Goal: Ask a question: Seek information or help from site administrators or community

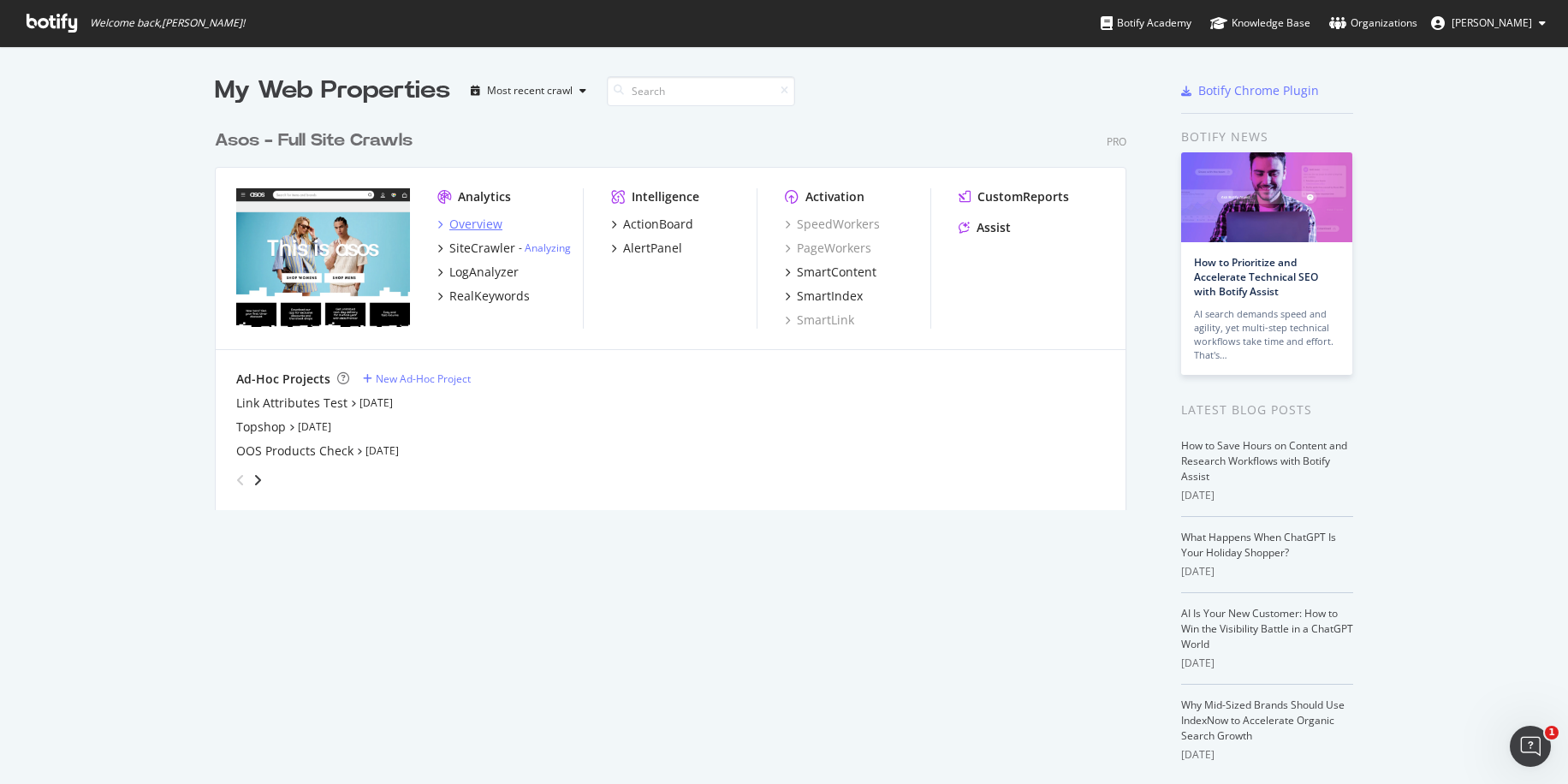
click at [472, 216] on div "Overview" at bounding box center [476, 224] width 53 height 17
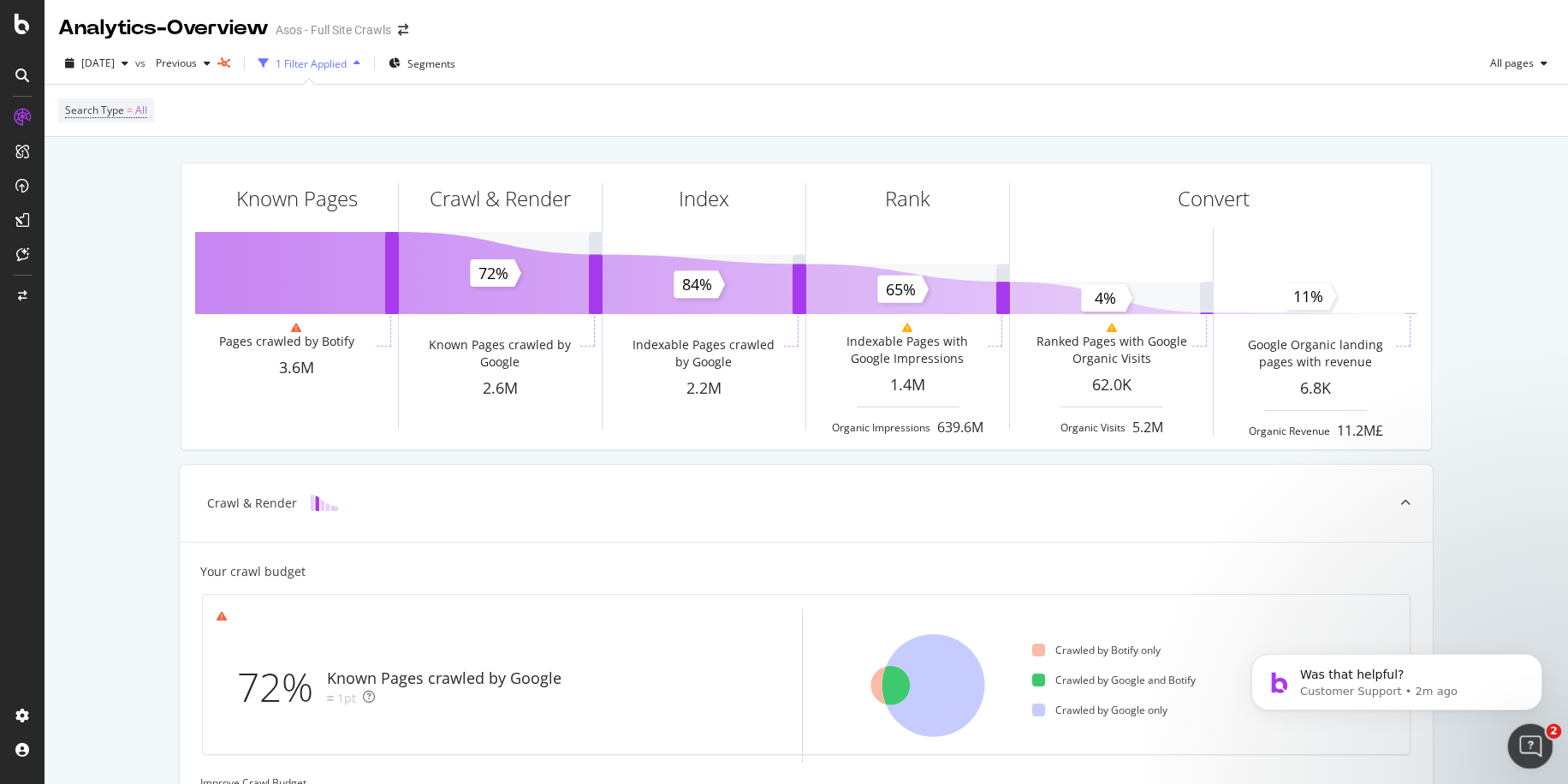
click at [1532, 740] on icon "Open Intercom Messenger" at bounding box center [1528, 744] width 28 height 28
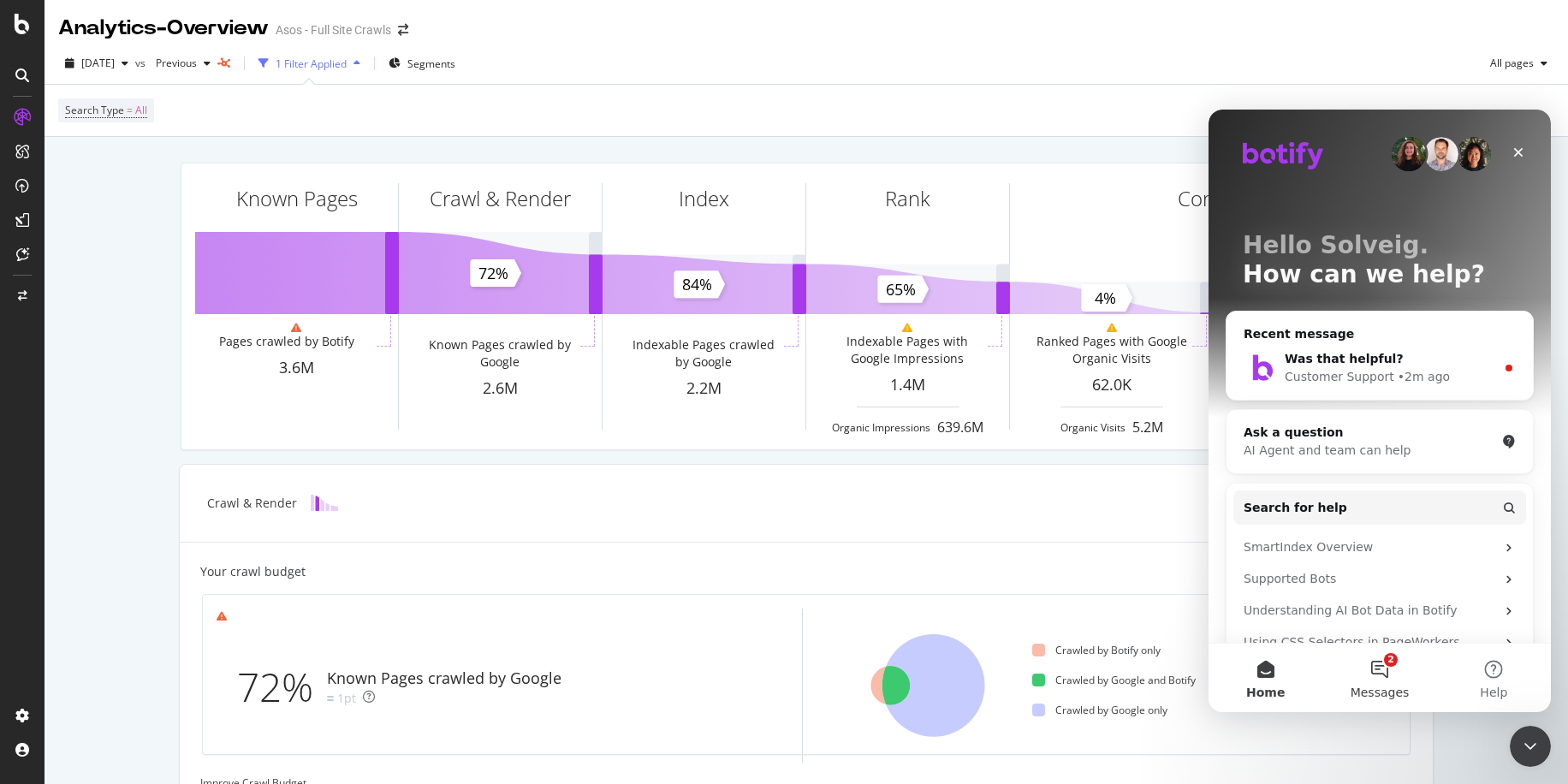
click at [1378, 677] on button "2 Messages" at bounding box center [1379, 678] width 114 height 68
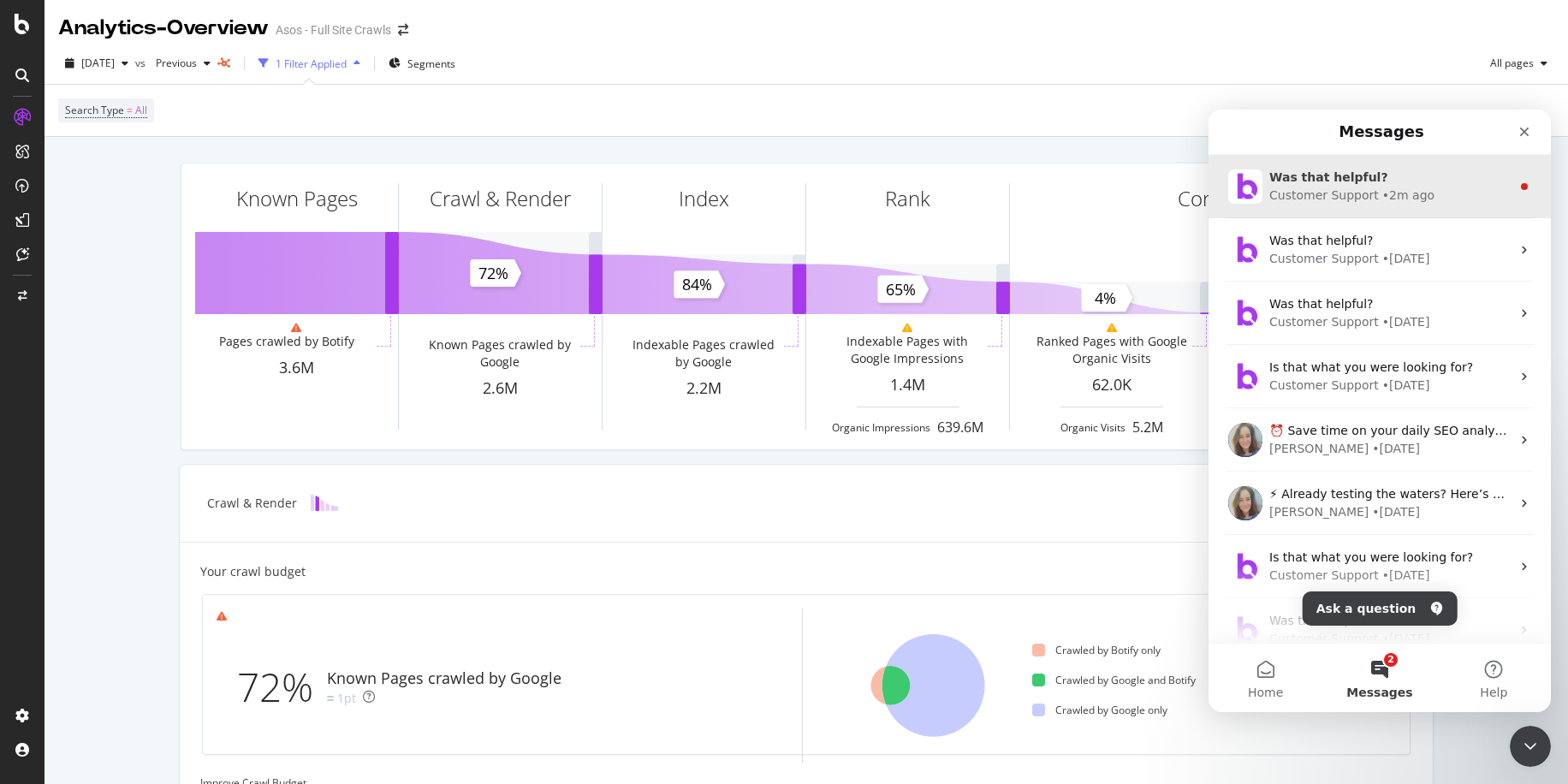
click at [1408, 180] on div "Was that helpful?" at bounding box center [1390, 177] width 241 height 18
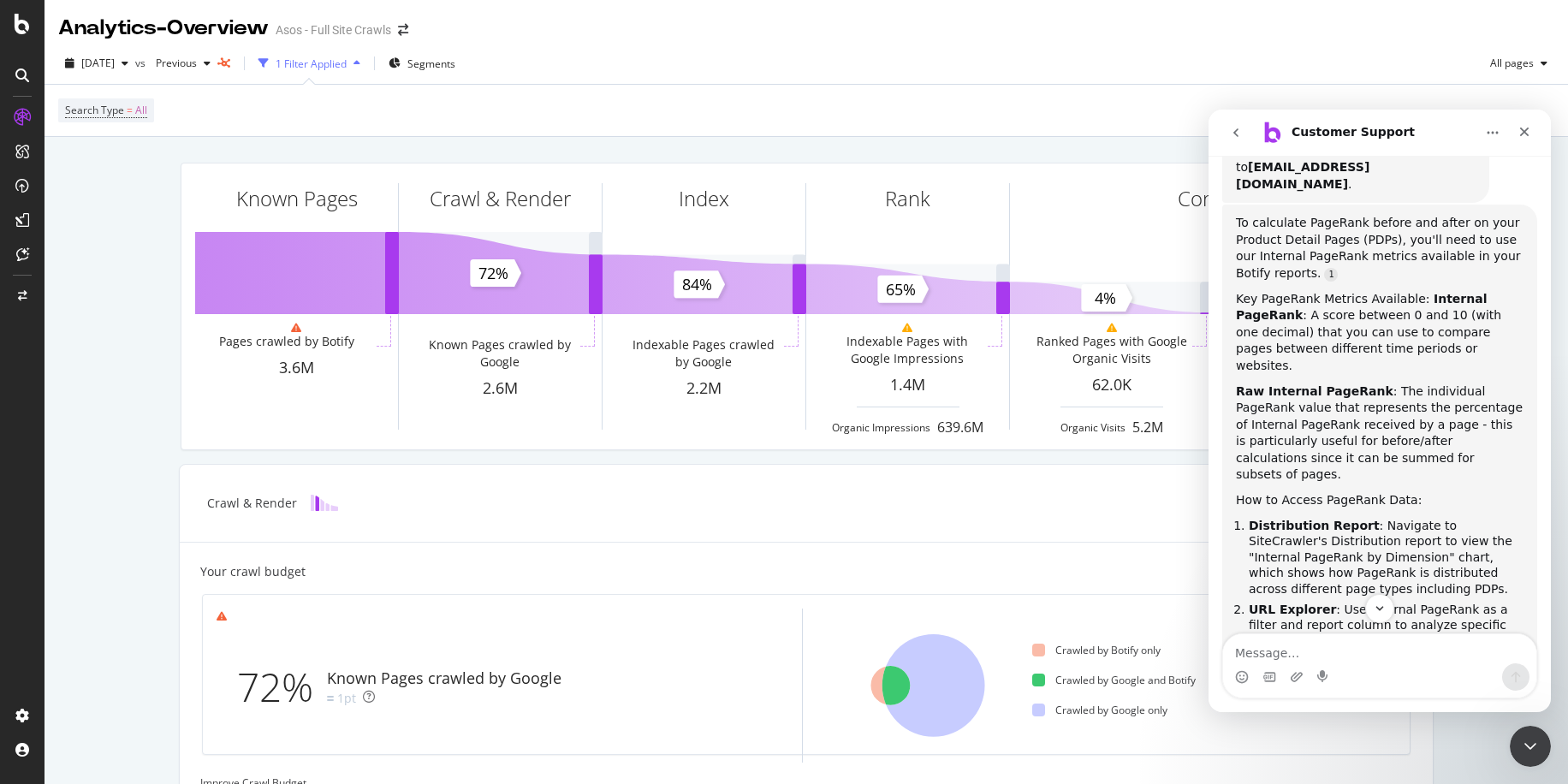
scroll to position [122, 0]
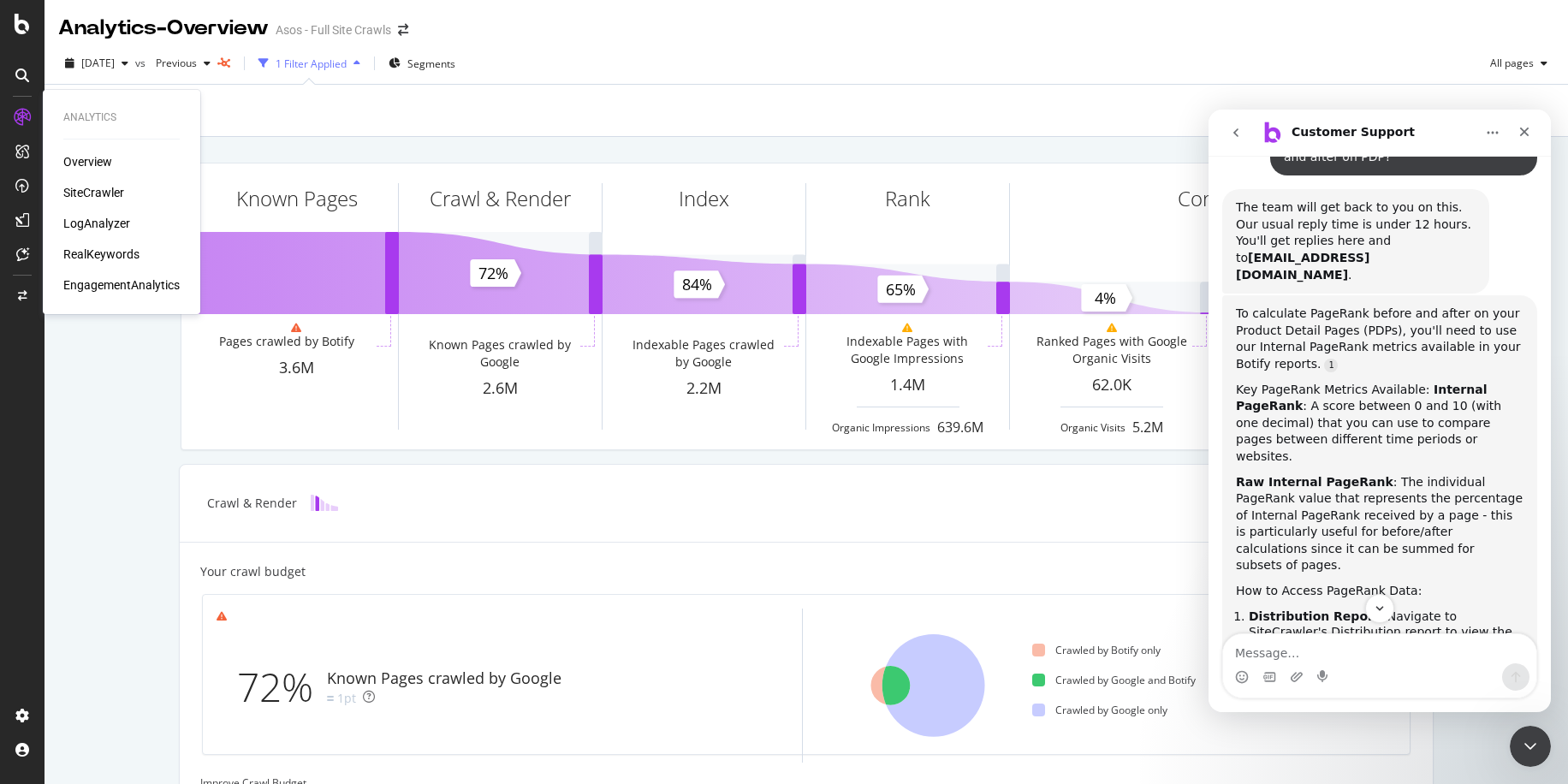
click at [94, 193] on div "SiteCrawler" at bounding box center [94, 192] width 61 height 17
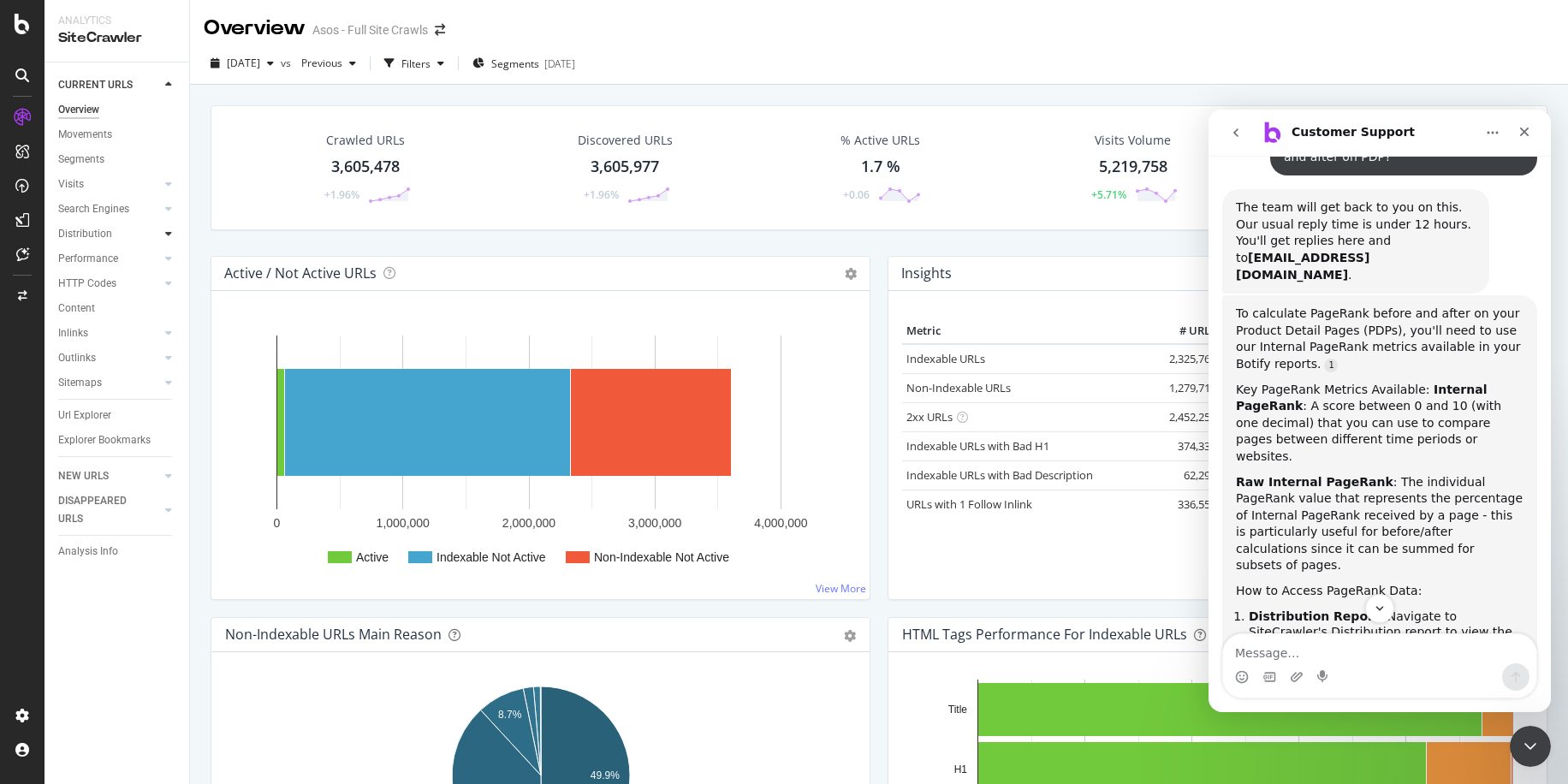
click at [168, 236] on icon at bounding box center [169, 233] width 7 height 10
click at [172, 208] on div at bounding box center [168, 209] width 17 height 17
click at [175, 185] on div at bounding box center [168, 183] width 17 height 17
click at [167, 228] on icon at bounding box center [169, 233] width 7 height 10
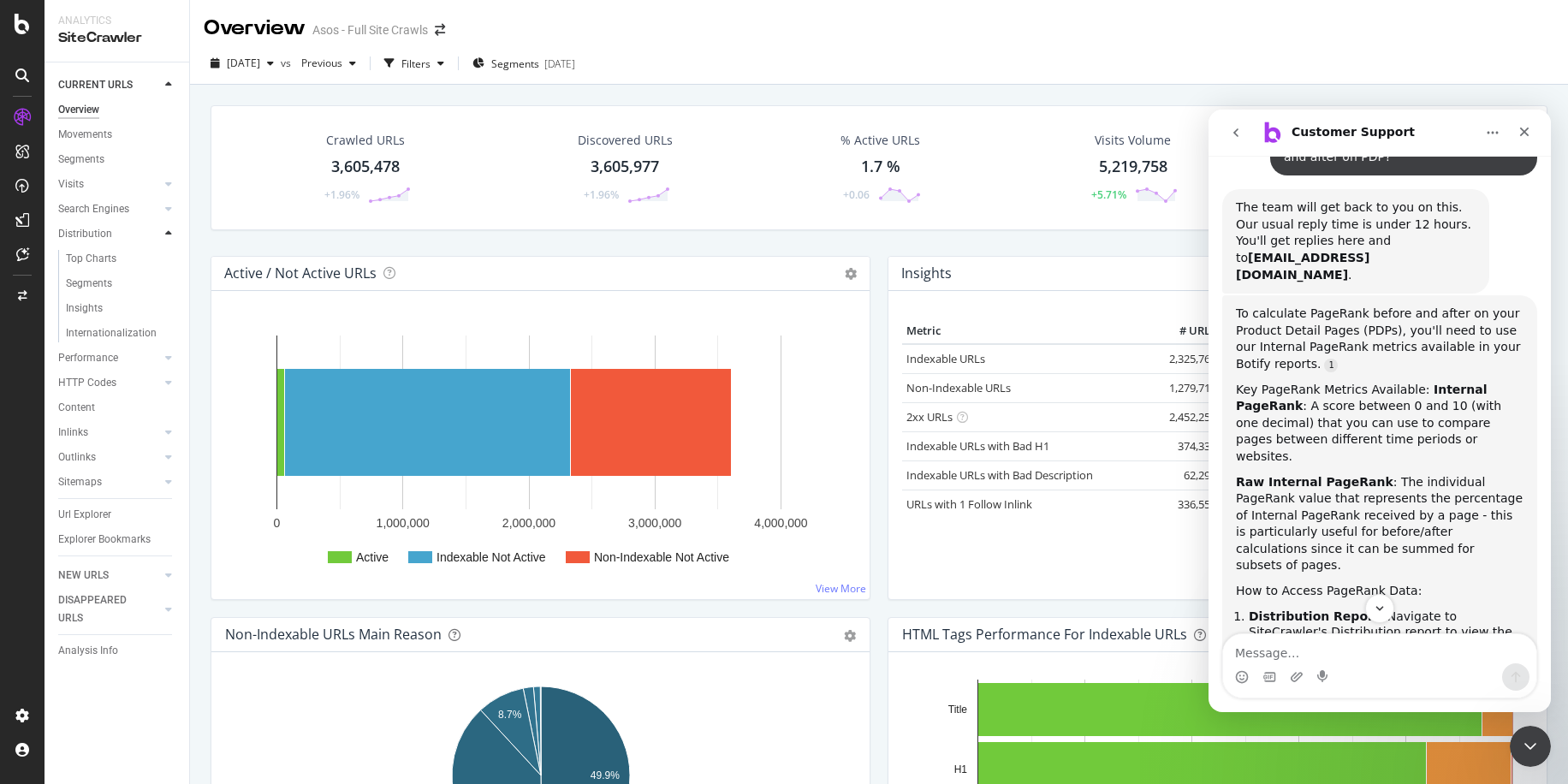
click at [168, 232] on icon at bounding box center [169, 233] width 7 height 10
click at [174, 212] on div at bounding box center [168, 209] width 17 height 17
click at [172, 259] on div at bounding box center [168, 258] width 17 height 17
click at [167, 259] on icon at bounding box center [169, 258] width 7 height 10
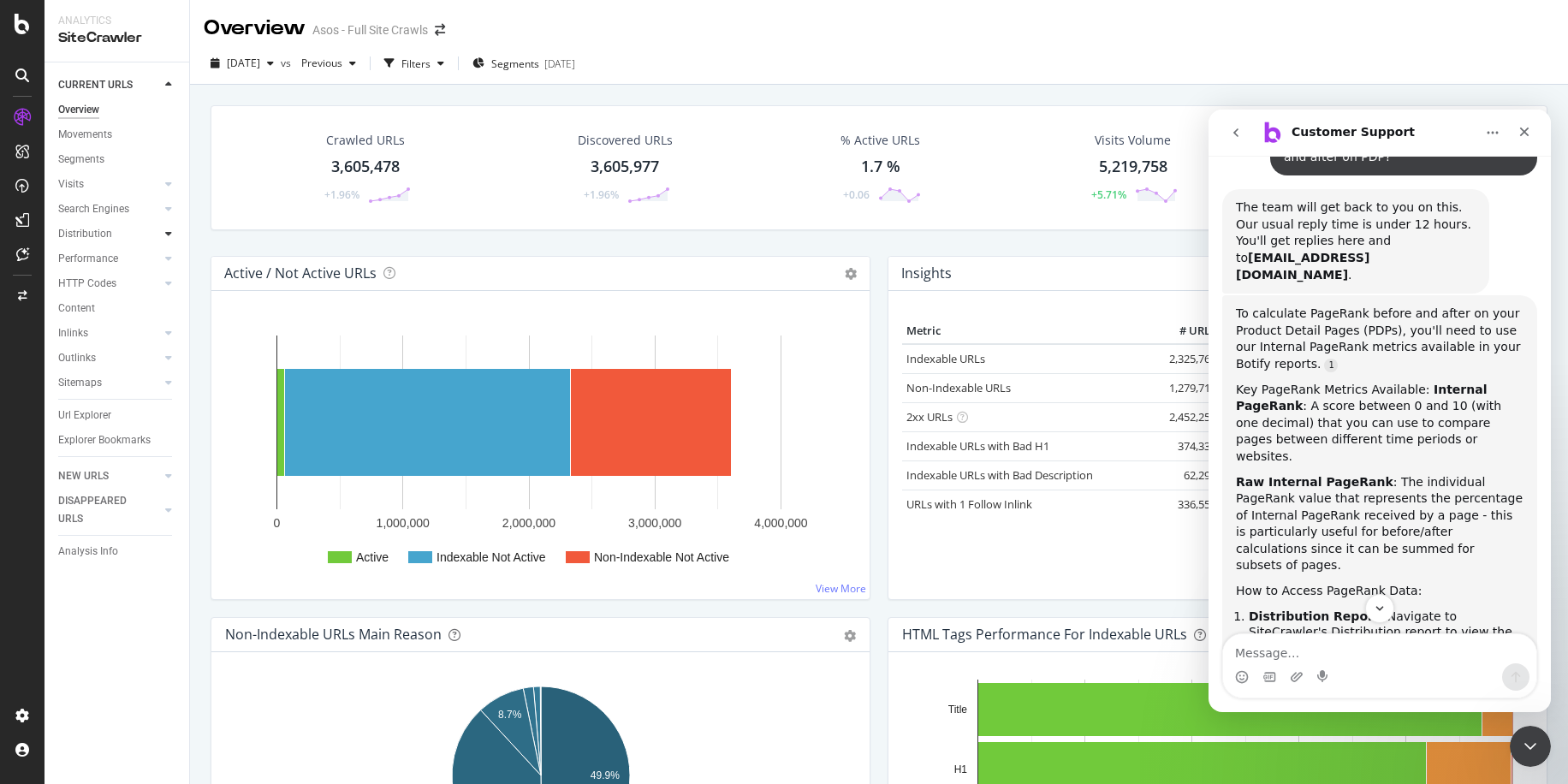
click at [170, 232] on icon at bounding box center [169, 233] width 7 height 10
click at [81, 260] on div "Top Charts" at bounding box center [91, 259] width 50 height 18
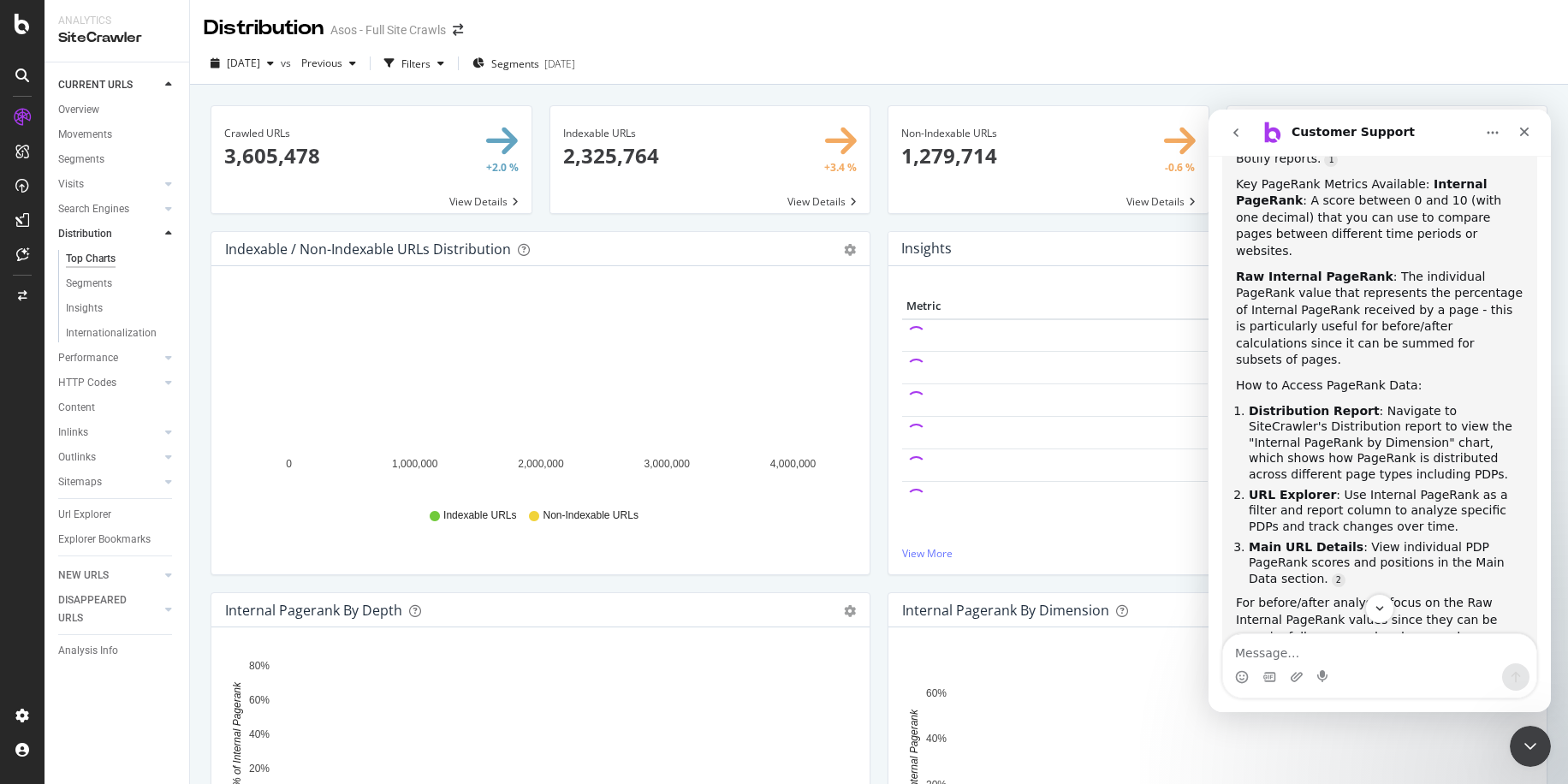
scroll to position [375, 0]
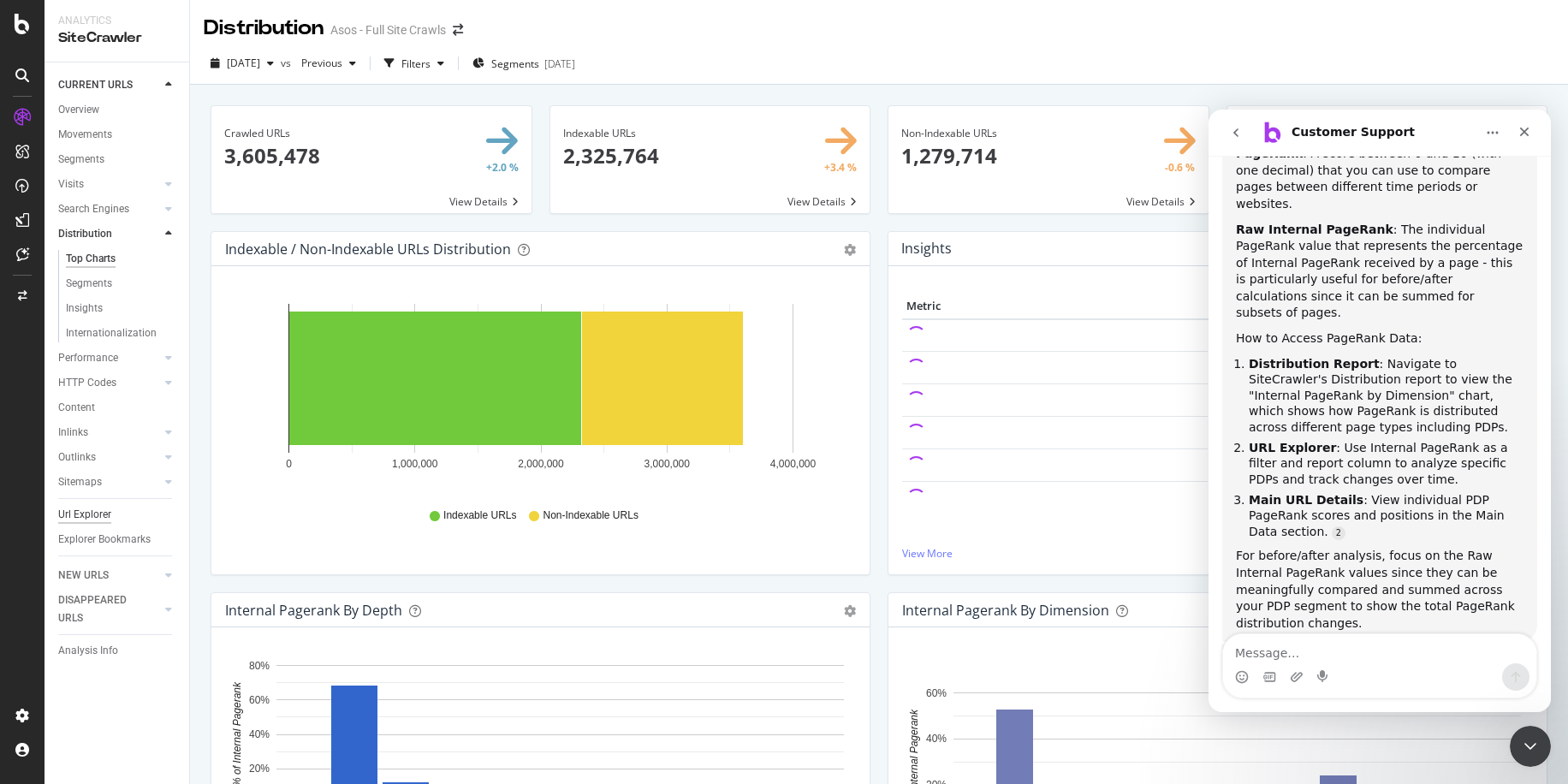
click at [101, 512] on div "Url Explorer" at bounding box center [85, 514] width 53 height 18
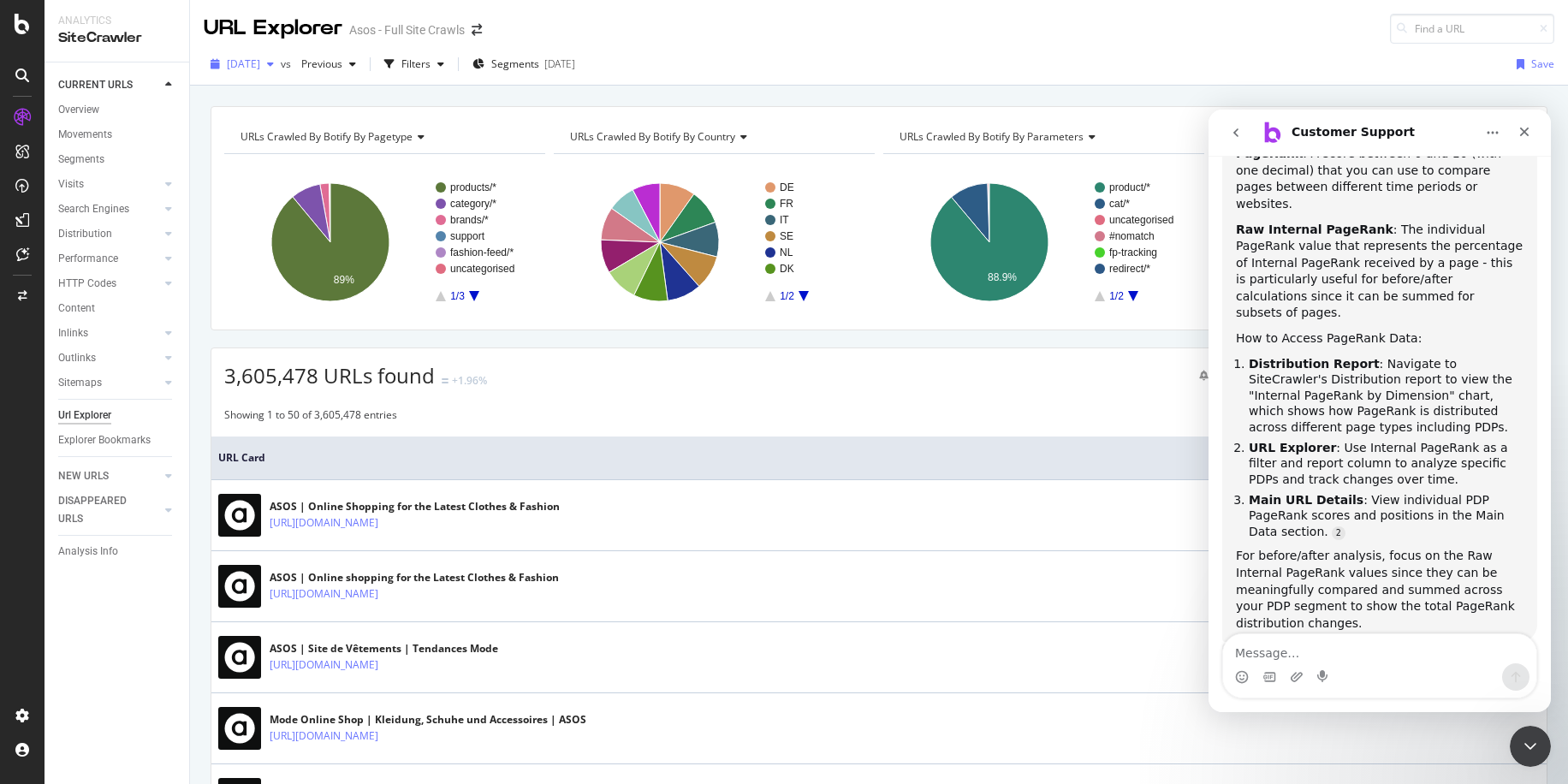
click at [240, 63] on span "[DATE]" at bounding box center [243, 64] width 33 height 14
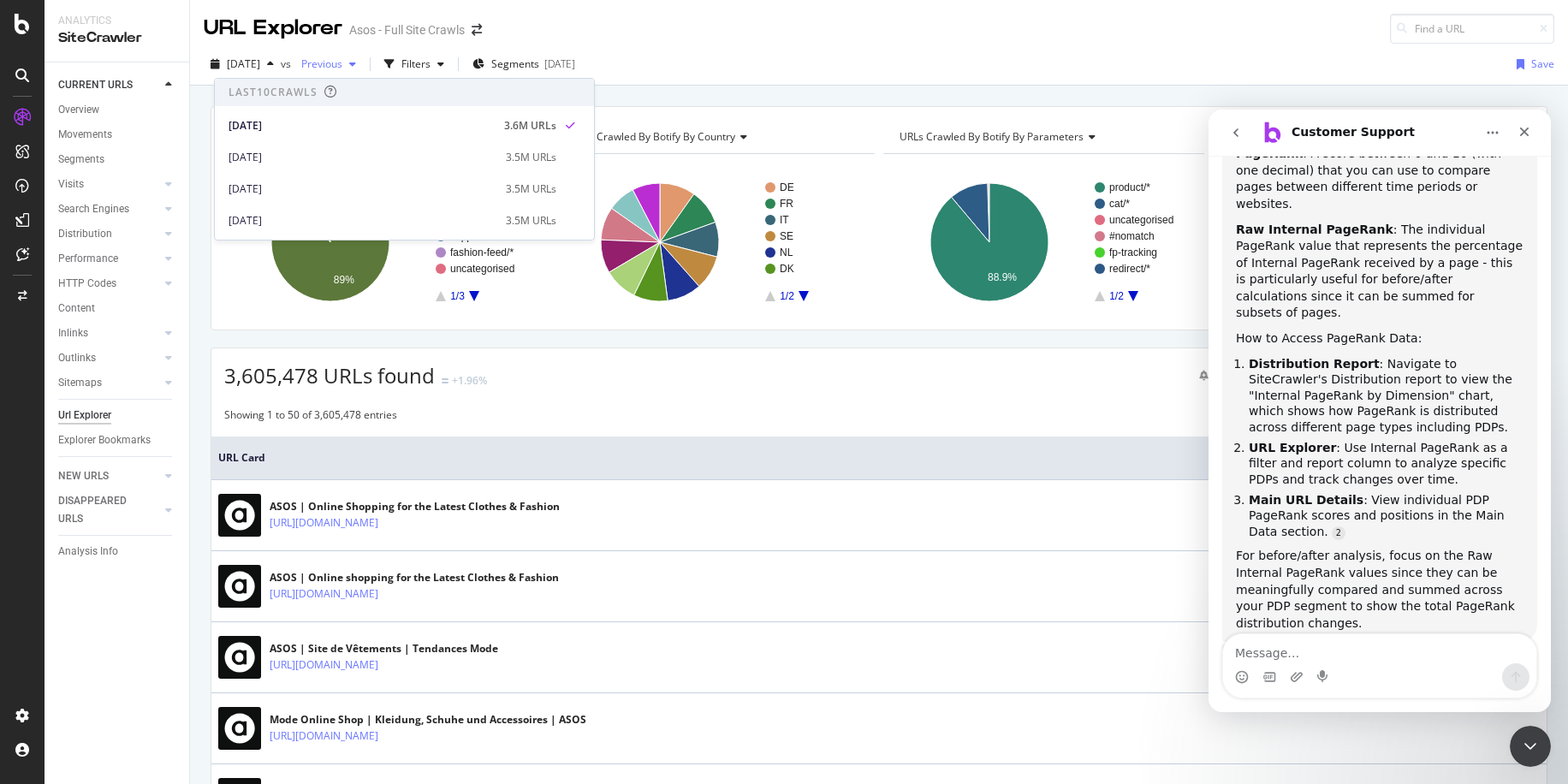
drag, startPoint x: 259, startPoint y: 70, endPoint x: 360, endPoint y: 59, distance: 101.6
click at [260, 70] on span "[DATE]" at bounding box center [243, 64] width 33 height 14
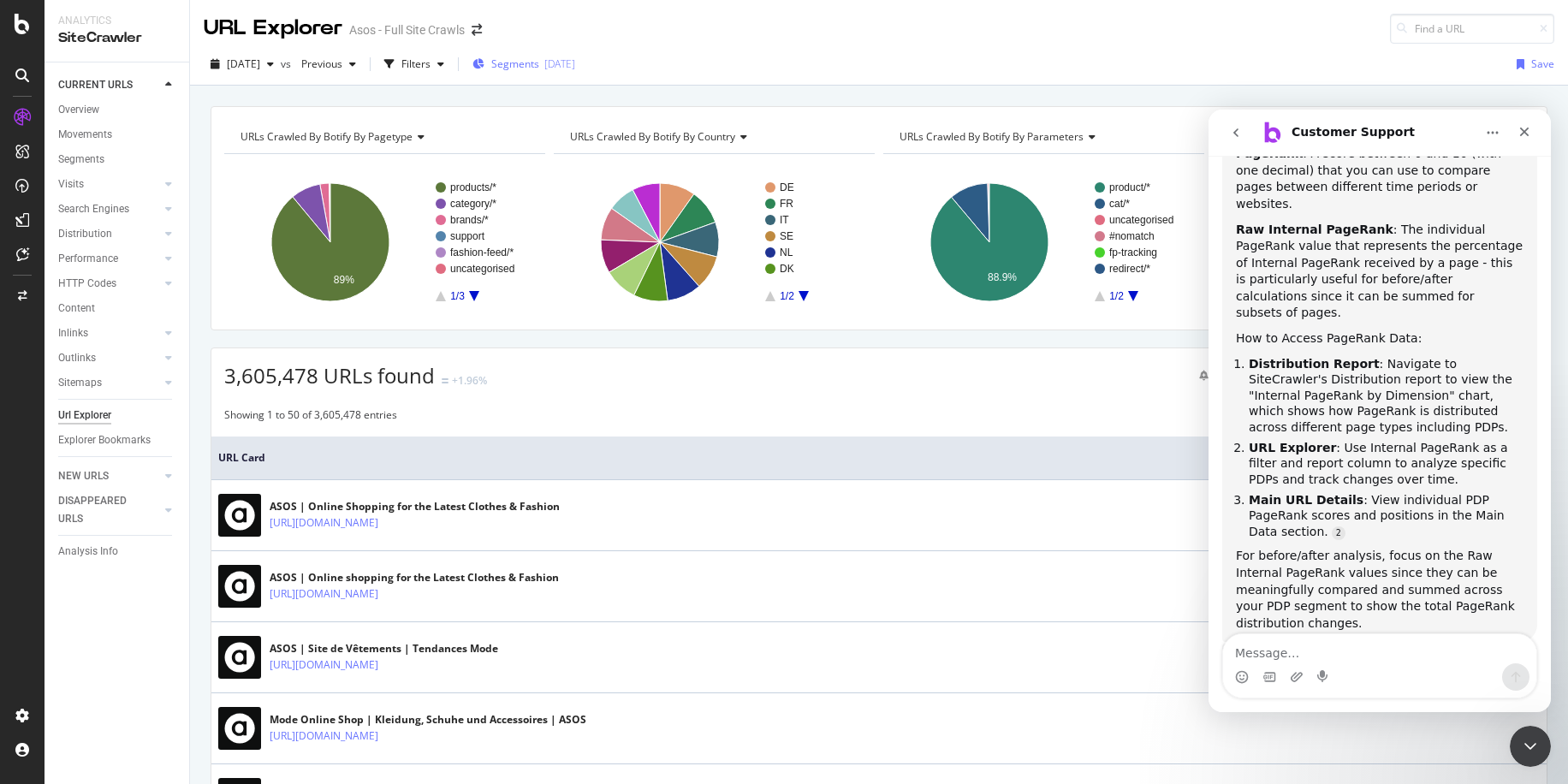
click at [539, 60] on span "Segments" at bounding box center [515, 64] width 48 height 14
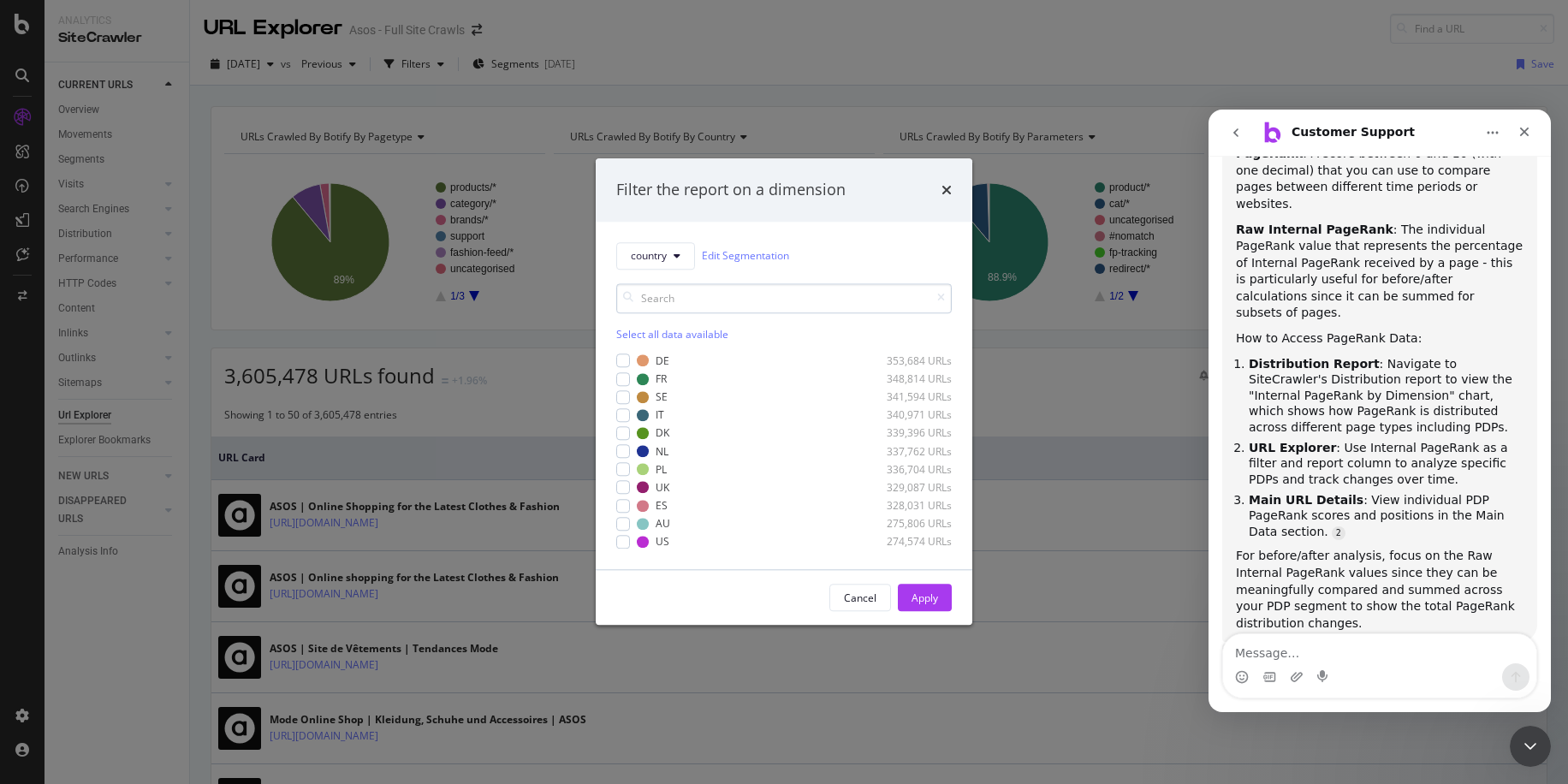
click at [682, 296] on input "modal" at bounding box center [784, 298] width 336 height 30
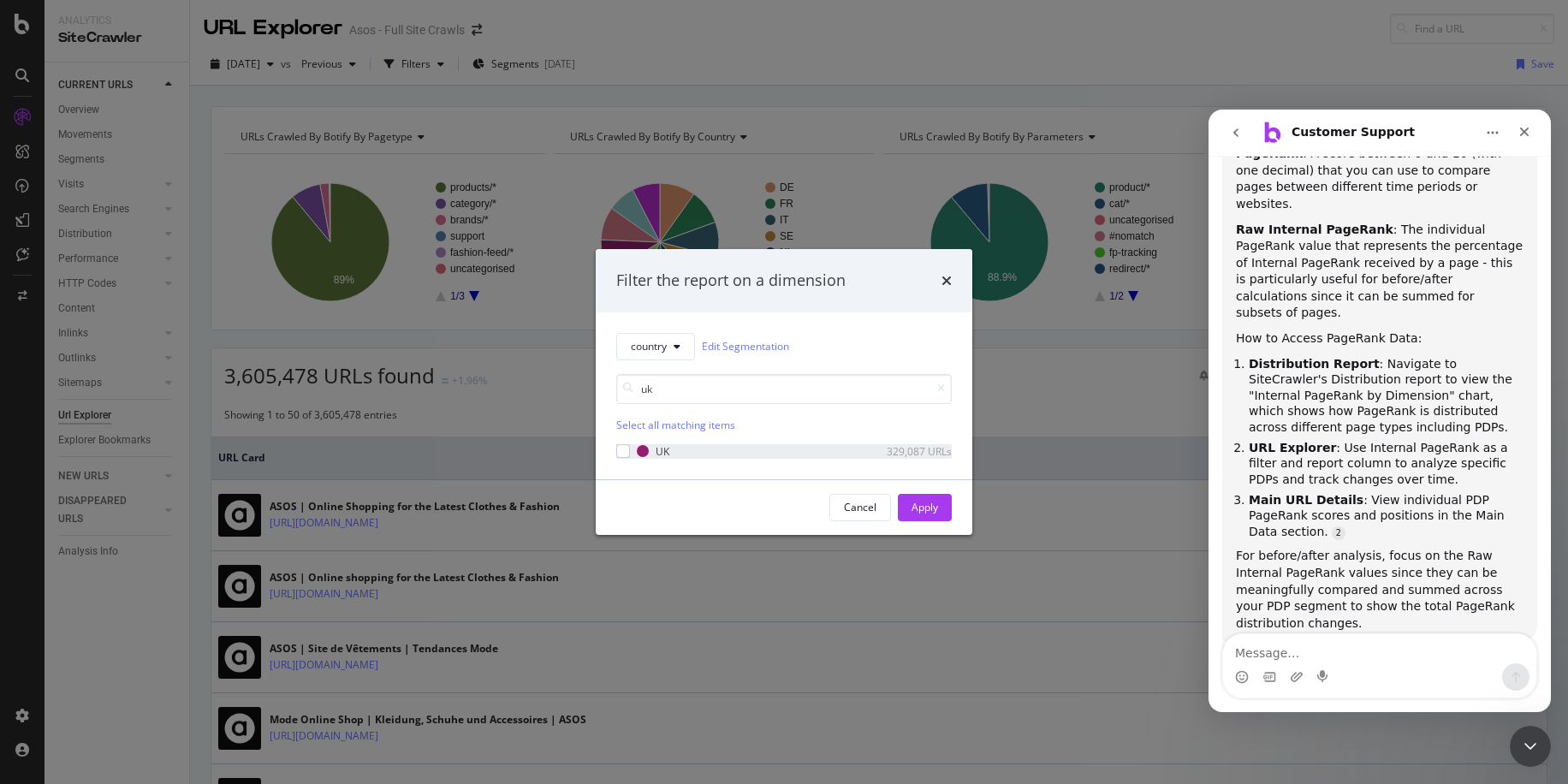
type input "uk"
click at [630, 450] on div "UK 329,087 URLs" at bounding box center [784, 451] width 336 height 14
drag, startPoint x: 926, startPoint y: 507, endPoint x: 526, endPoint y: 448, distance: 404.3
click at [926, 507] on div "Apply" at bounding box center [924, 507] width 26 height 14
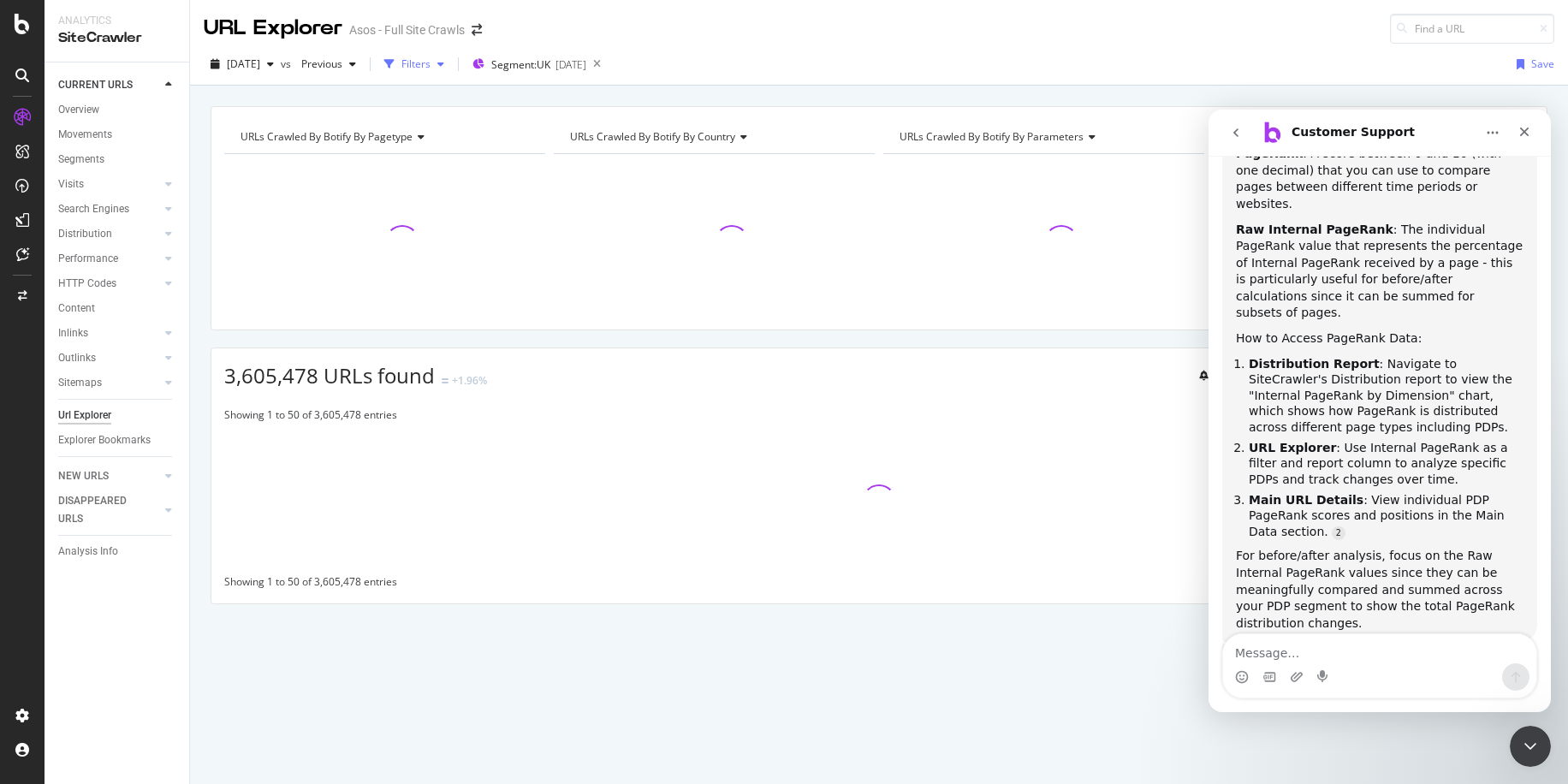
click at [431, 66] on div "Filters" at bounding box center [416, 64] width 29 height 14
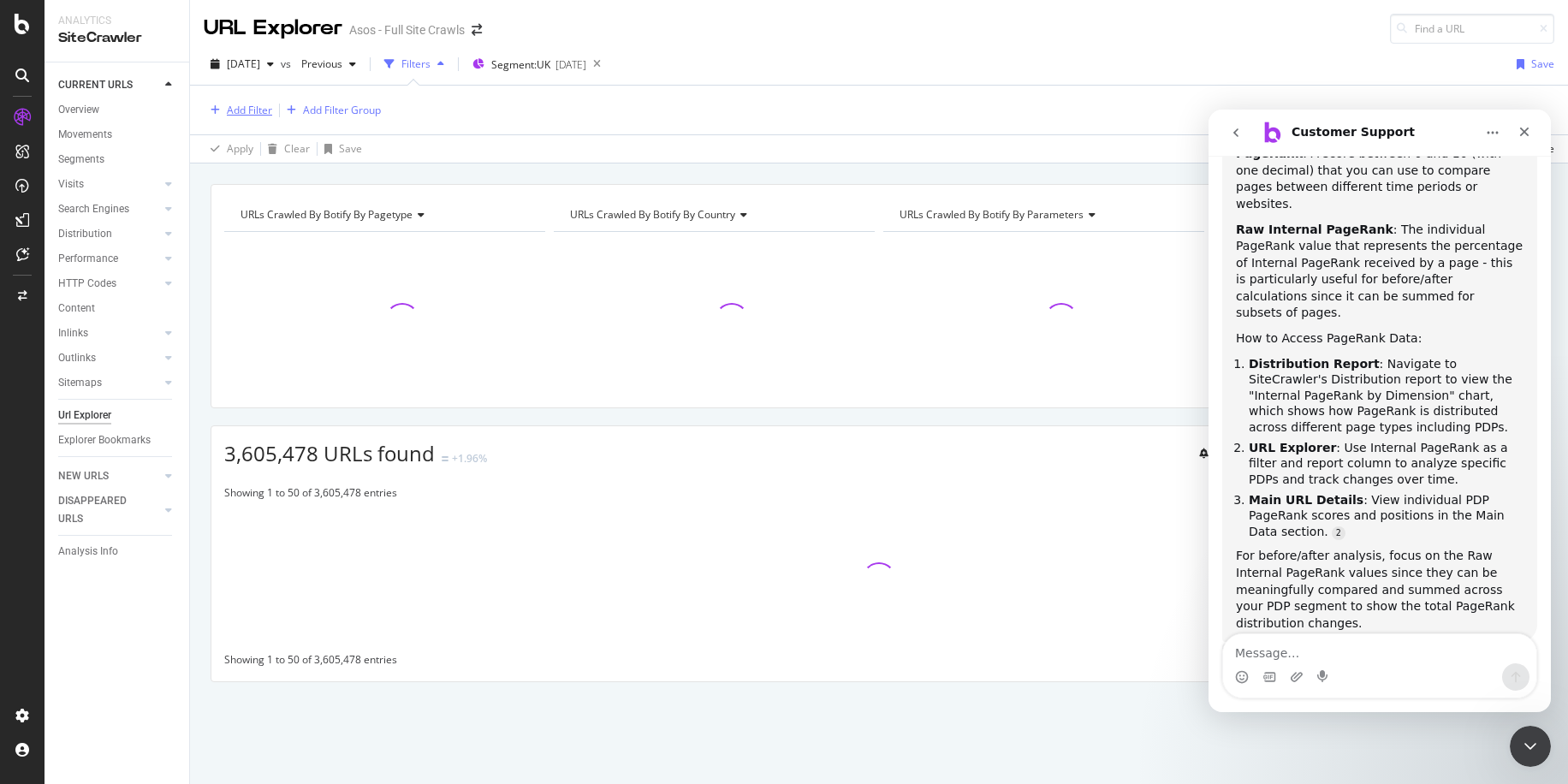
click at [254, 105] on div "Add Filter" at bounding box center [249, 110] width 45 height 14
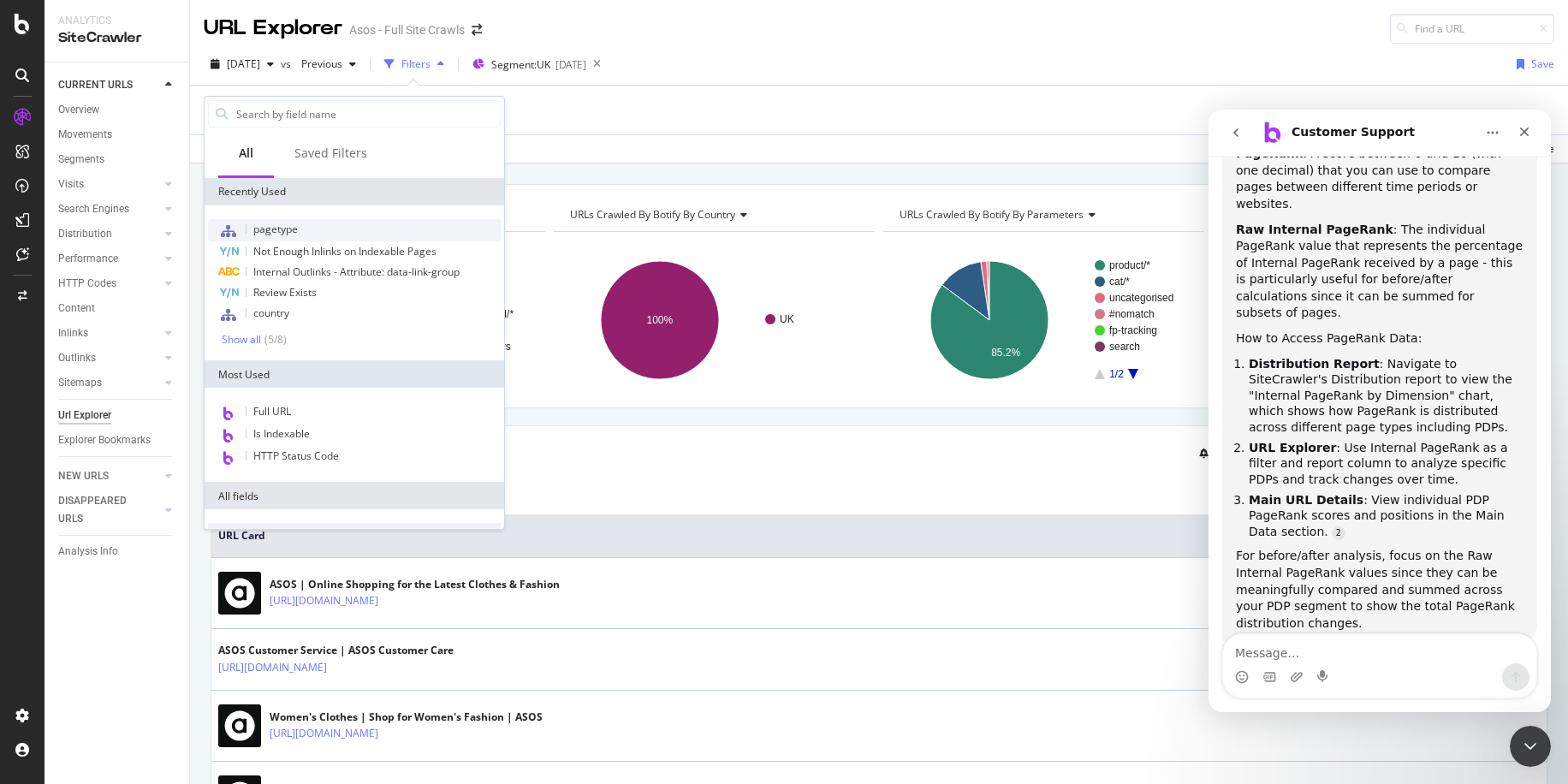
click at [273, 233] on span "pagetype" at bounding box center [275, 228] width 44 height 14
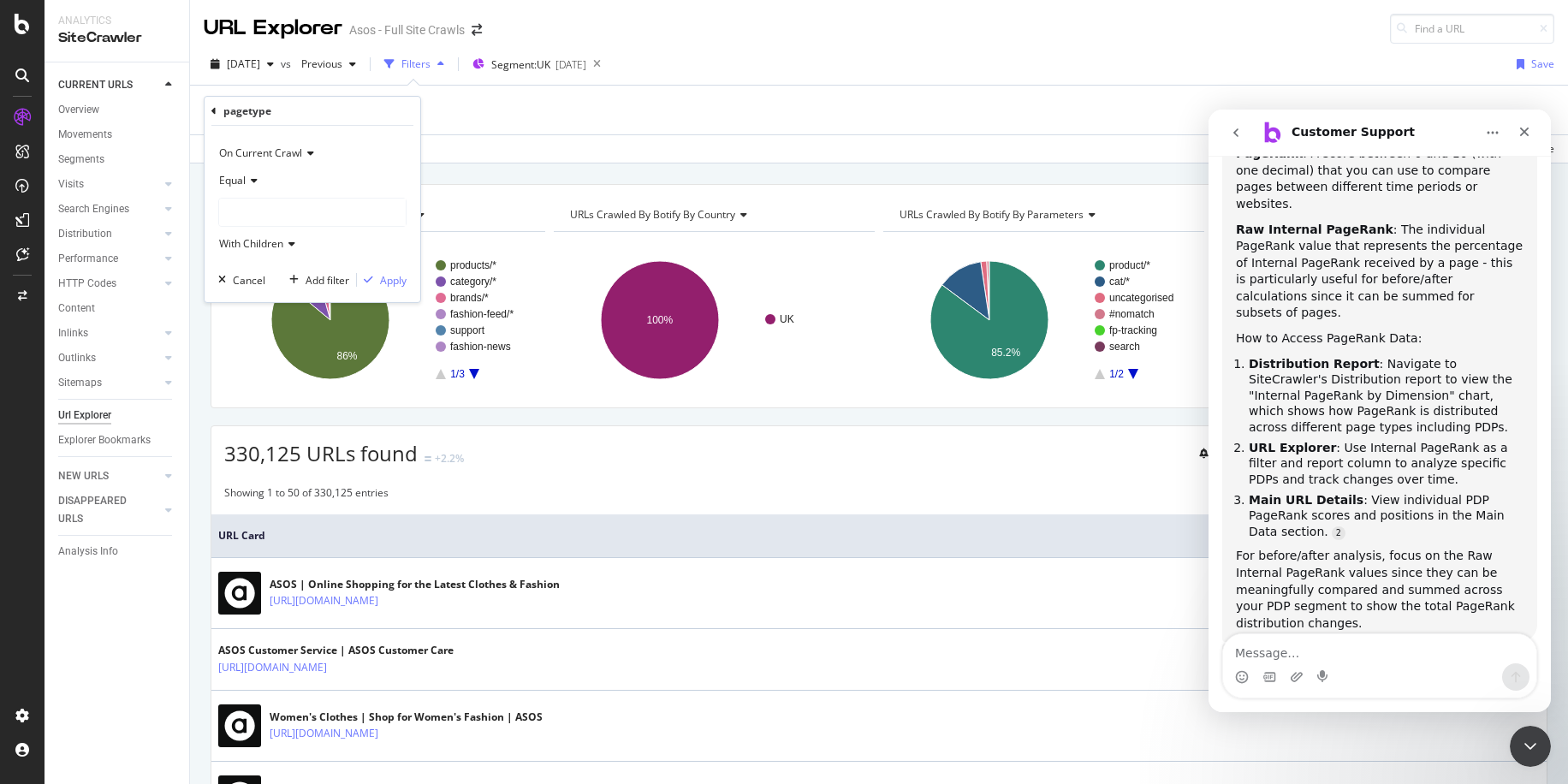
click at [280, 220] on div at bounding box center [312, 212] width 186 height 27
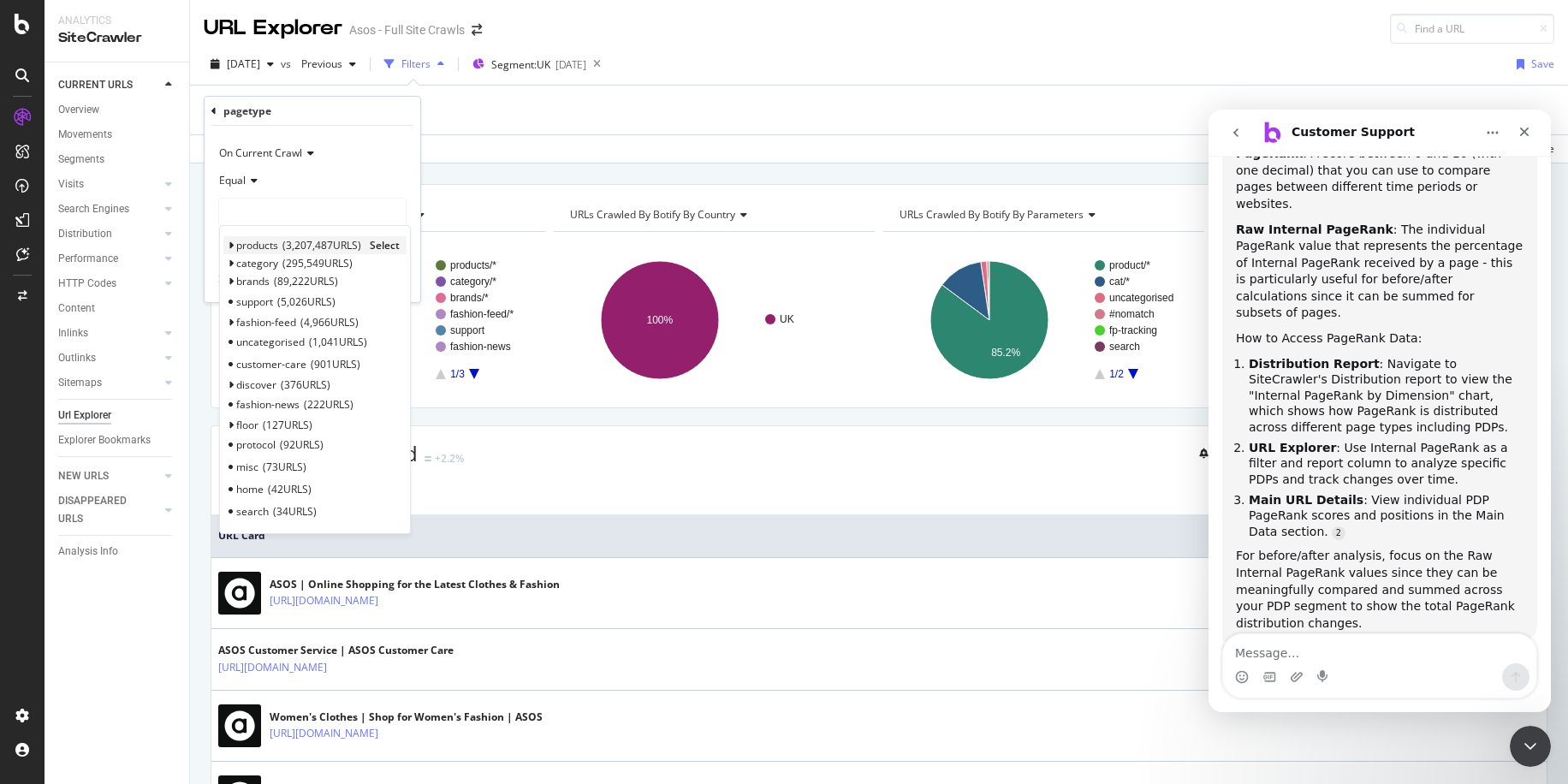
click at [273, 245] on span "products" at bounding box center [257, 245] width 42 height 14
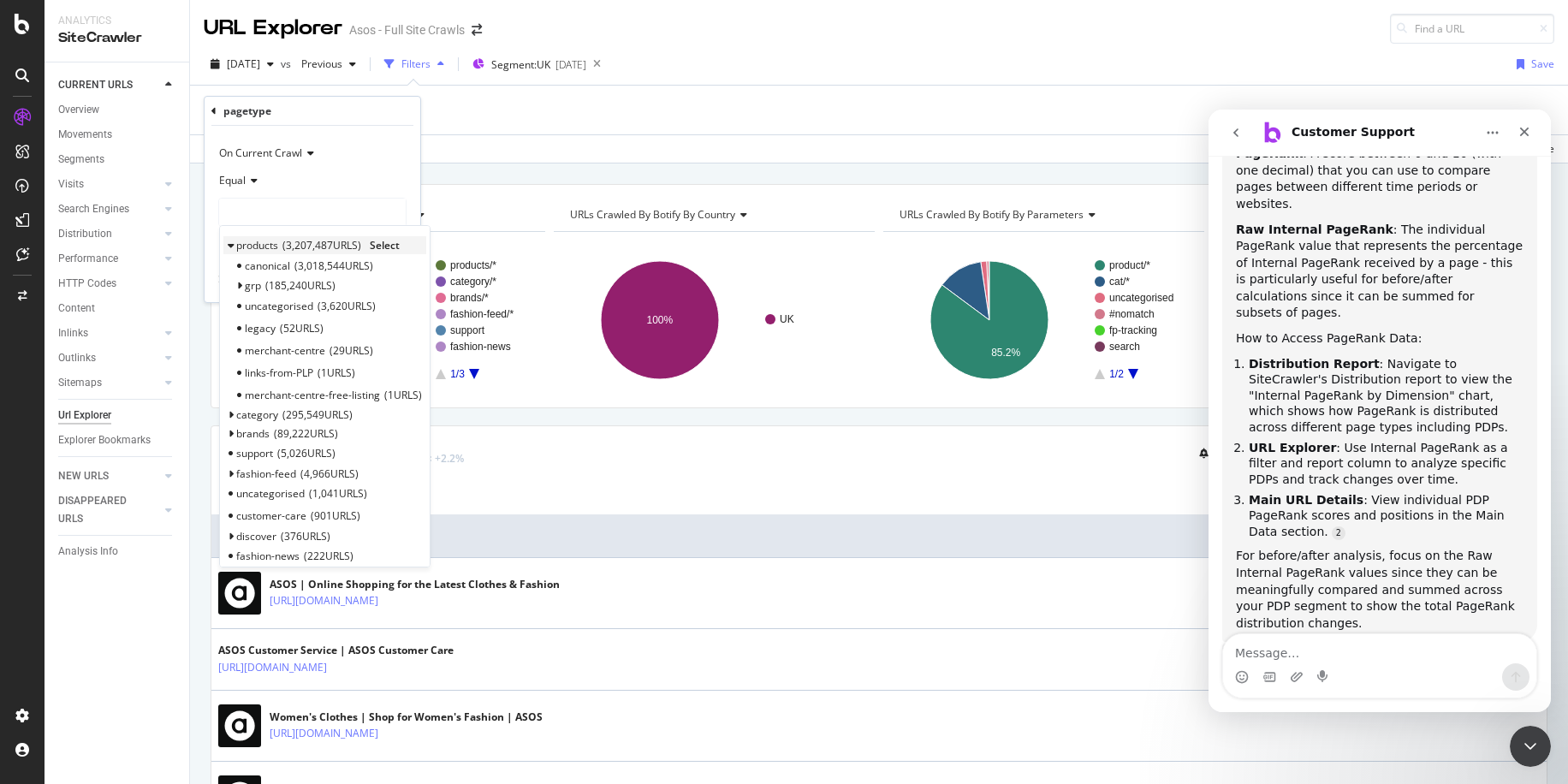
click at [388, 247] on span "Select" at bounding box center [384, 245] width 30 height 14
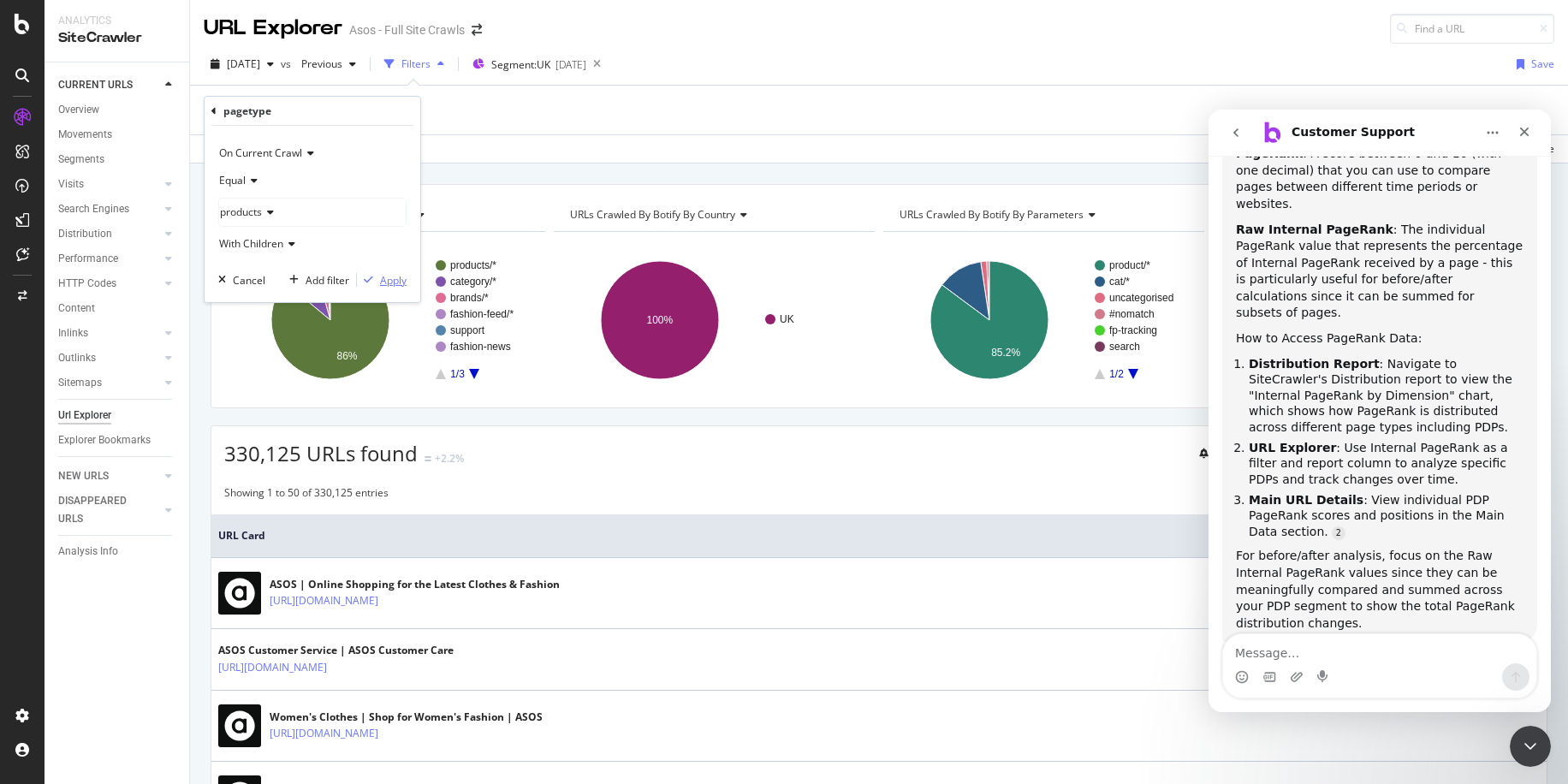
click at [397, 281] on div "Apply" at bounding box center [392, 281] width 26 height 14
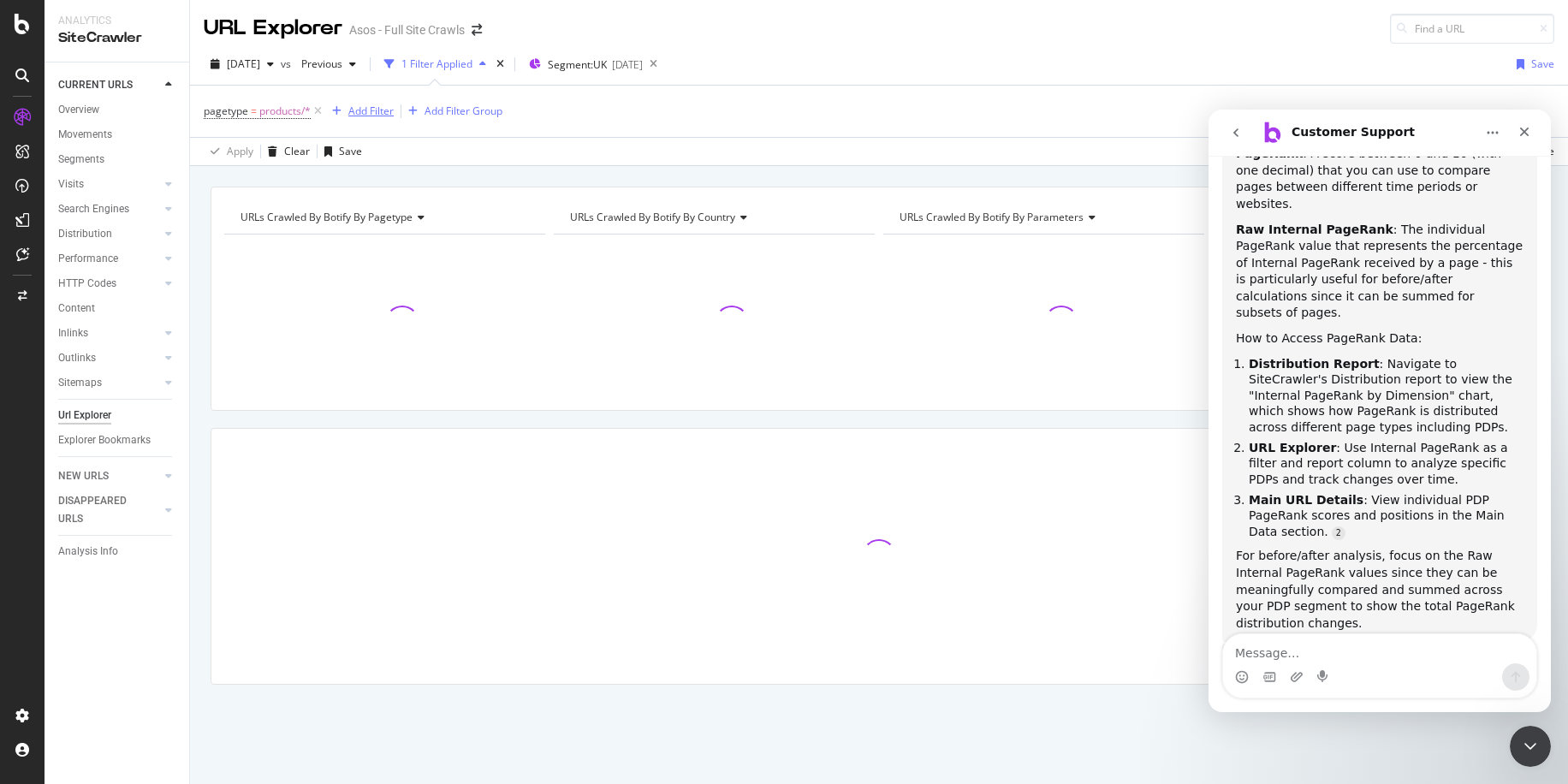
click at [383, 104] on div "Add Filter" at bounding box center [371, 111] width 45 height 14
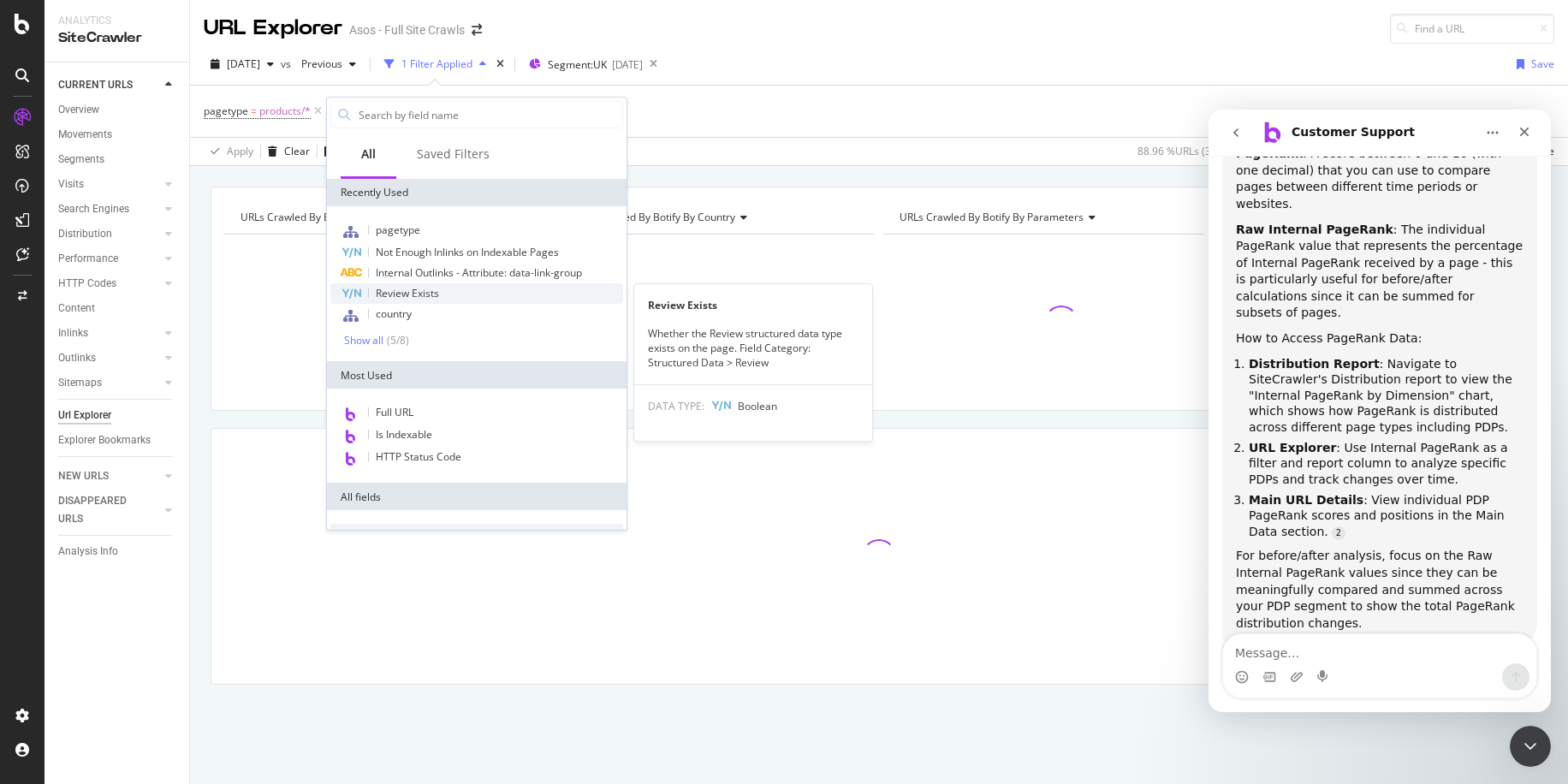
click at [416, 291] on span "Review Exists" at bounding box center [408, 293] width 63 height 14
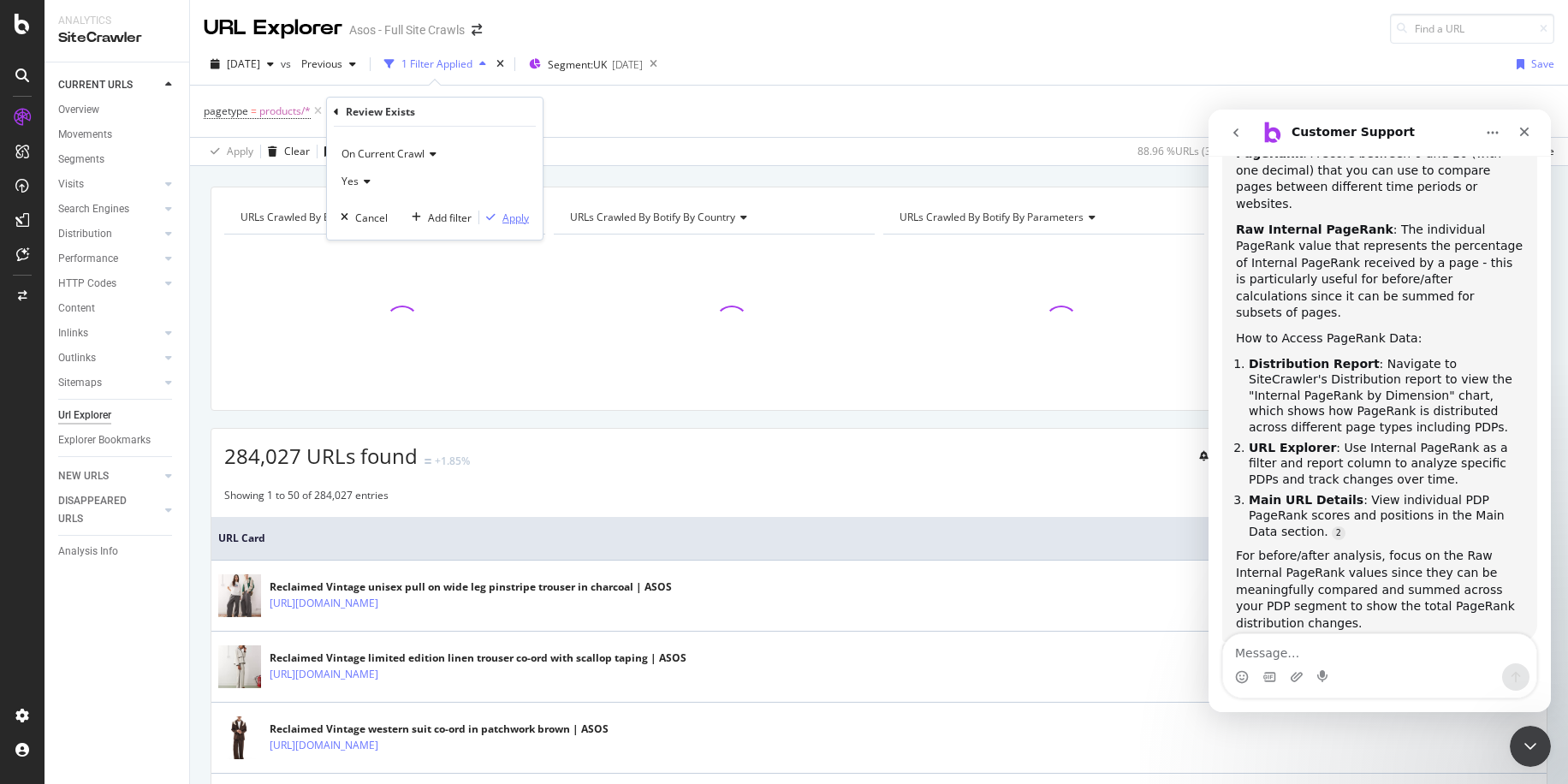
click at [517, 213] on div "Apply" at bounding box center [515, 218] width 26 height 14
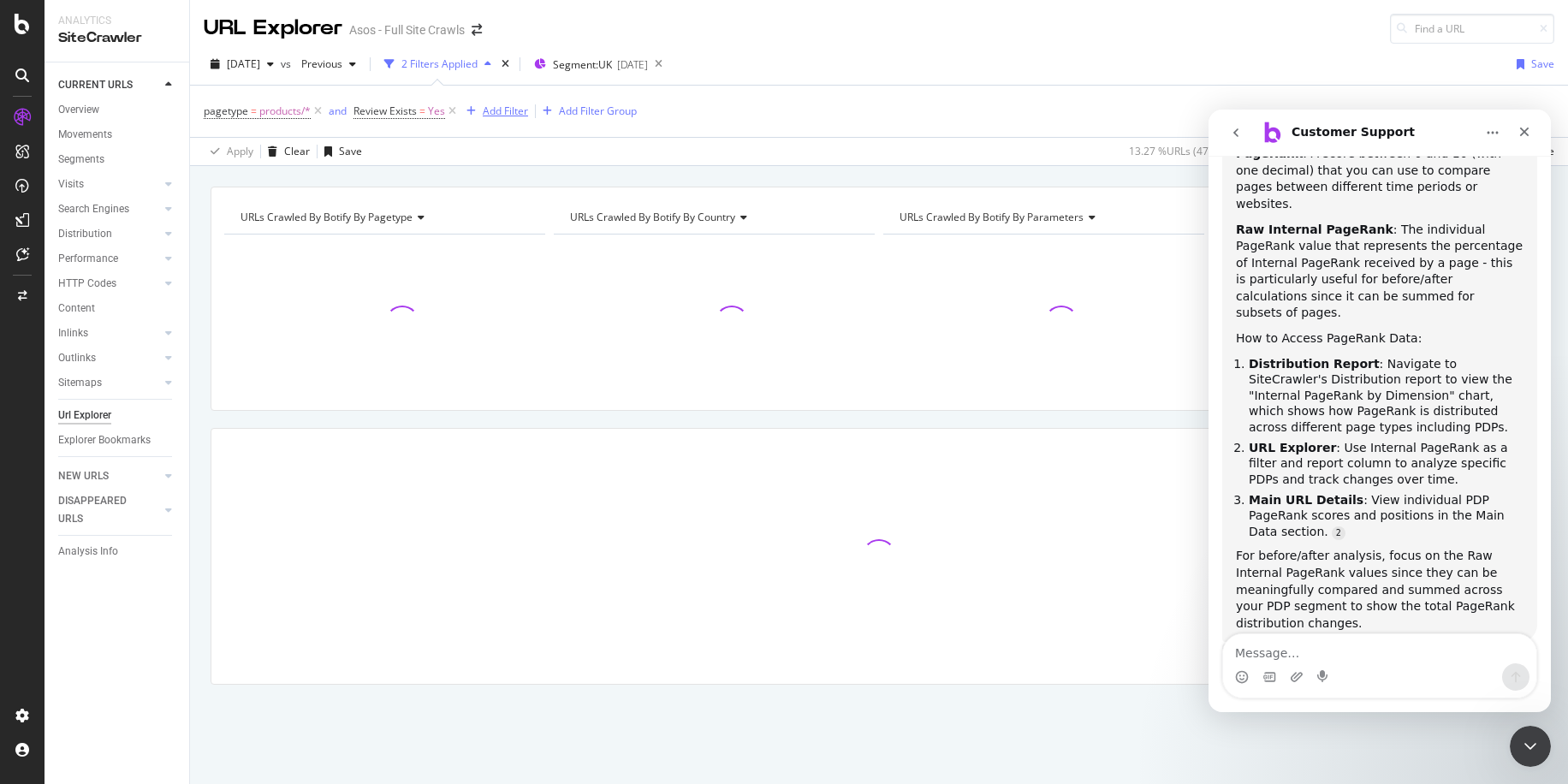
click at [518, 115] on div "Add Filter" at bounding box center [506, 111] width 45 height 14
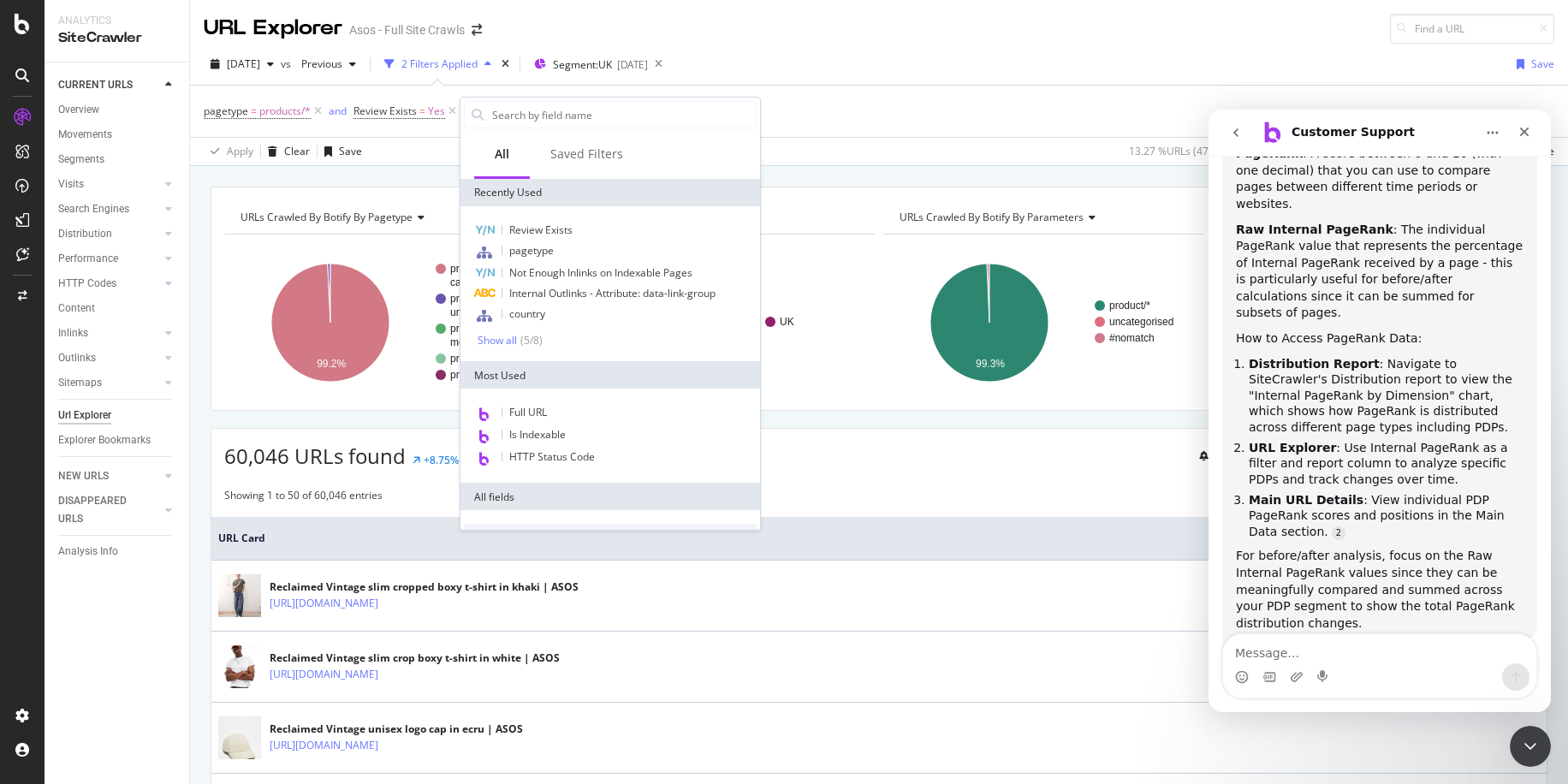
click at [868, 96] on div "pagetype = products/* and Review Exists = Yes Add Filter Add Filter Group" at bounding box center [878, 111] width 1350 height 51
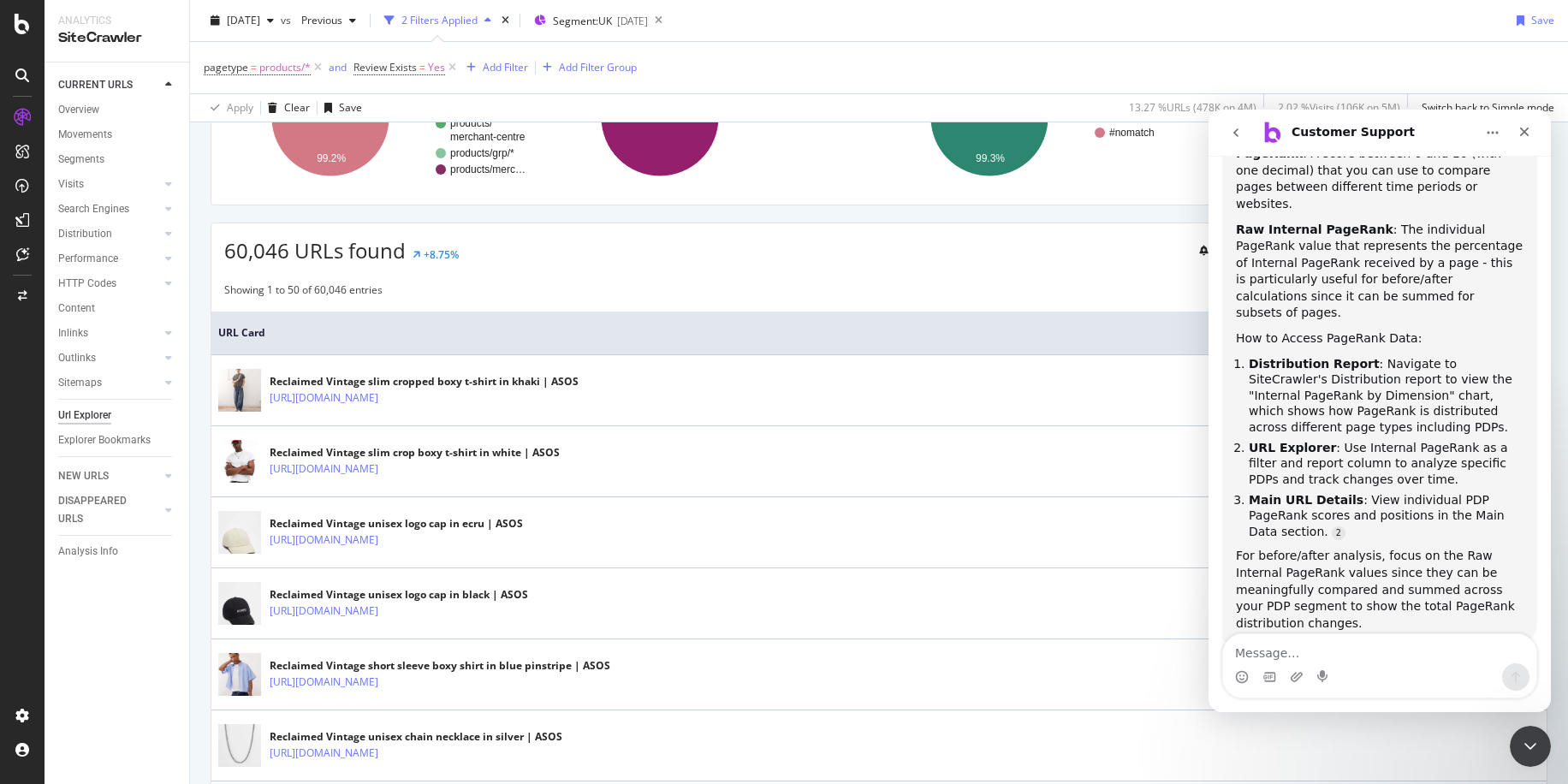
scroll to position [204, 0]
drag, startPoint x: 1353, startPoint y: 130, endPoint x: 864, endPoint y: 123, distance: 489.1
click at [1208, 123] on html "Customer Support We're here to help. Ask us anything and we'll get back to you …" at bounding box center [1379, 411] width 343 height 602
drag, startPoint x: 974, startPoint y: 276, endPoint x: 954, endPoint y: 288, distance: 23.3
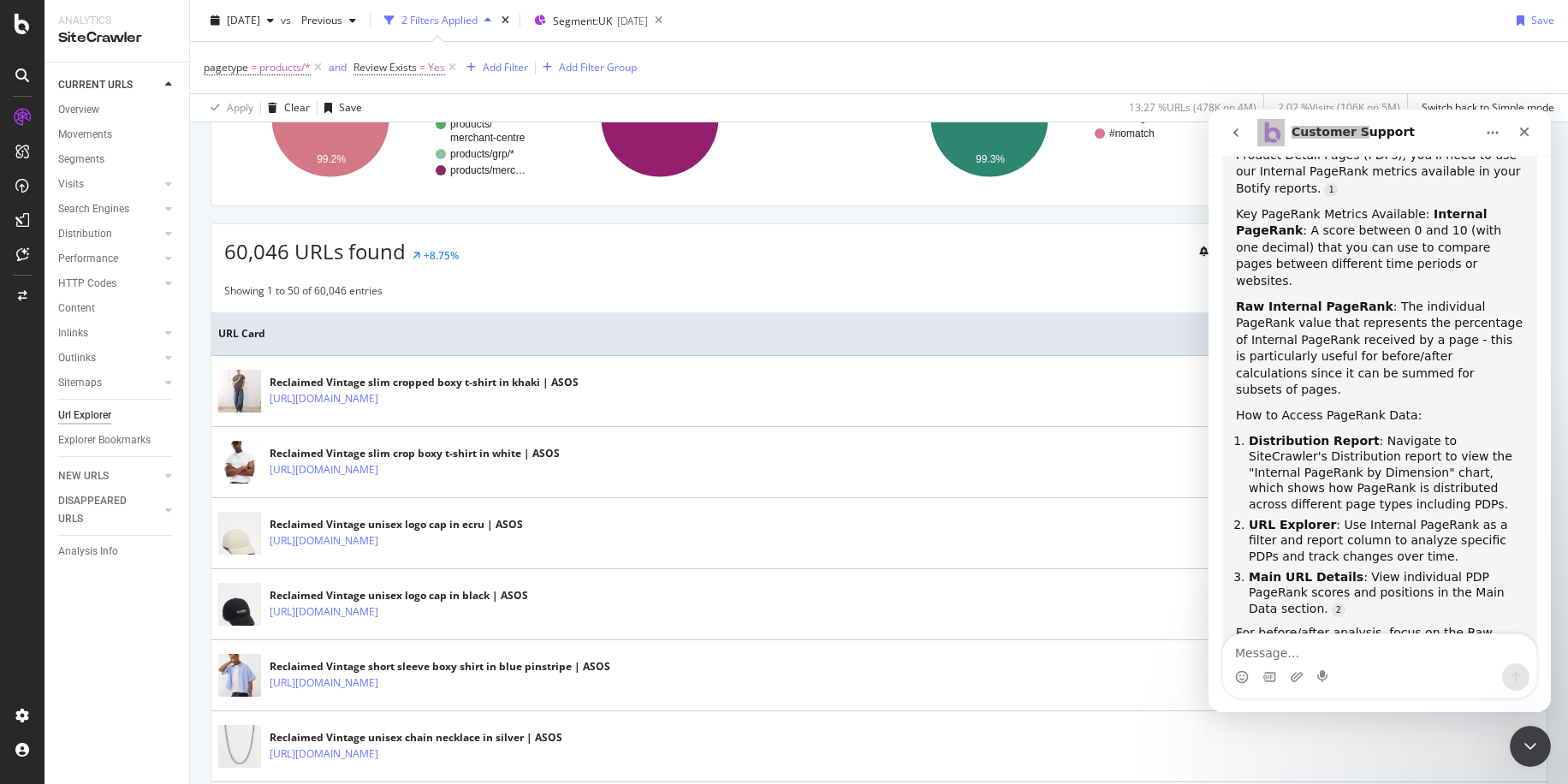
scroll to position [375, 0]
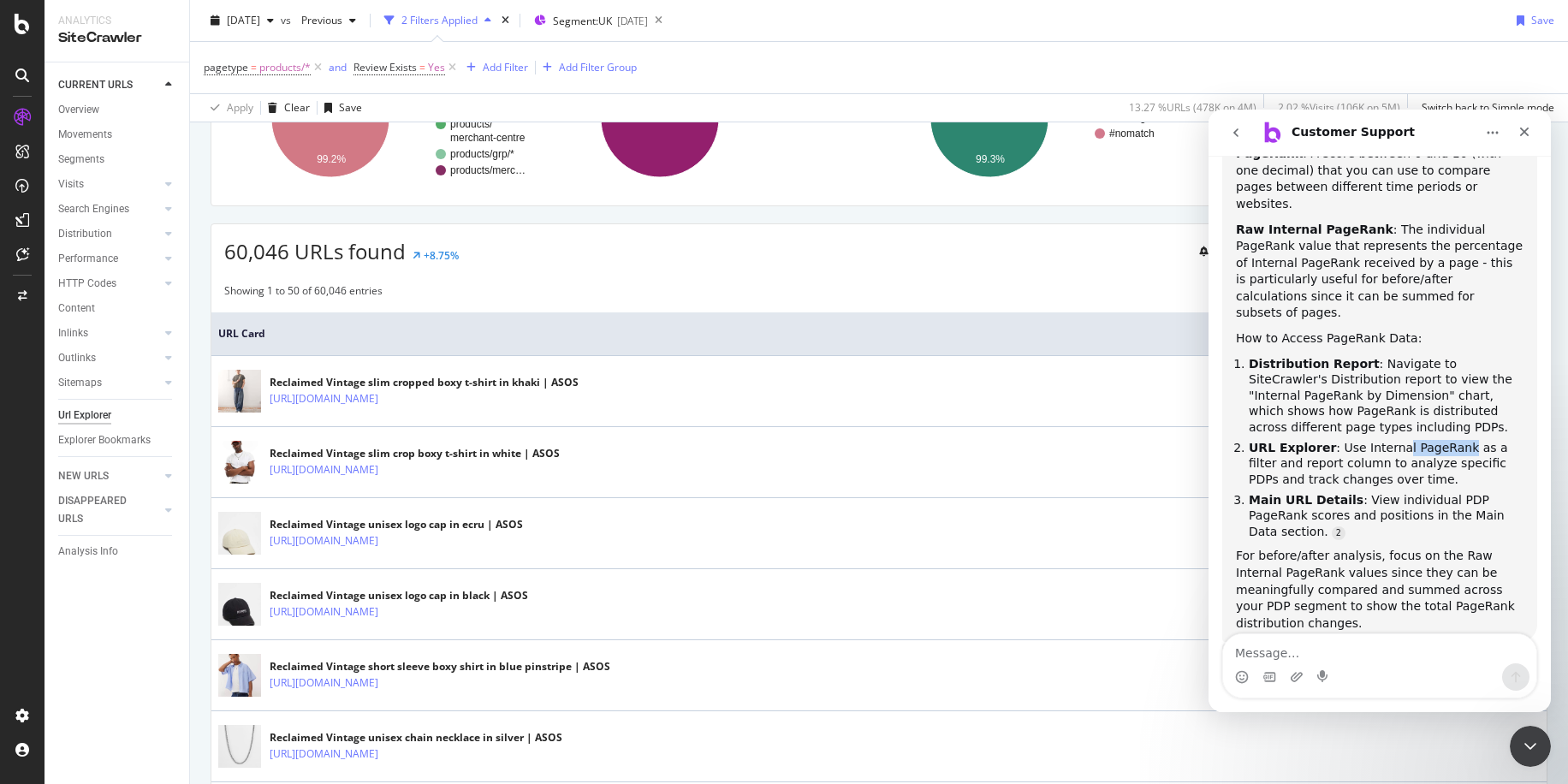
drag, startPoint x: 1416, startPoint y: 396, endPoint x: 1493, endPoint y: 391, distance: 77.2
click at [1489, 440] on li "URL Explorer : Use Internal PageRank as a filter and report column to analyze s…" at bounding box center [1385, 463] width 274 height 48
click at [1493, 440] on li "URL Explorer : Use Internal PageRank as a filter and report column to analyze s…" at bounding box center [1385, 463] width 274 height 48
click at [1526, 135] on icon "Close" at bounding box center [1524, 131] width 13 height 13
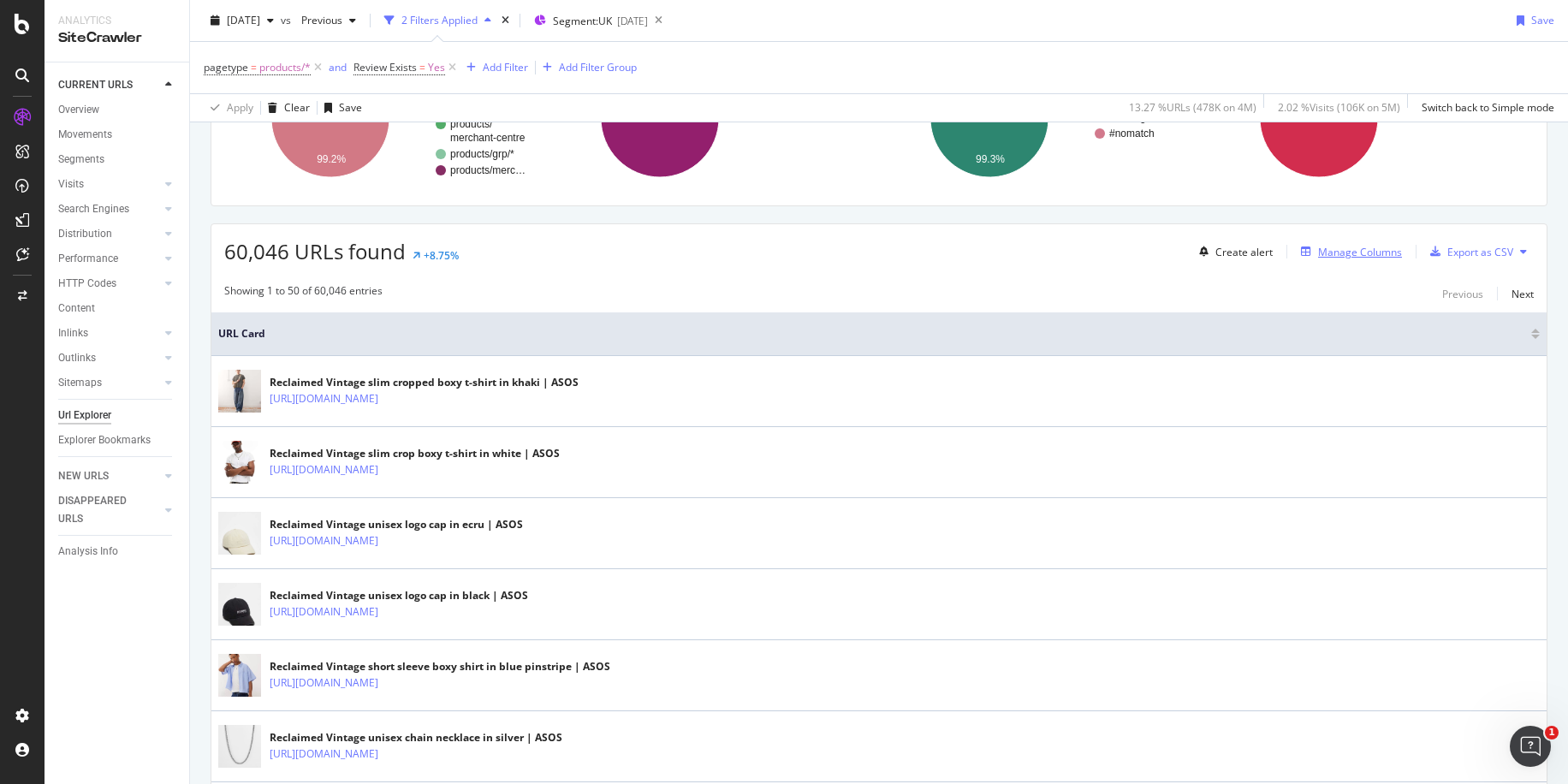
click at [1332, 252] on div "Manage Columns" at bounding box center [1359, 252] width 84 height 14
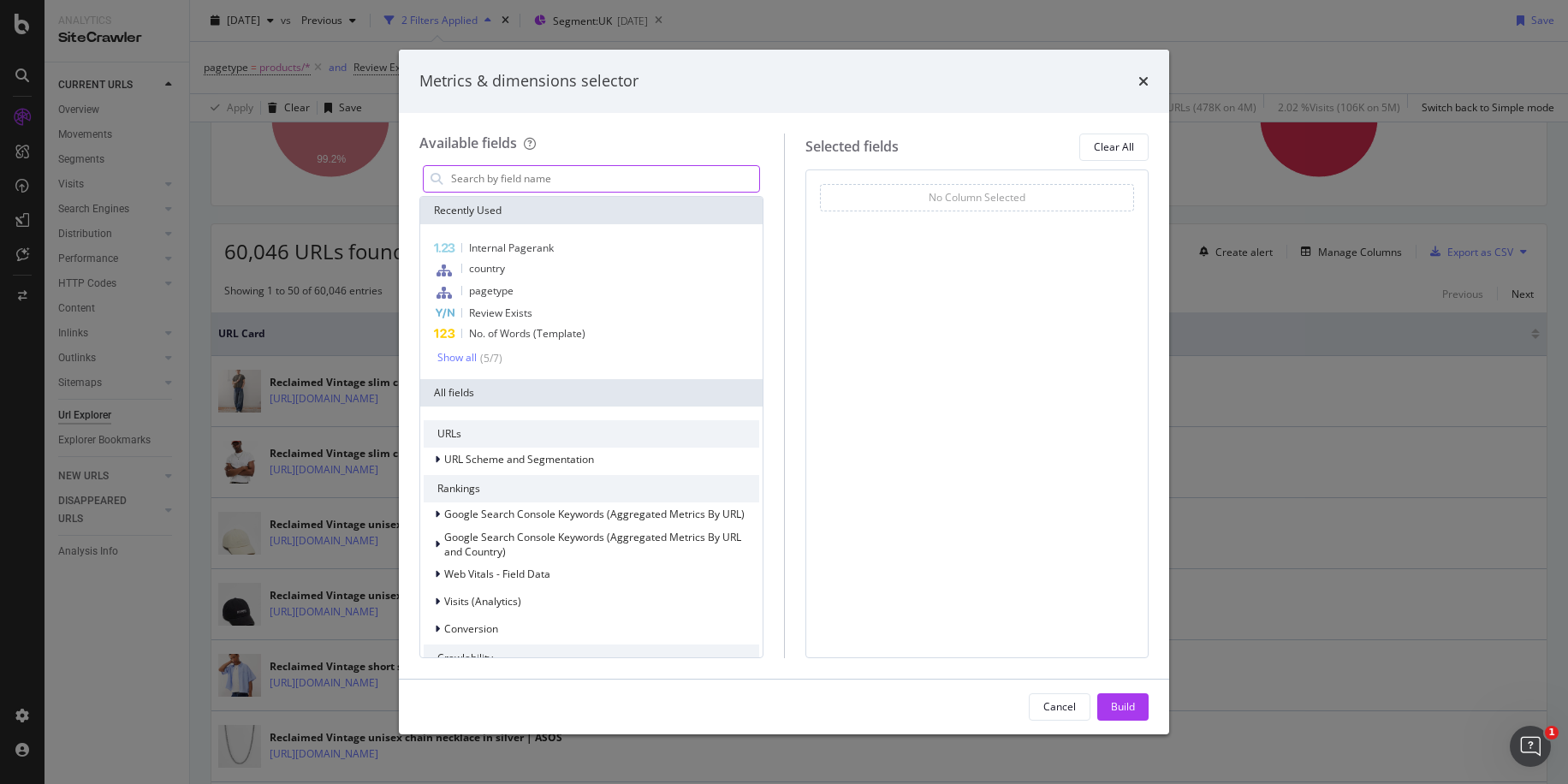
click at [485, 185] on input "modal" at bounding box center [605, 179] width 309 height 26
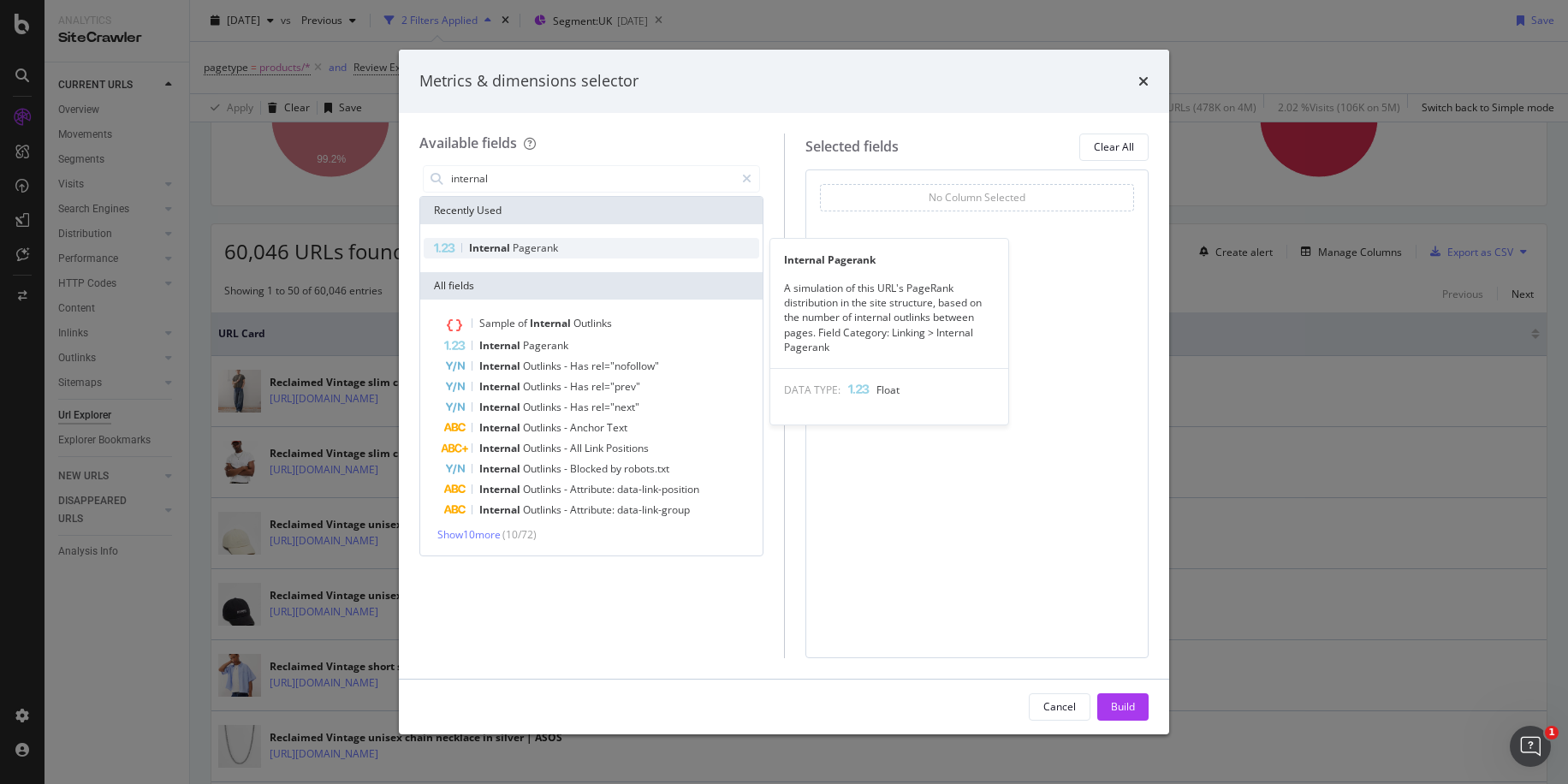
type input "internal"
click at [505, 247] on span "Internal" at bounding box center [490, 247] width 44 height 14
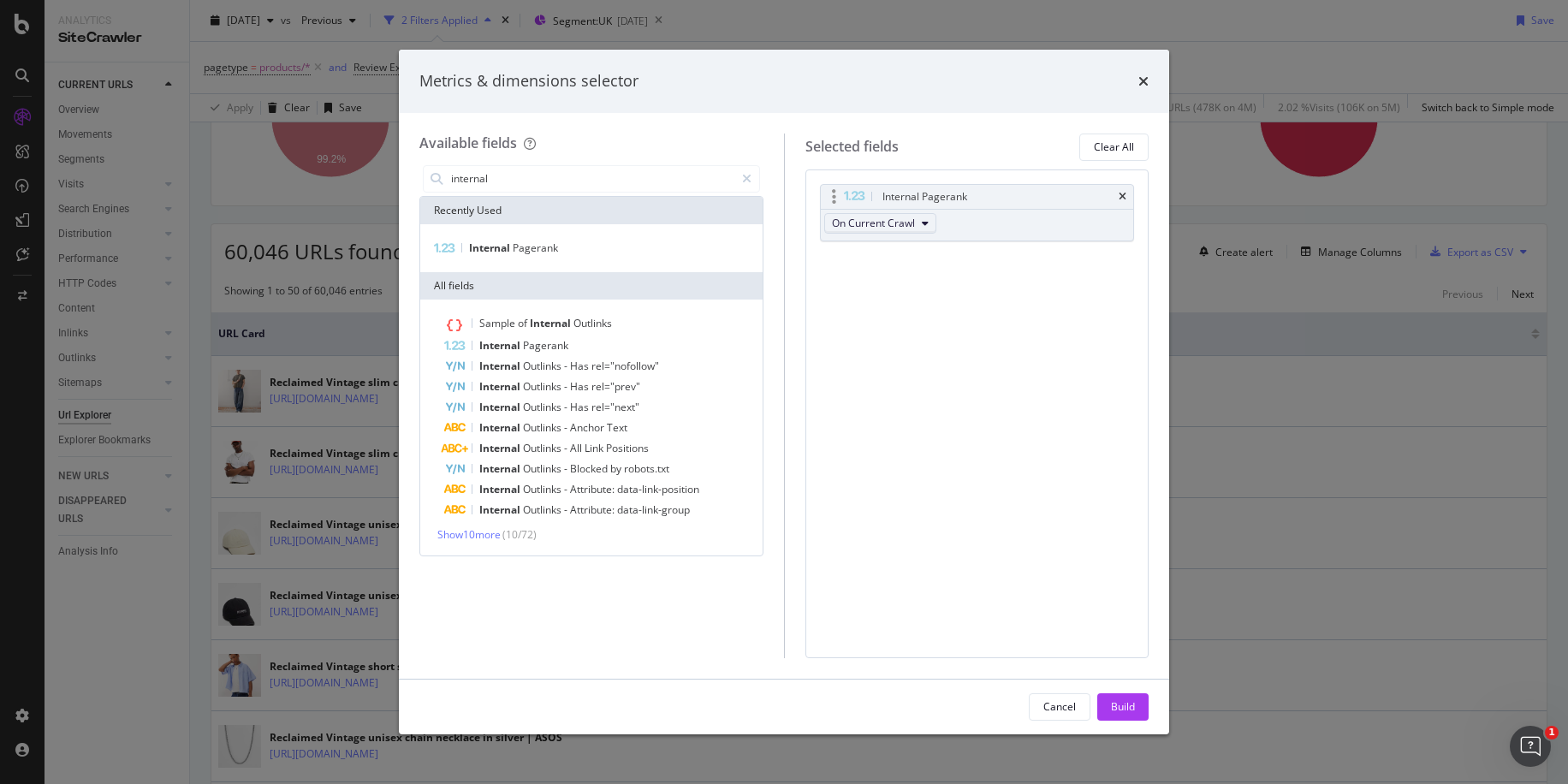
click at [890, 216] on span "On Current Crawl" at bounding box center [874, 223] width 83 height 14
click at [886, 320] on span "Diff Between Crawls" at bounding box center [887, 316] width 97 height 15
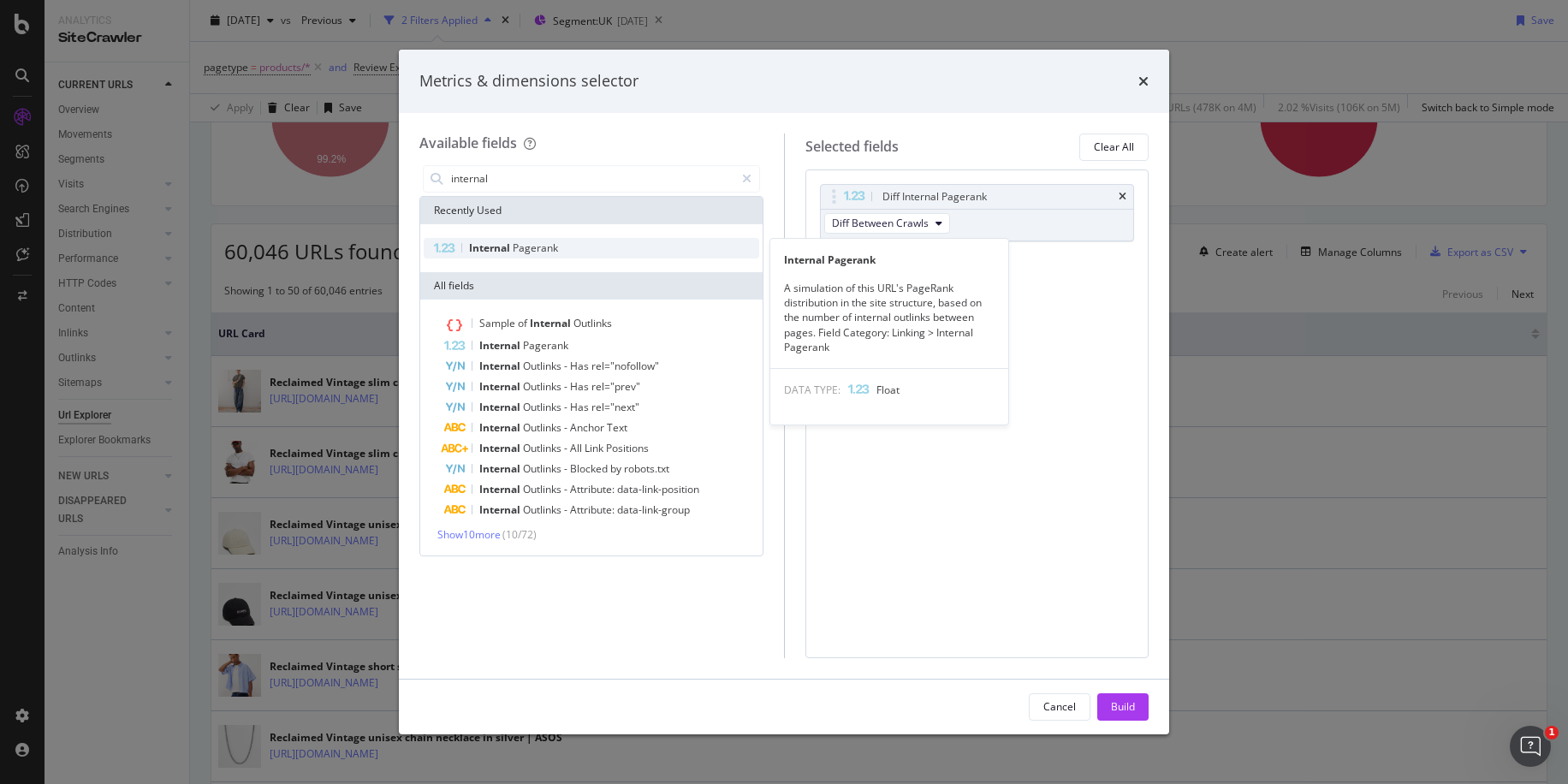
click at [536, 252] on span "Pagerank" at bounding box center [535, 247] width 45 height 14
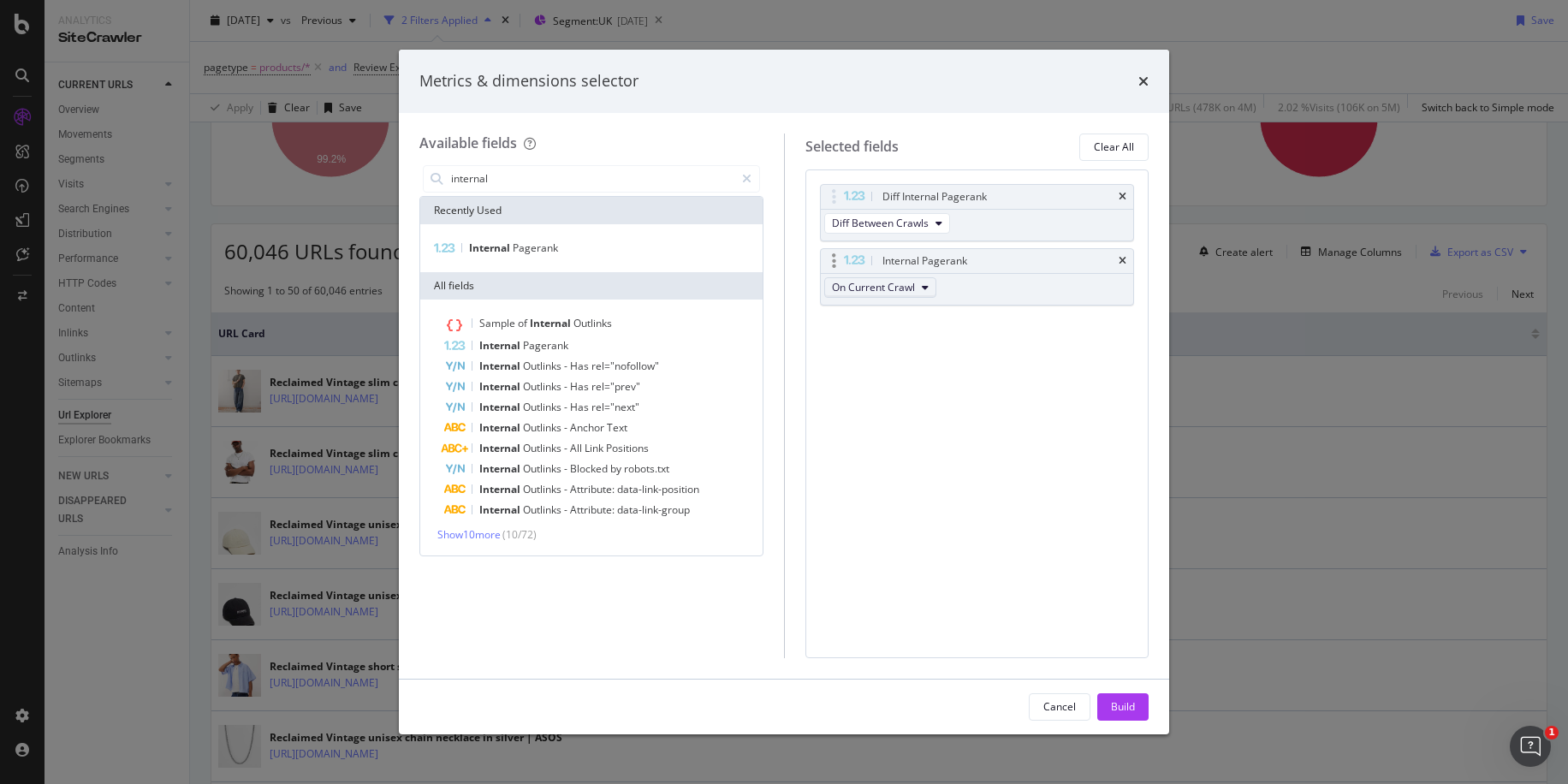
click at [871, 292] on span "On Current Crawl" at bounding box center [874, 287] width 83 height 14
click at [899, 345] on span "On Compared Crawl" at bounding box center [887, 350] width 97 height 15
click at [1142, 715] on button "Build" at bounding box center [1123, 707] width 51 height 27
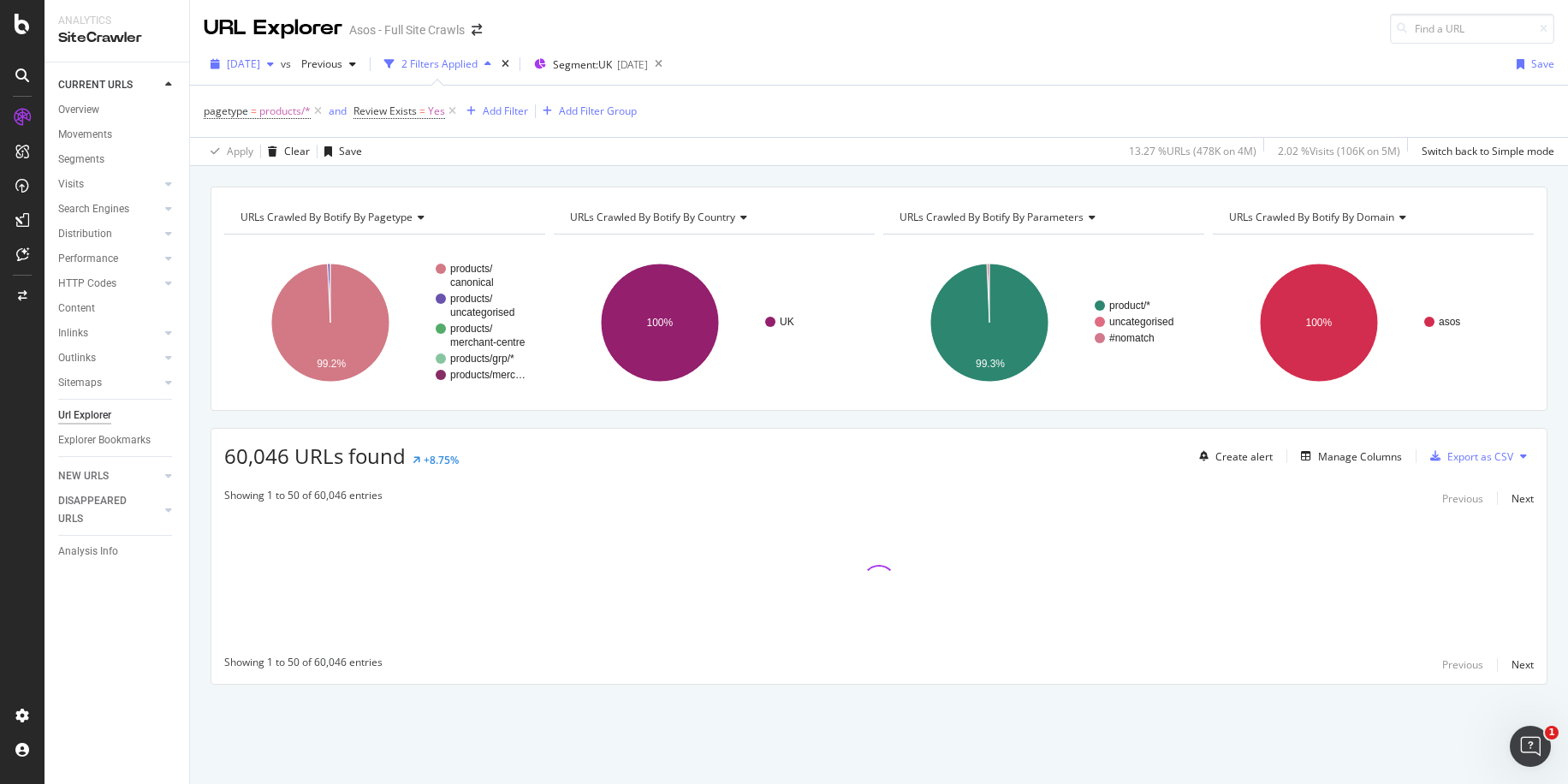
click at [260, 62] on span "[DATE]" at bounding box center [243, 64] width 33 height 14
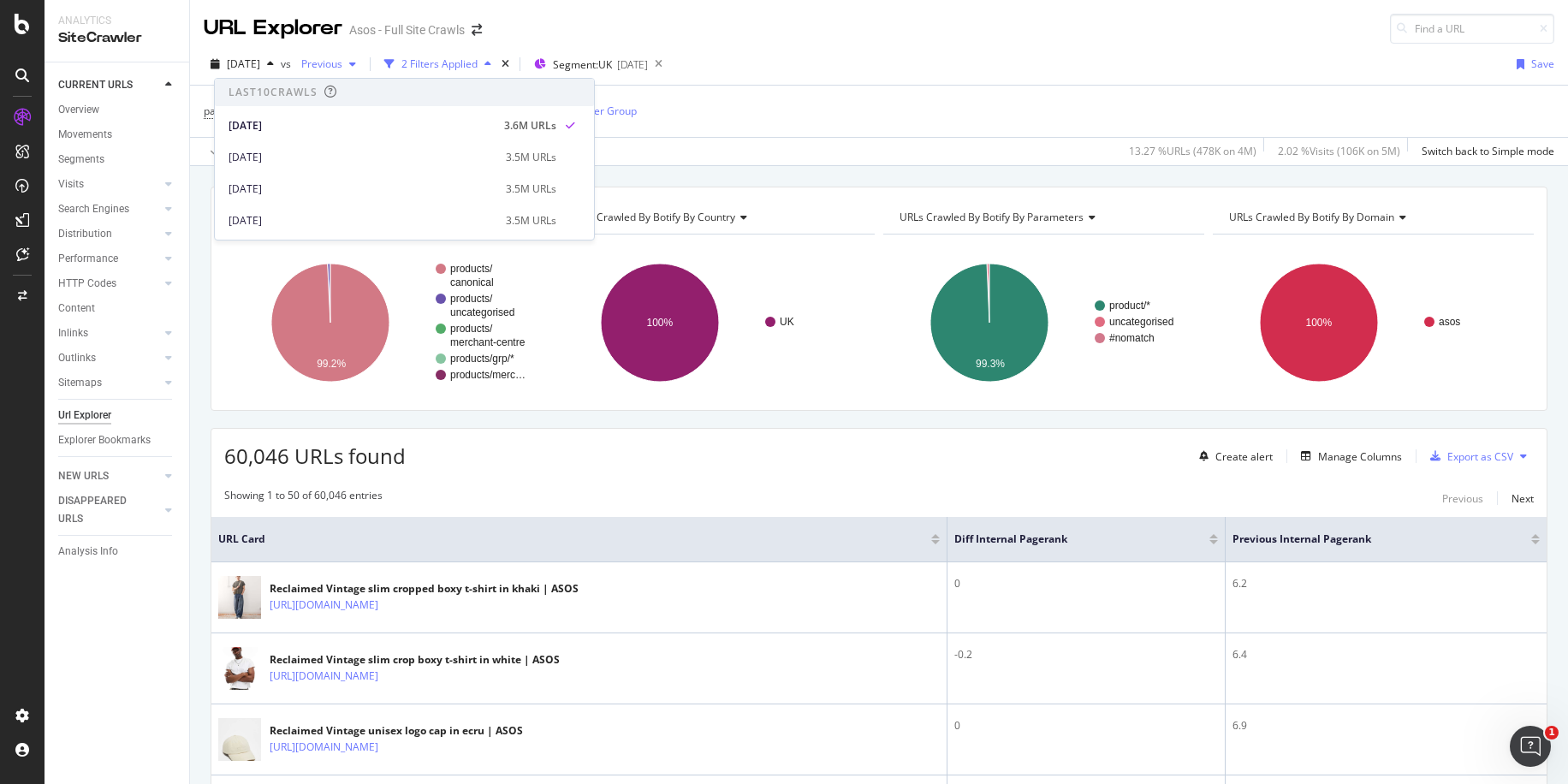
click at [343, 60] on span "Previous" at bounding box center [318, 64] width 48 height 14
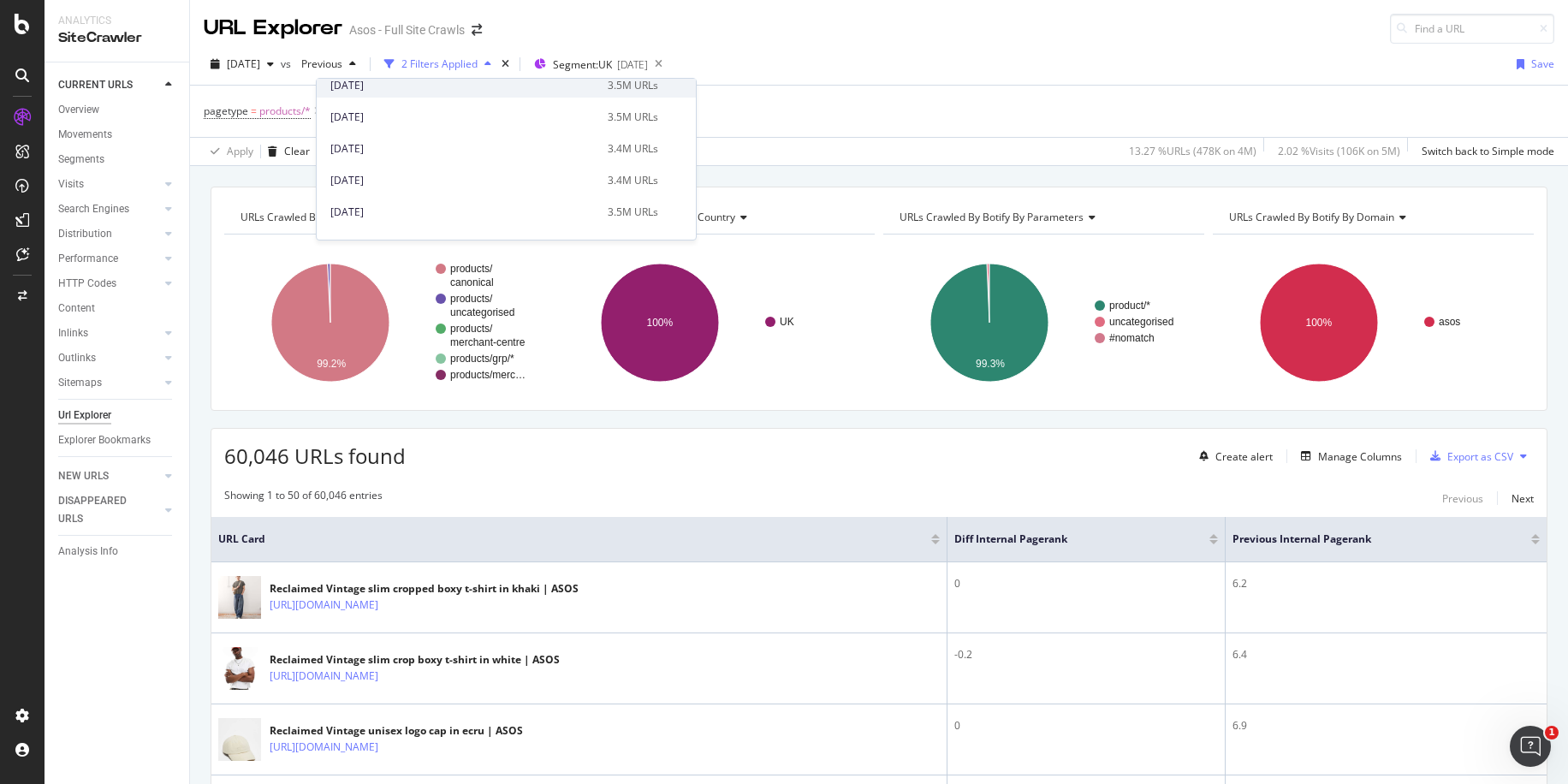
scroll to position [136, 0]
click at [367, 140] on div "[DATE]" at bounding box center [463, 147] width 267 height 15
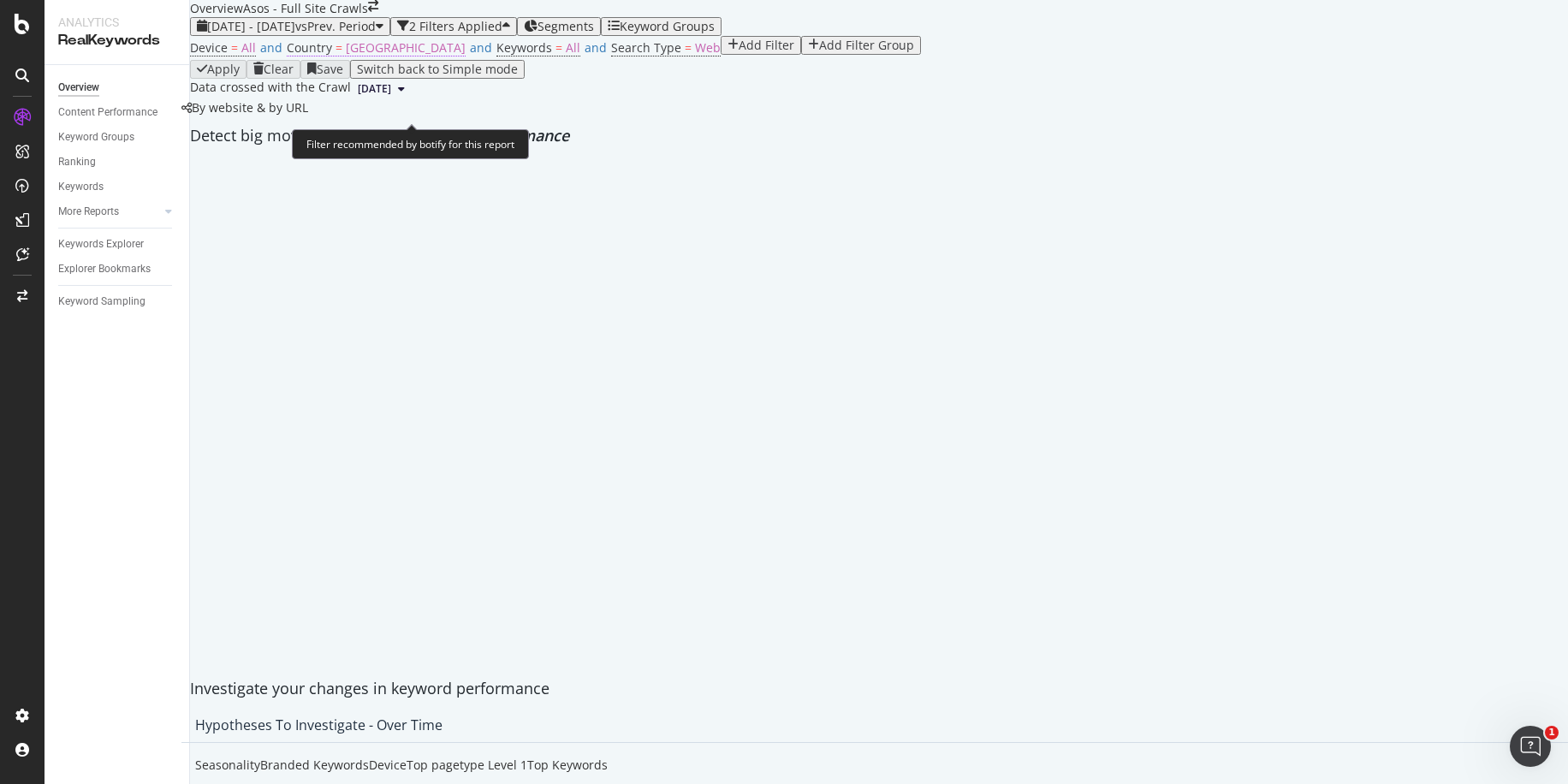
click at [377, 56] on span "Australia" at bounding box center [405, 48] width 120 height 16
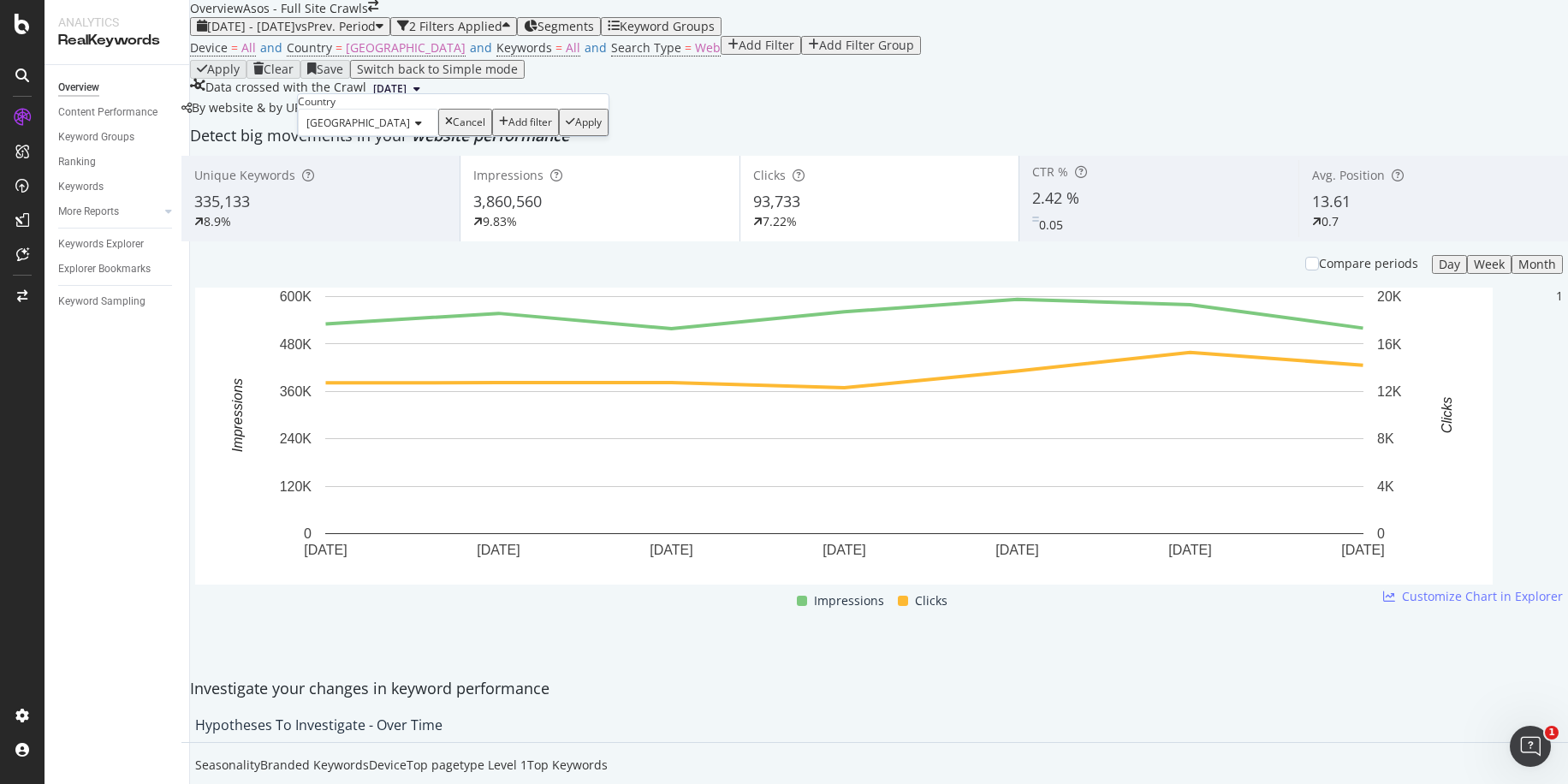
click at [328, 136] on div "Australia" at bounding box center [368, 122] width 140 height 27
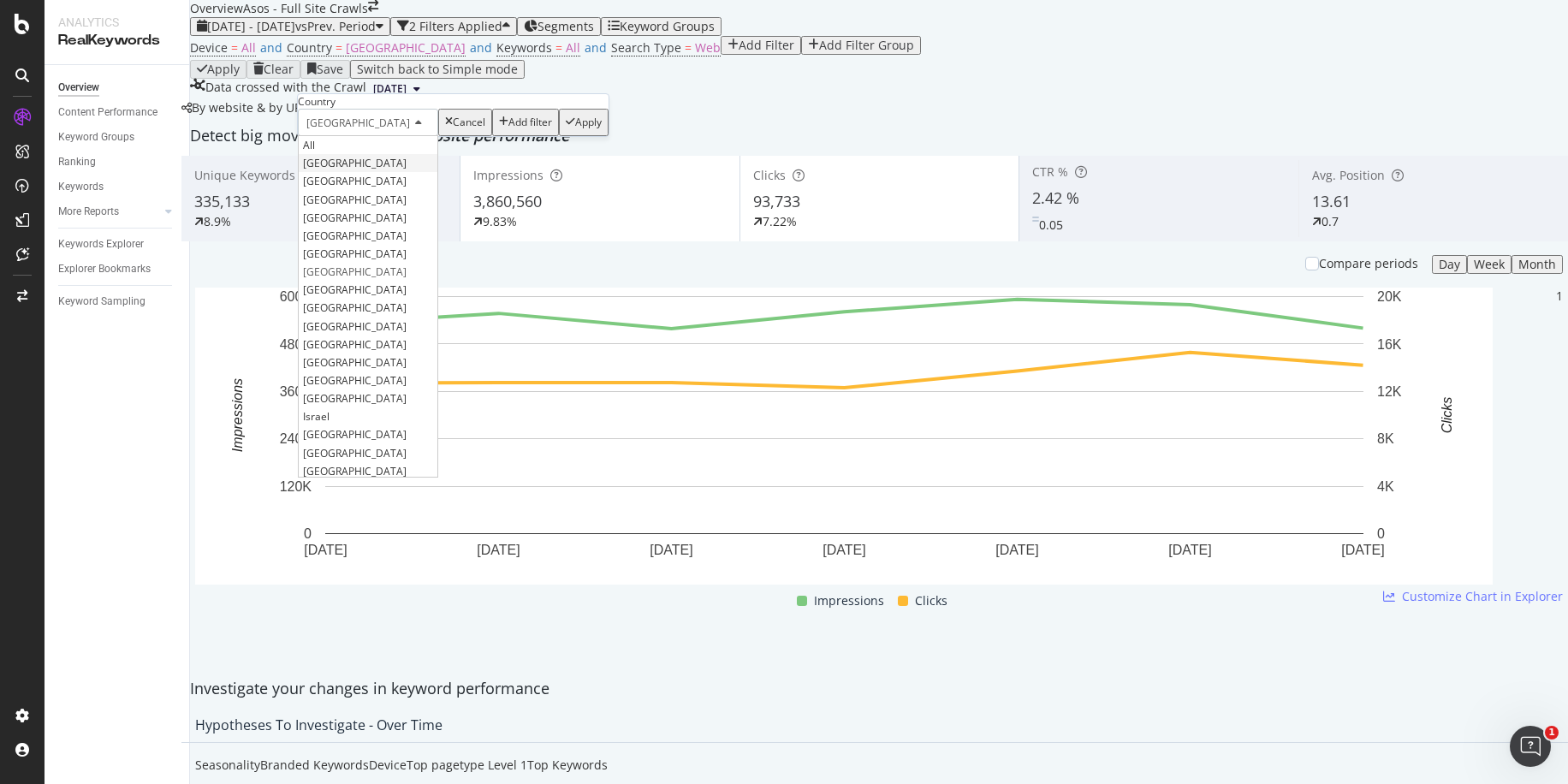
click at [345, 172] on div "United Kingdom" at bounding box center [368, 163] width 139 height 18
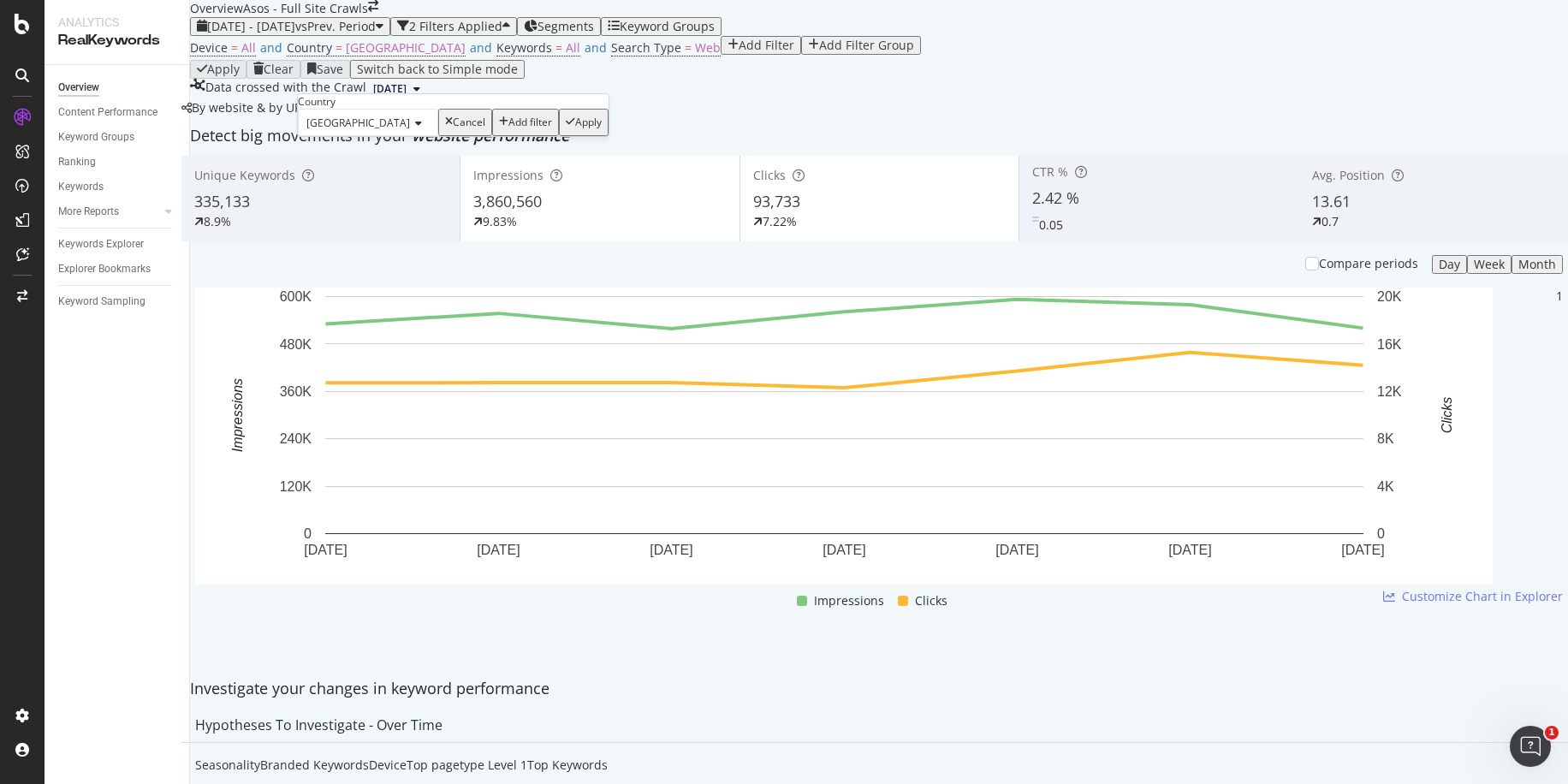
click at [575, 129] on div "Apply" at bounding box center [587, 121] width 26 height 12
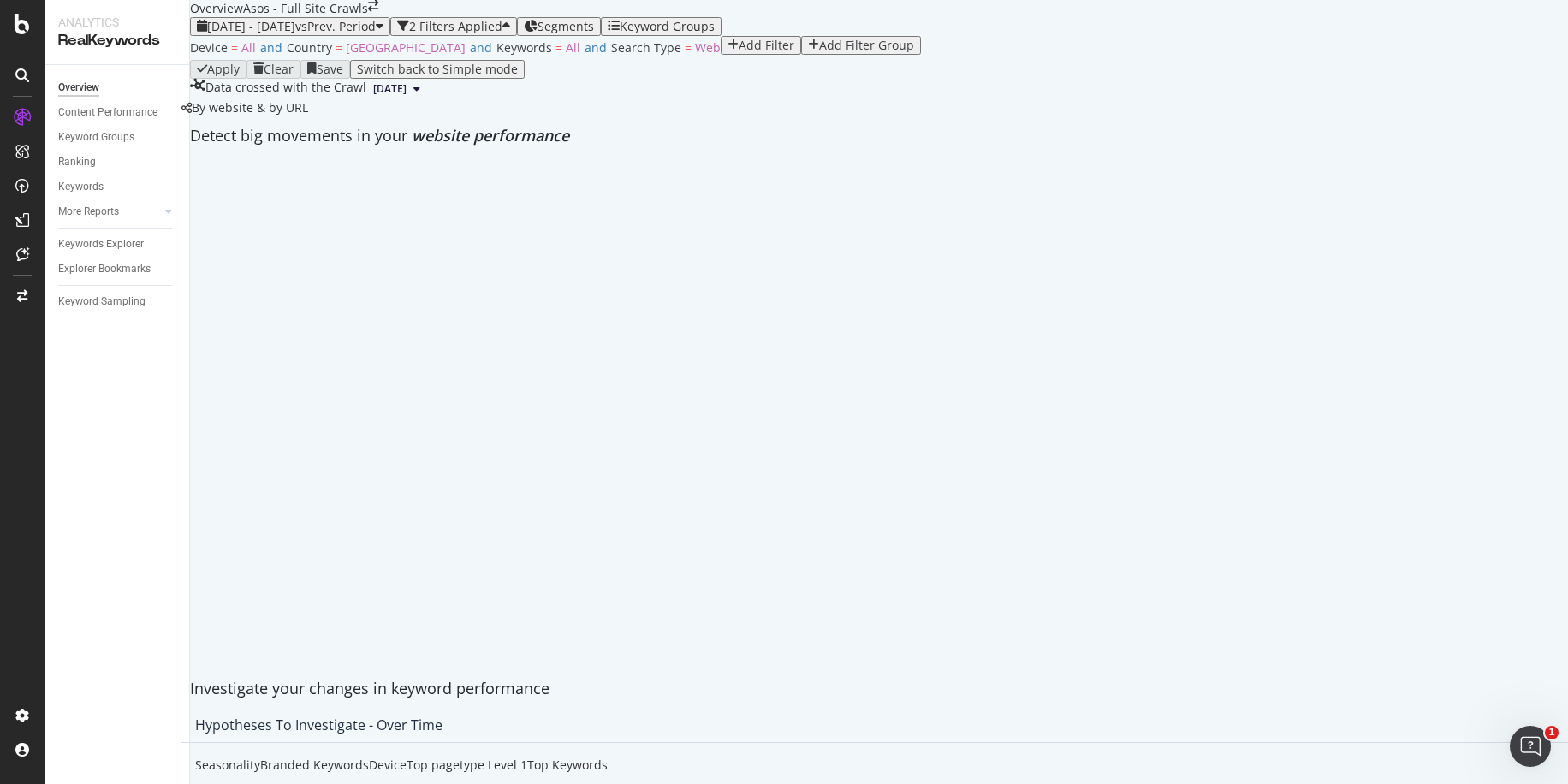
click at [728, 52] on div "Add Filter" at bounding box center [761, 45] width 67 height 13
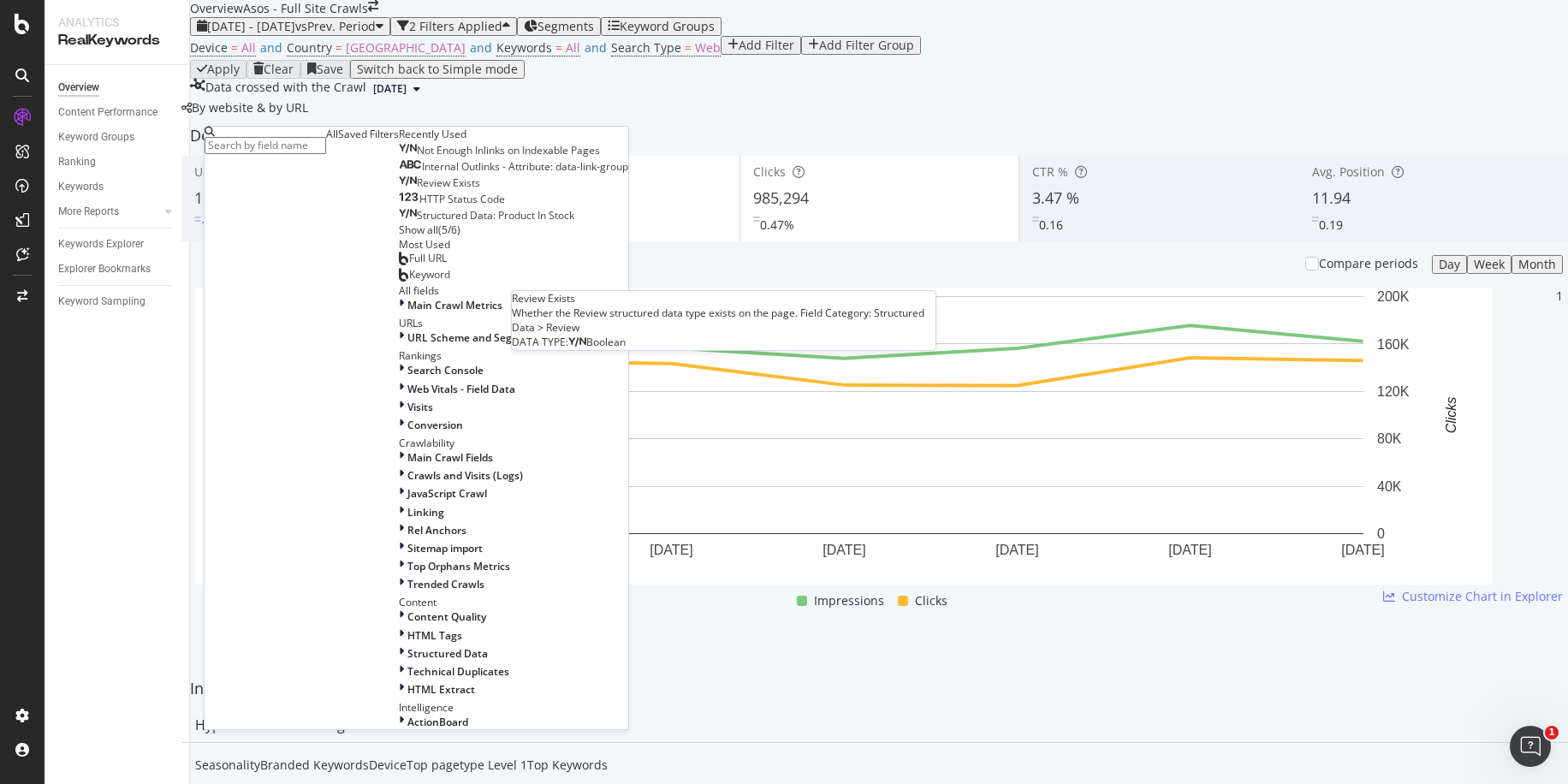
click at [417, 190] on span "Review Exists" at bounding box center [448, 183] width 63 height 14
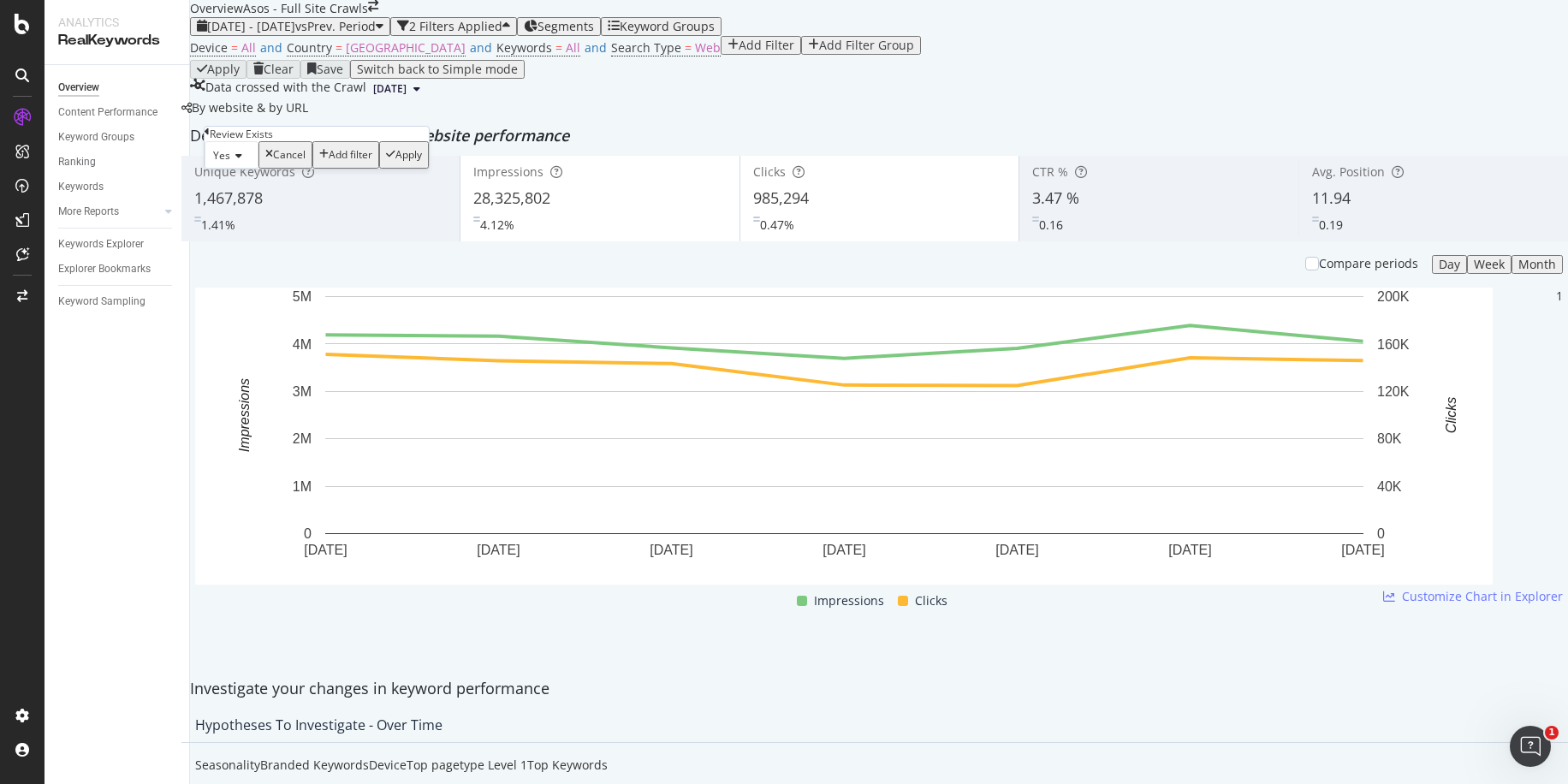
click at [396, 161] on div "Apply" at bounding box center [408, 155] width 26 height 12
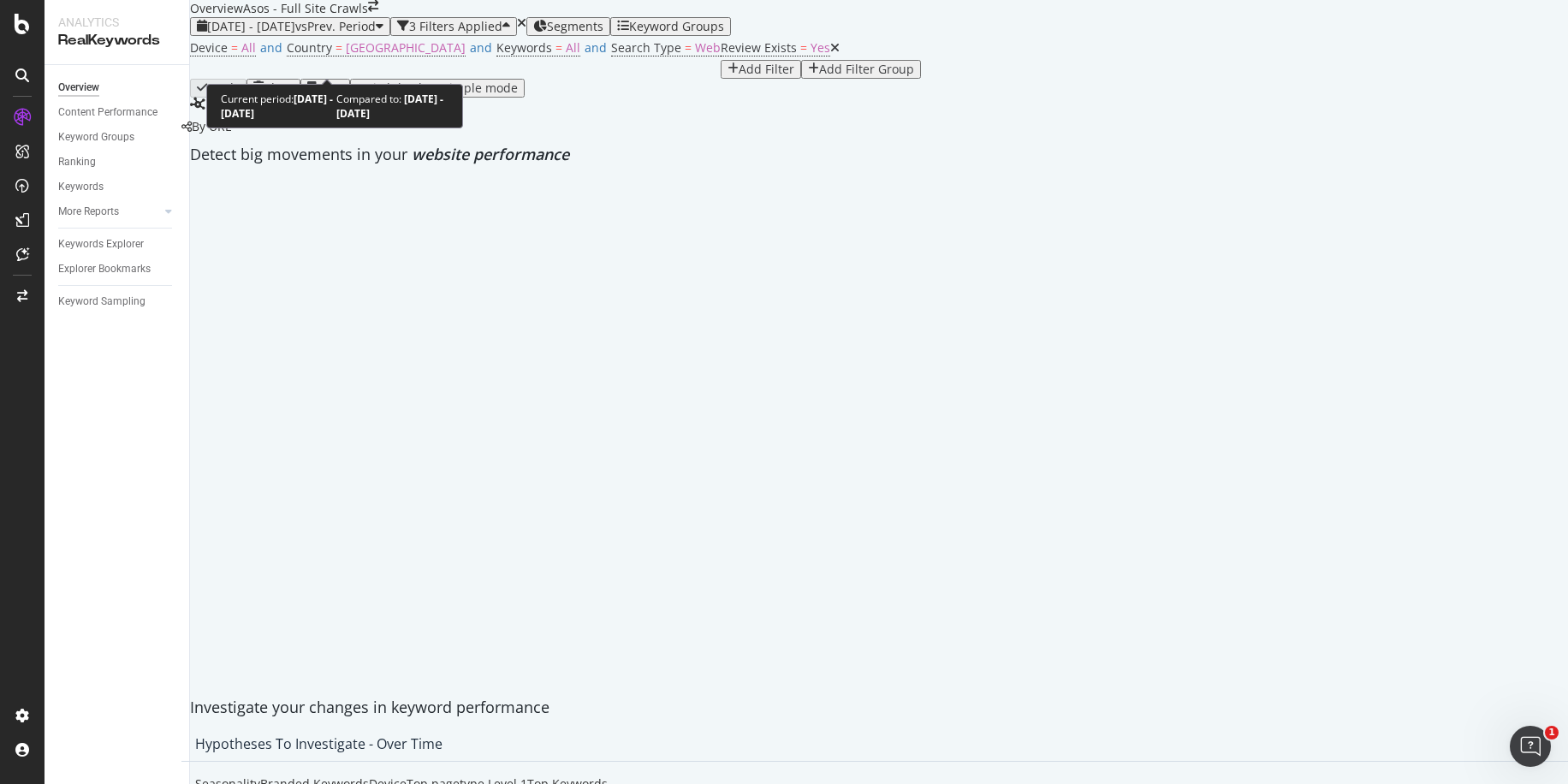
click at [370, 33] on div "2025 May. 13th - May. 19th vs Prev. Period" at bounding box center [290, 26] width 186 height 13
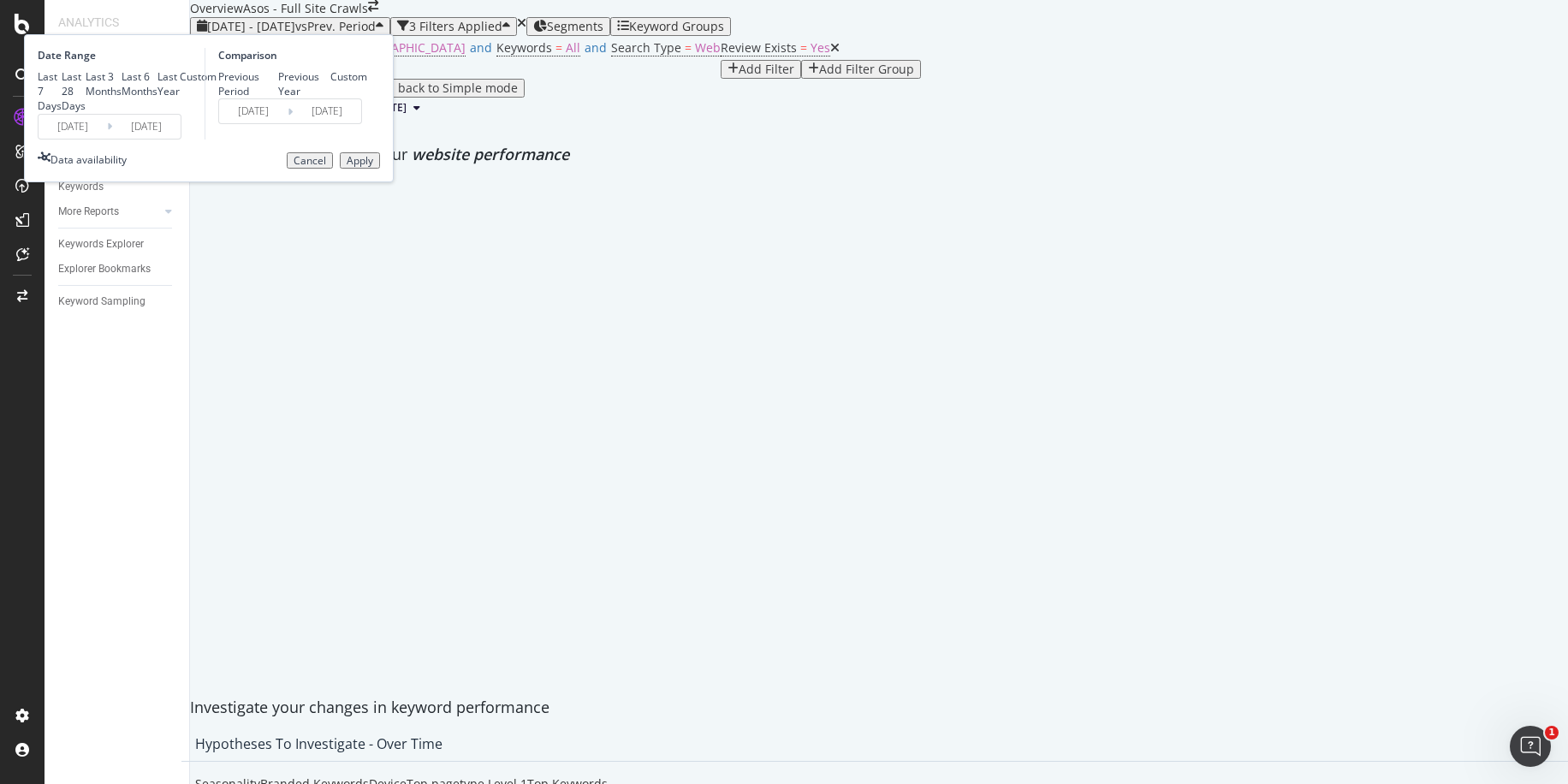
click at [181, 138] on input "2025/05/19" at bounding box center [147, 126] width 68 height 24
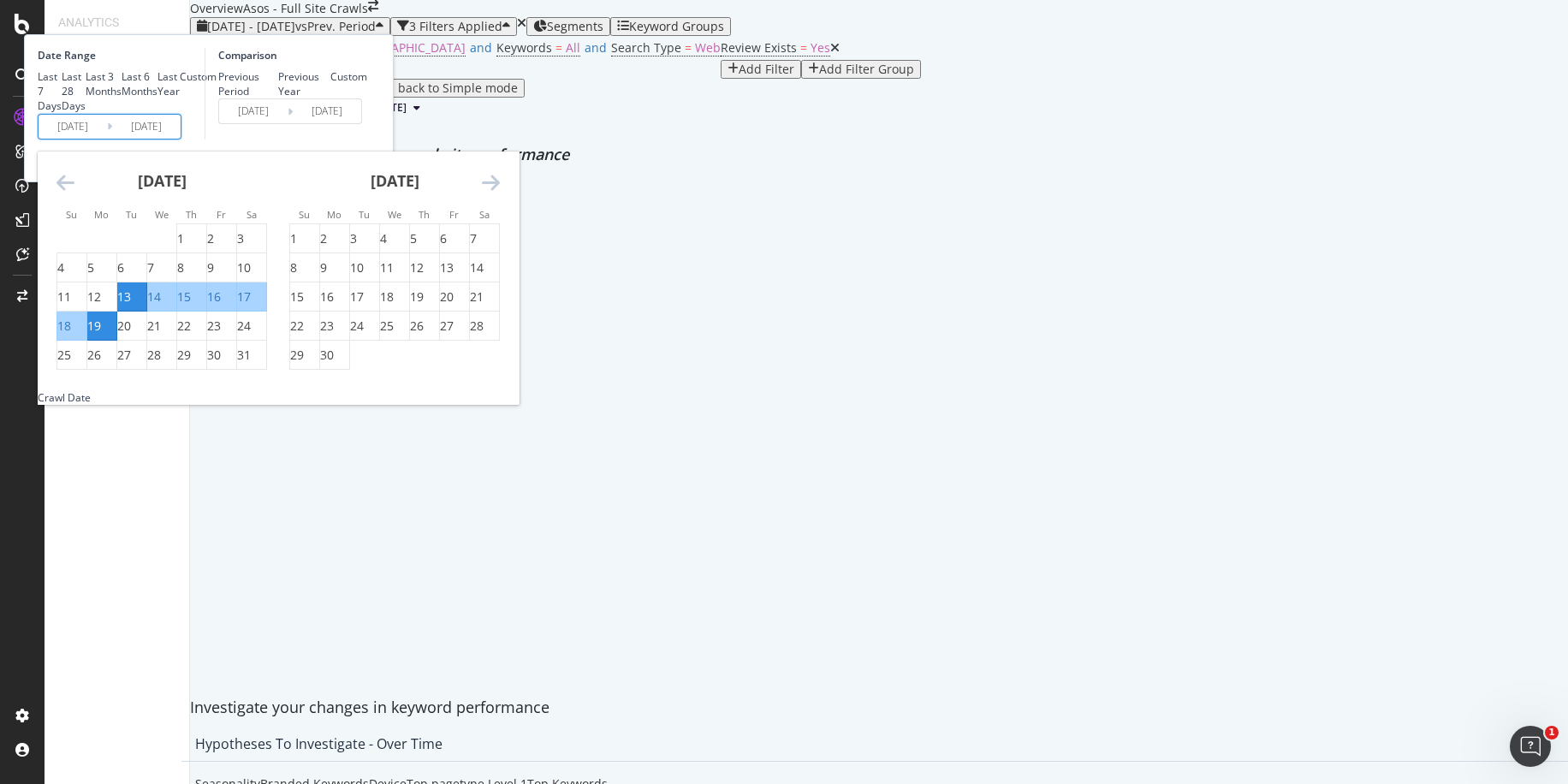
click at [500, 192] on icon "Move forward to switch to the next month." at bounding box center [491, 182] width 18 height 21
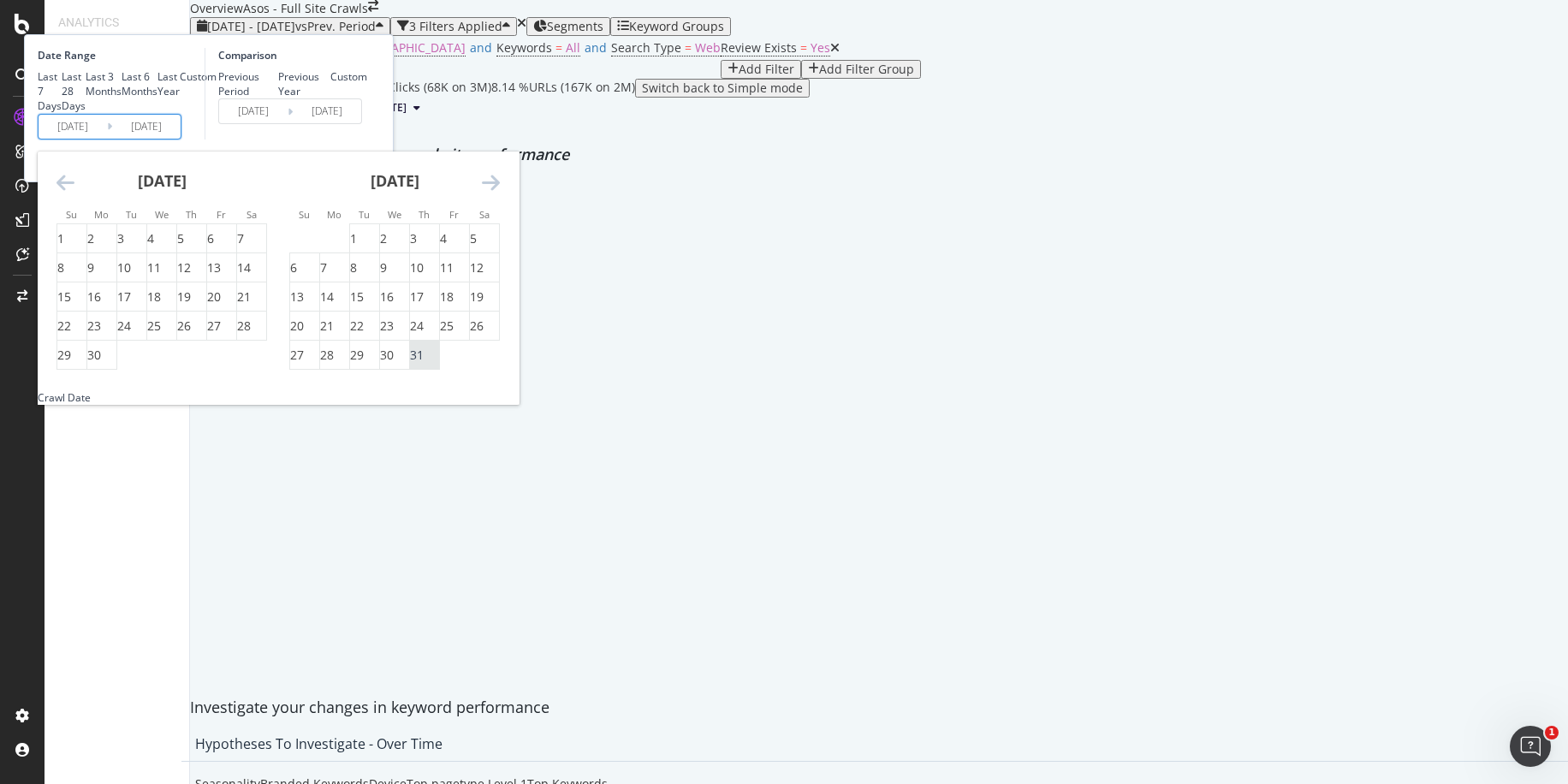
click at [424, 363] on div "31" at bounding box center [417, 354] width 13 height 17
type input "2025/07/31"
type input "2025/02/22"
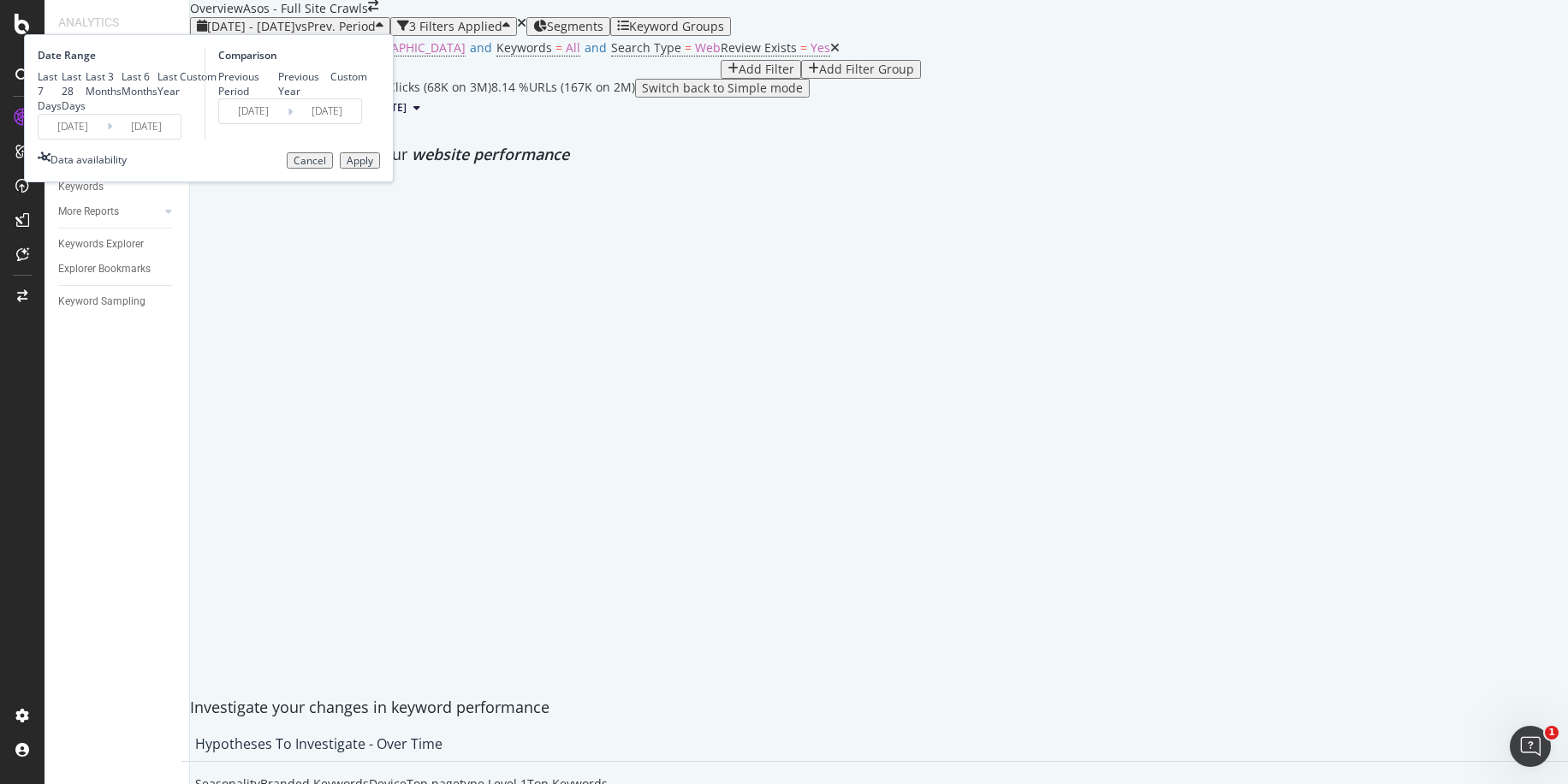
click at [181, 138] on input "2025/07/31" at bounding box center [147, 126] width 68 height 24
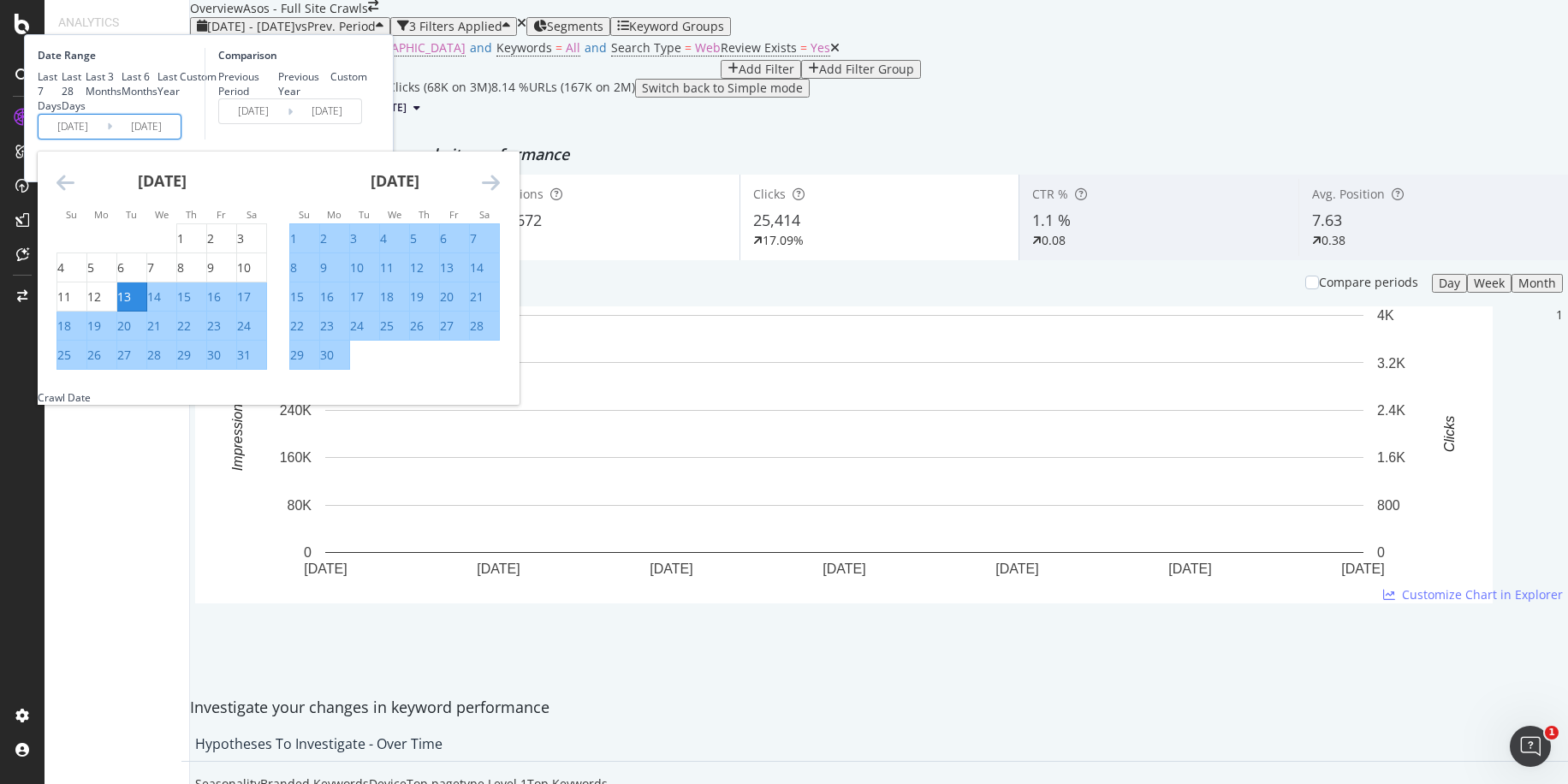
click at [500, 192] on icon "Move forward to switch to the next month." at bounding box center [491, 182] width 18 height 21
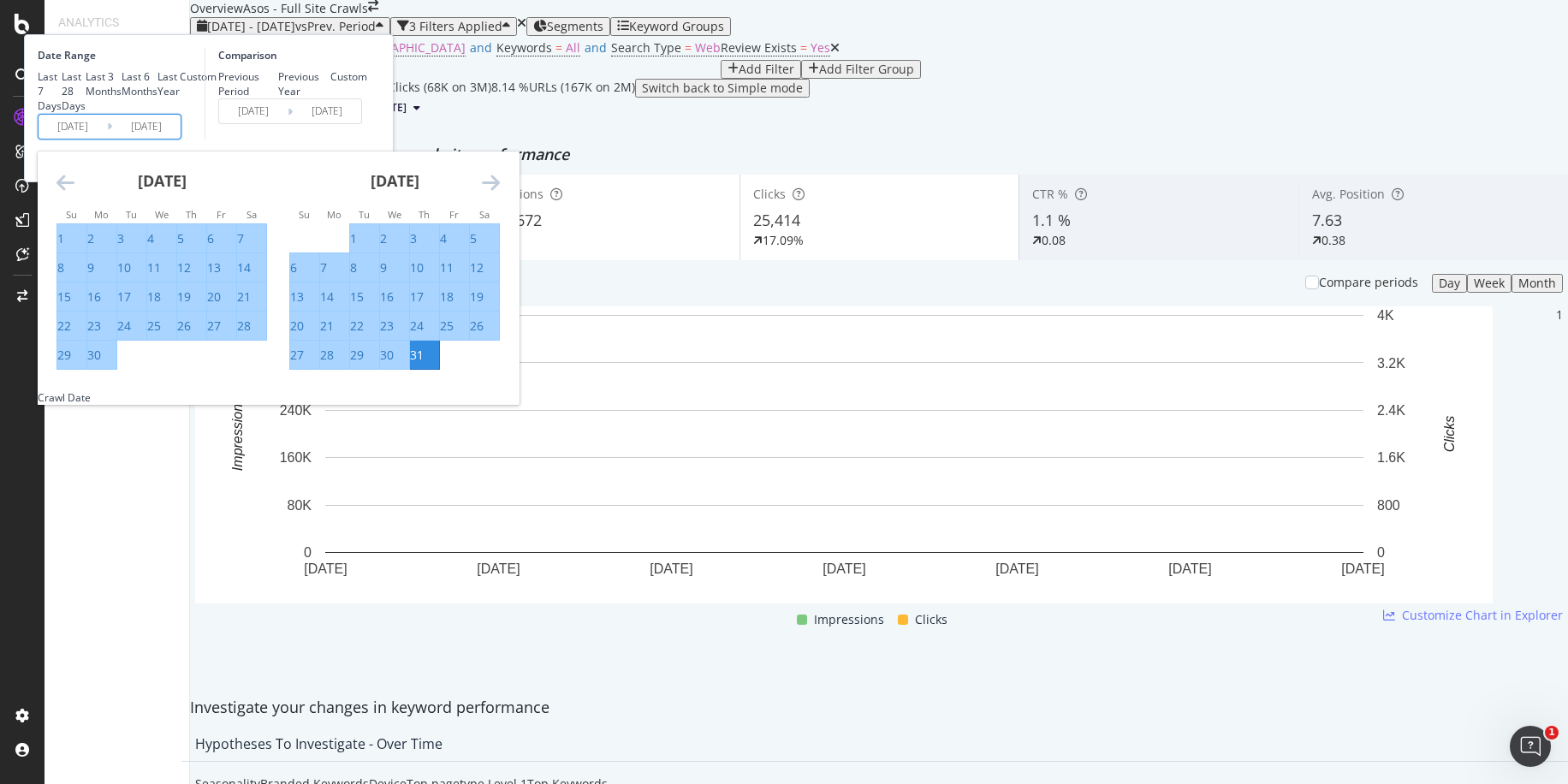
click at [500, 192] on icon "Move forward to switch to the next month." at bounding box center [491, 182] width 18 height 21
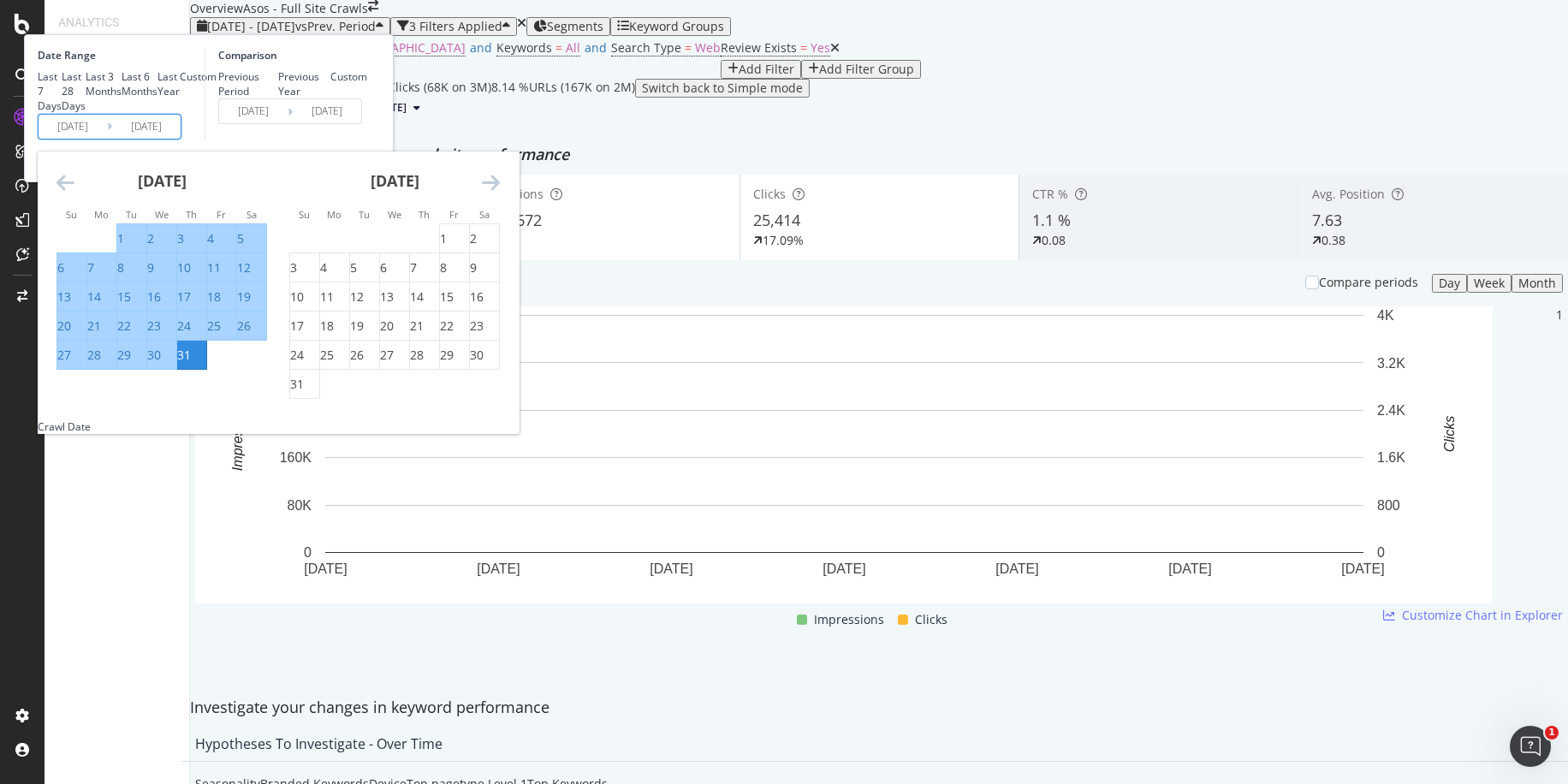
click at [191, 363] on div "31" at bounding box center [184, 354] width 13 height 17
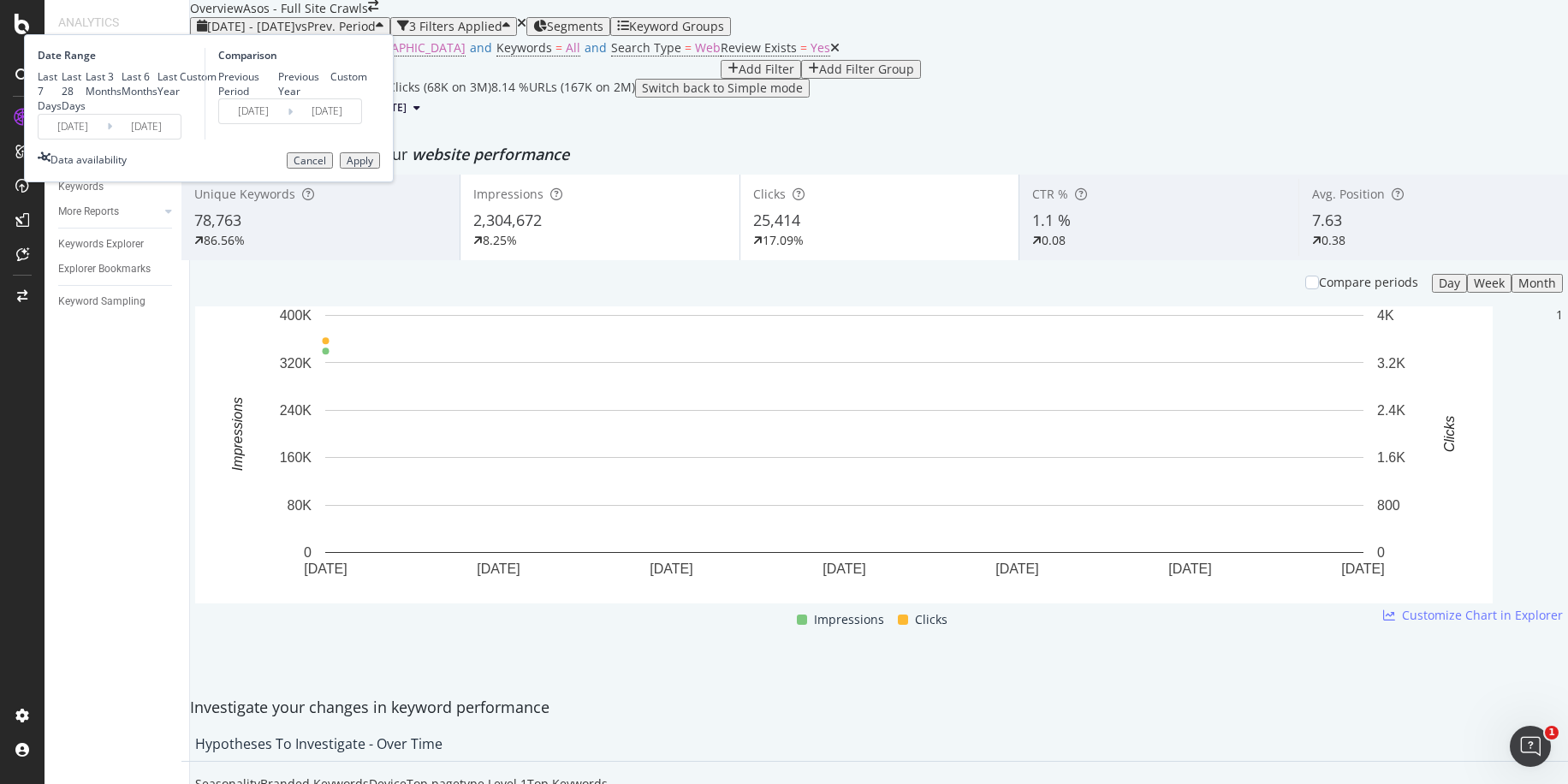
click at [181, 138] on input "2025/07/31" at bounding box center [147, 126] width 68 height 24
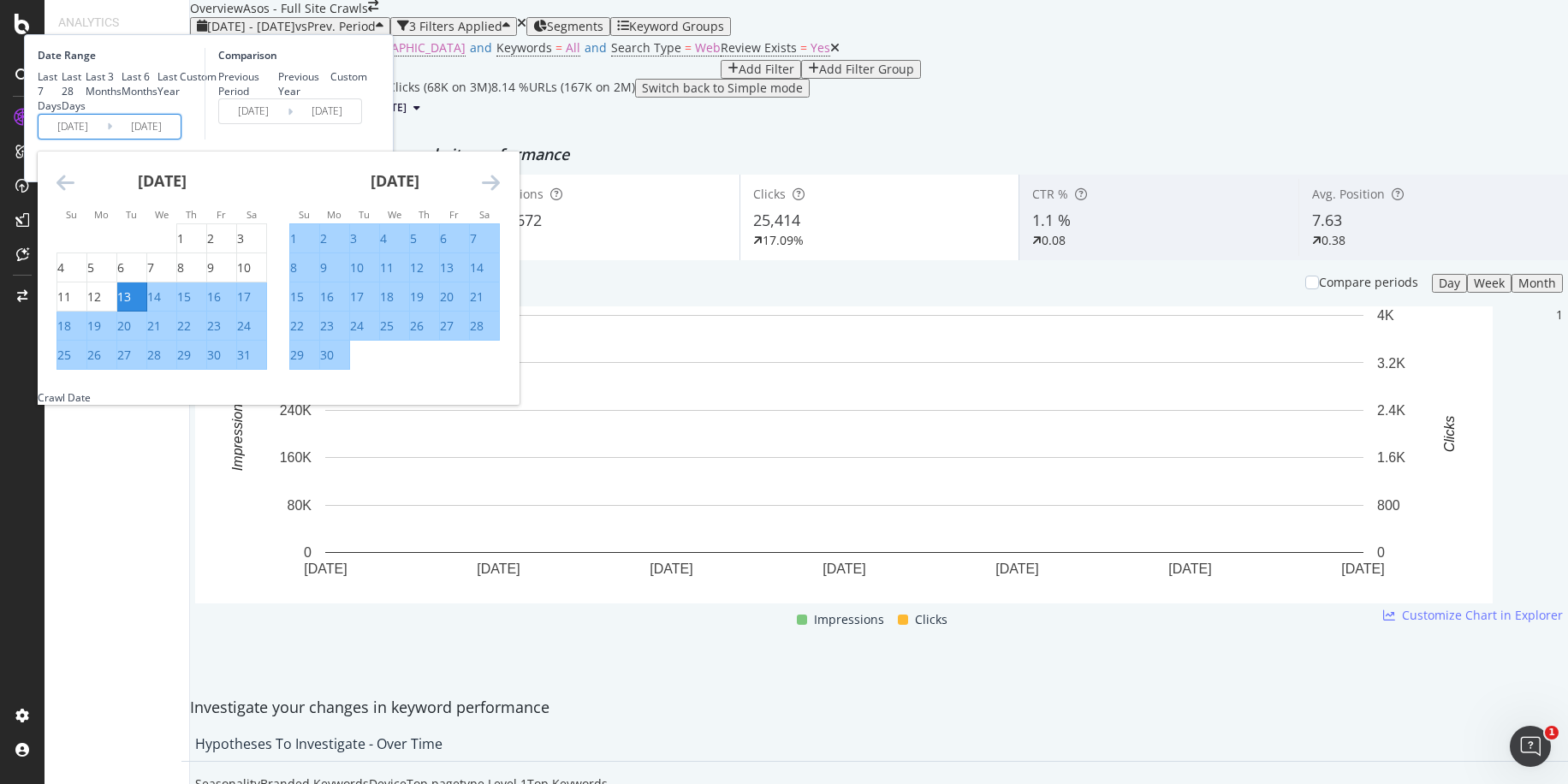
click at [500, 192] on icon "Move forward to switch to the next month." at bounding box center [491, 182] width 18 height 21
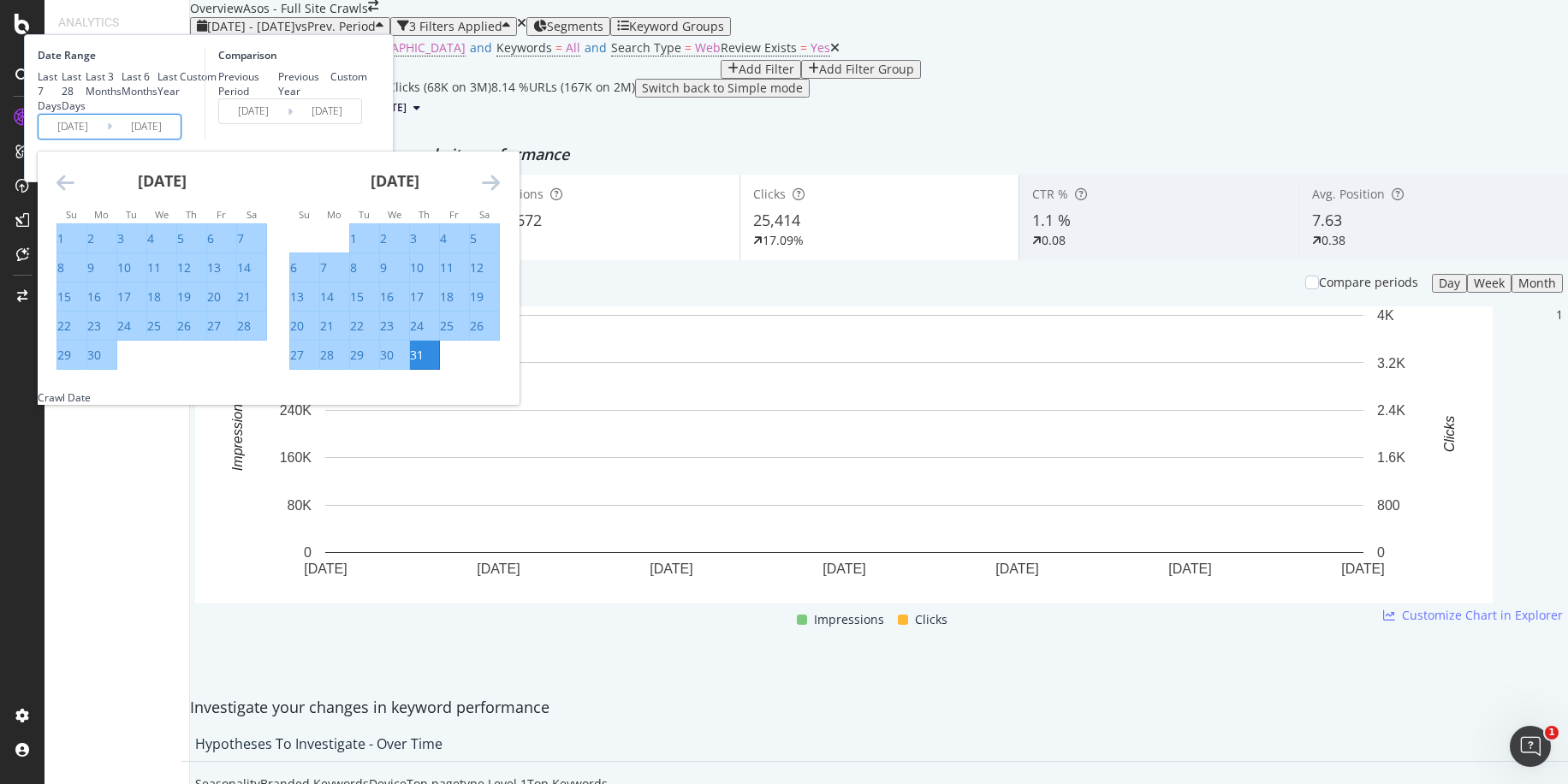
click at [500, 192] on icon "Move forward to switch to the next month." at bounding box center [491, 182] width 18 height 21
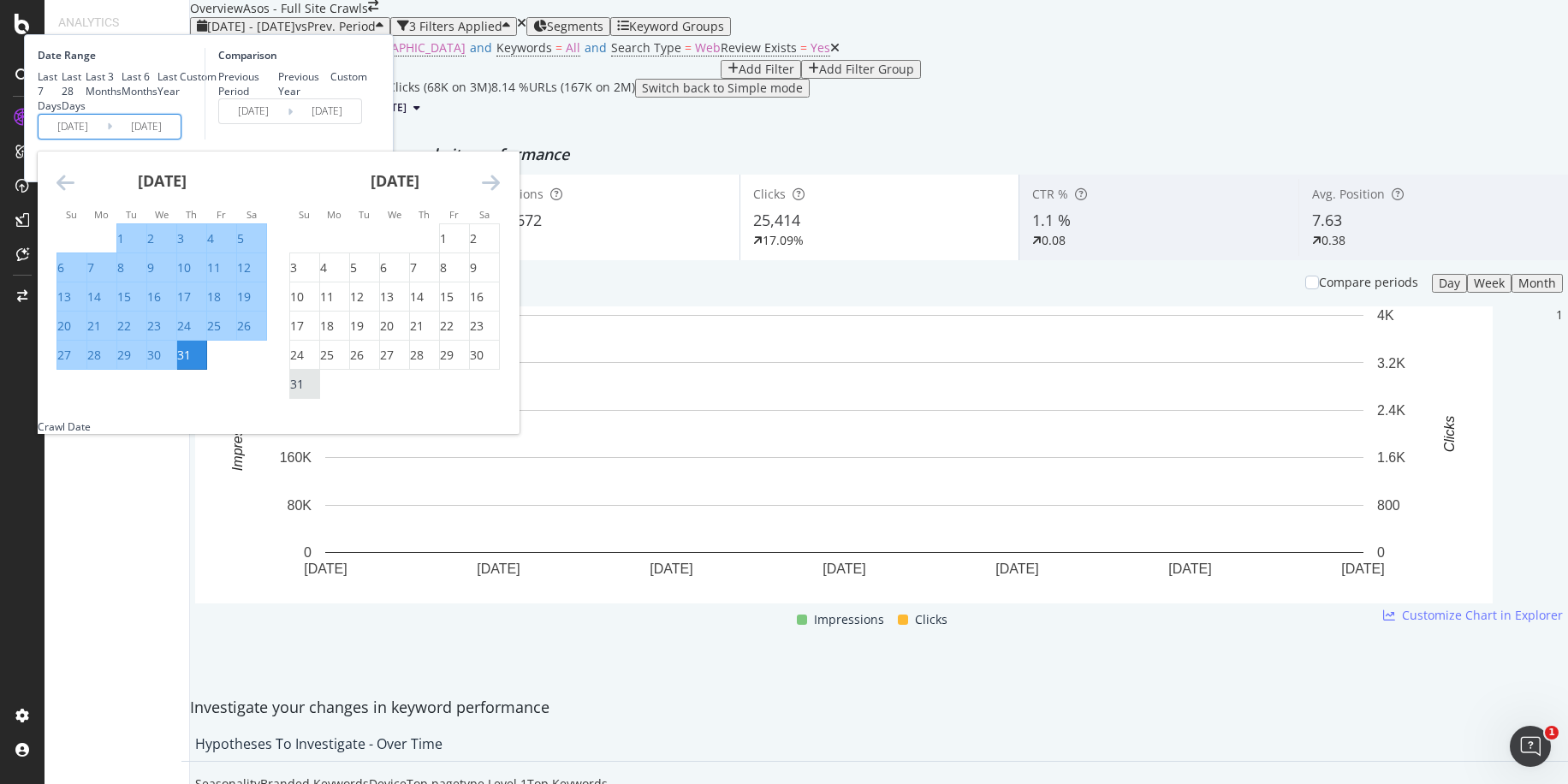
click at [304, 393] on div "31" at bounding box center [297, 384] width 13 height 17
type input "2025/08/31"
type input "2025/01/22"
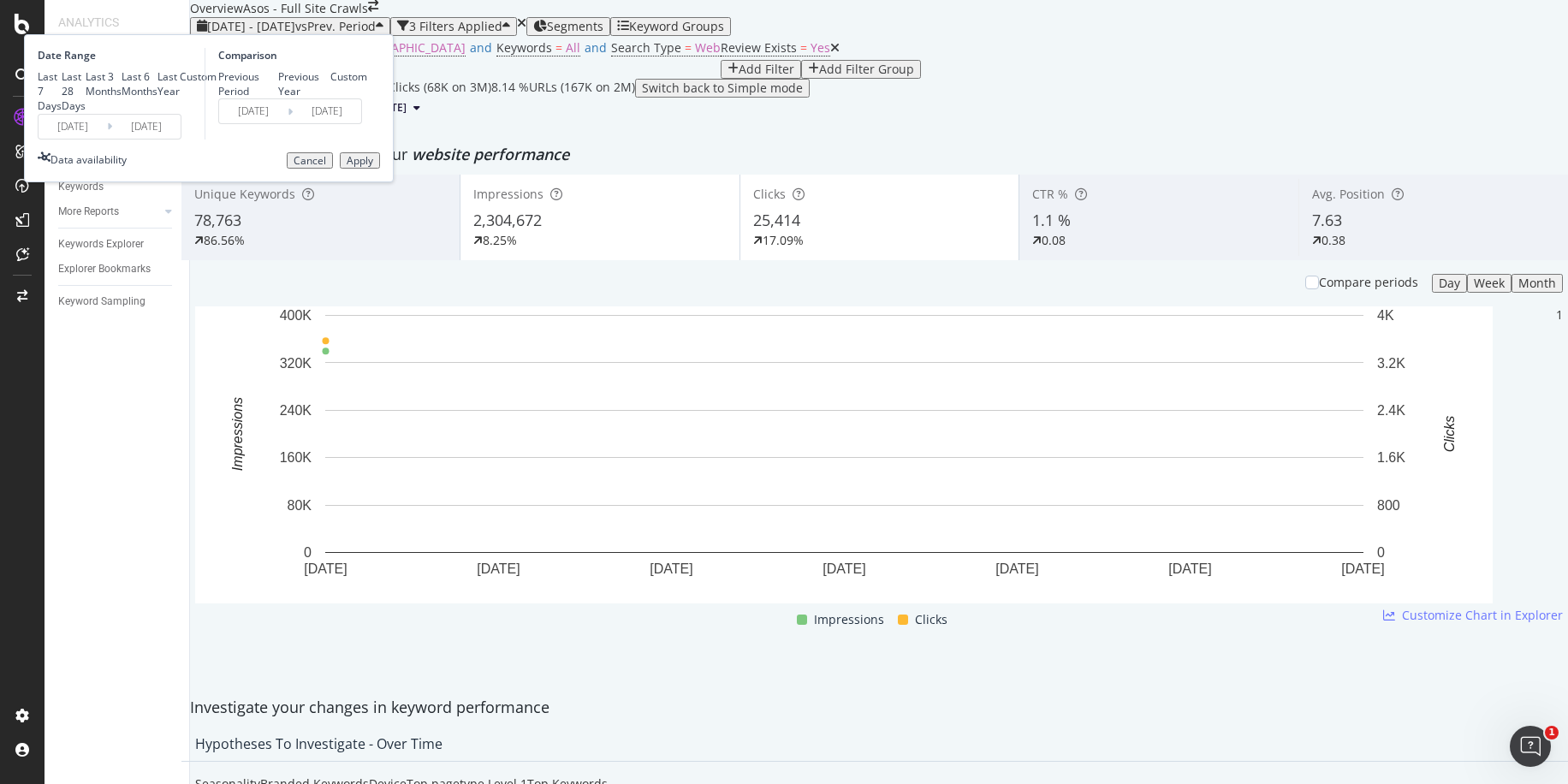
click at [181, 138] on input "2025/08/31" at bounding box center [147, 126] width 68 height 24
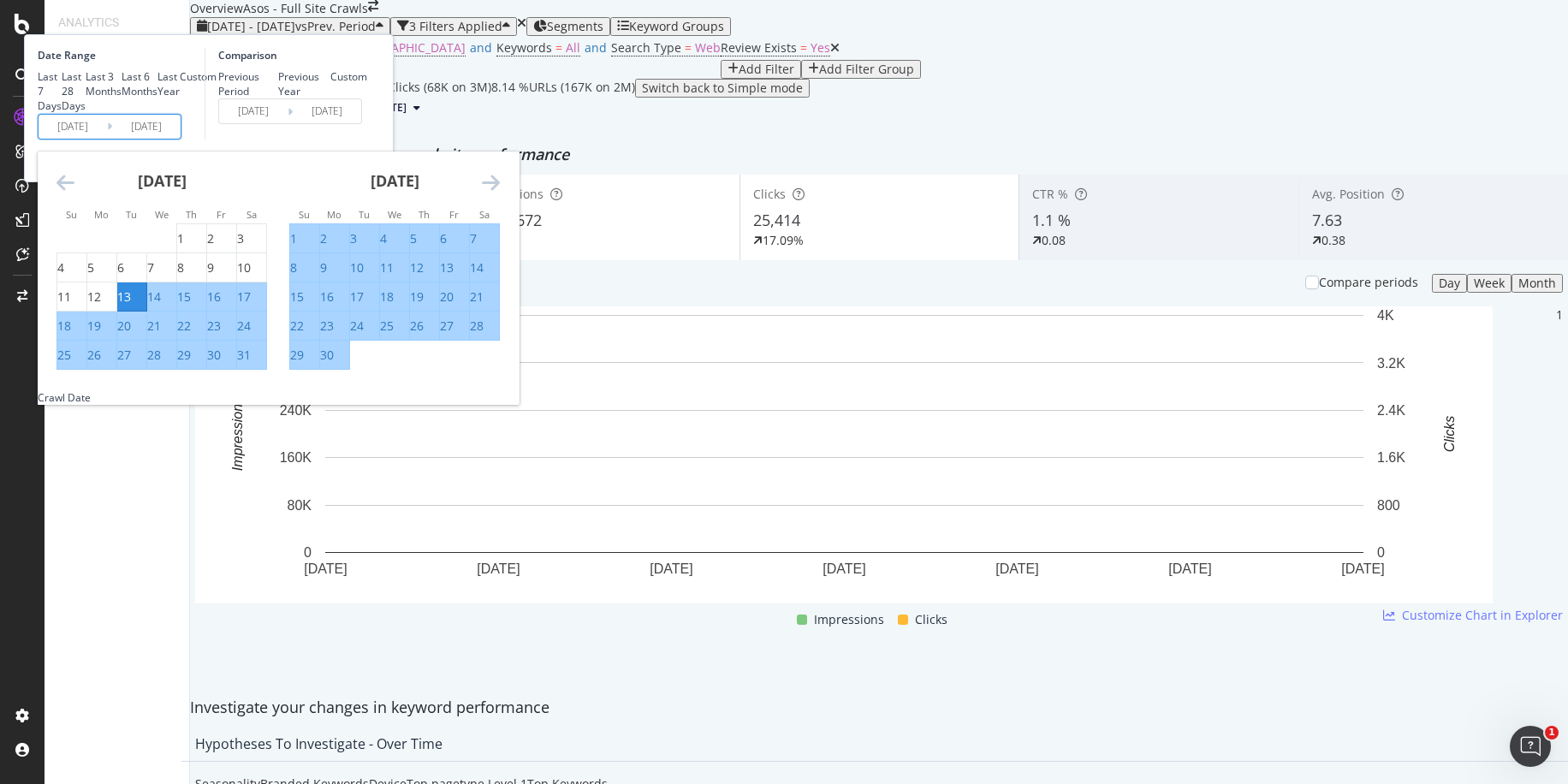
click at [107, 138] on input "2025/05/13" at bounding box center [73, 126] width 68 height 24
click at [85, 98] on div "Last 3 Months" at bounding box center [85, 84] width 0 height 29
type input "2025/06/03"
type input "2025/09/02"
type input "2025/03/03"
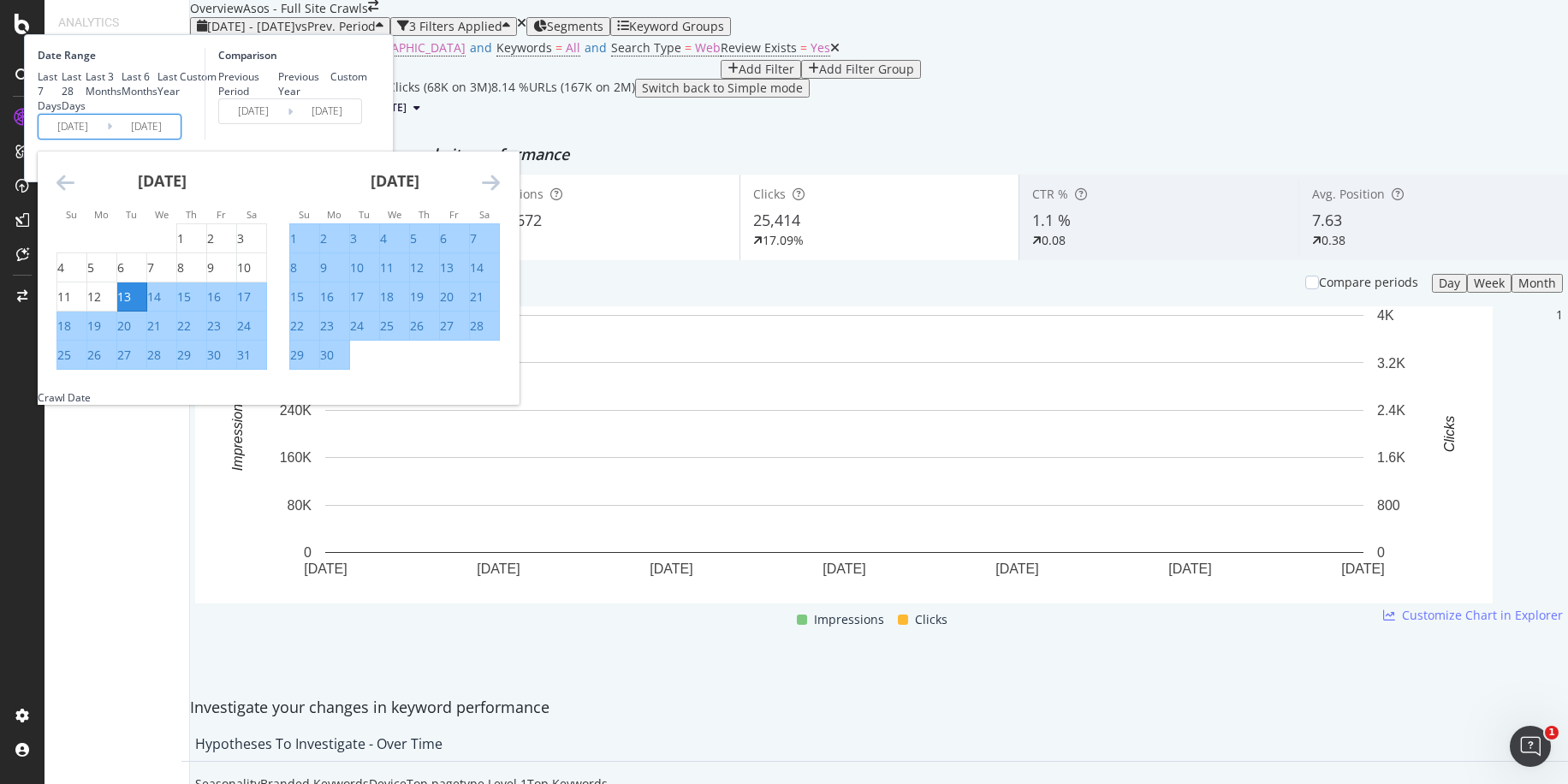
type input "2025/06/02"
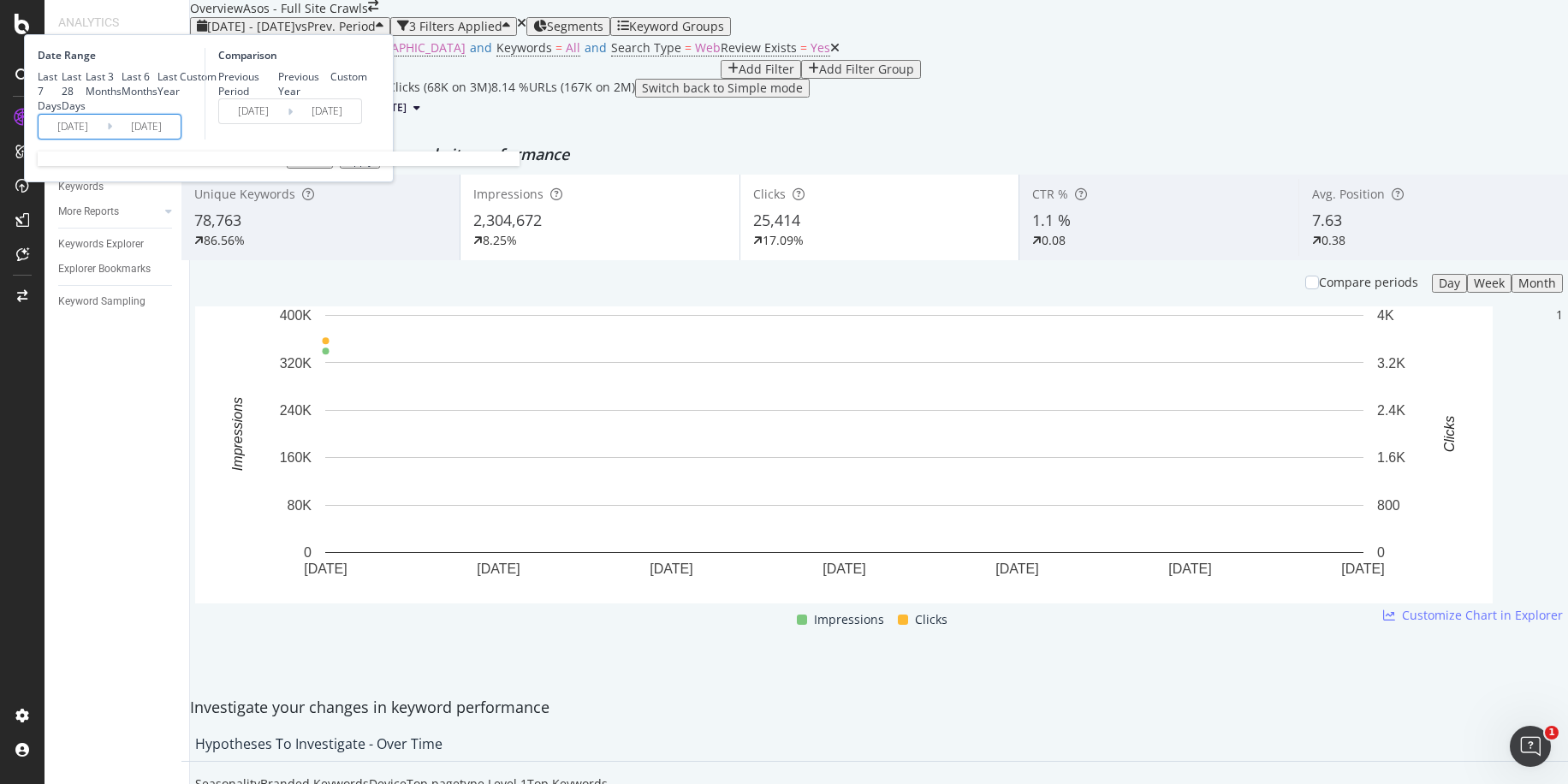
click at [181, 138] on input "2025/09/02" at bounding box center [147, 126] width 68 height 24
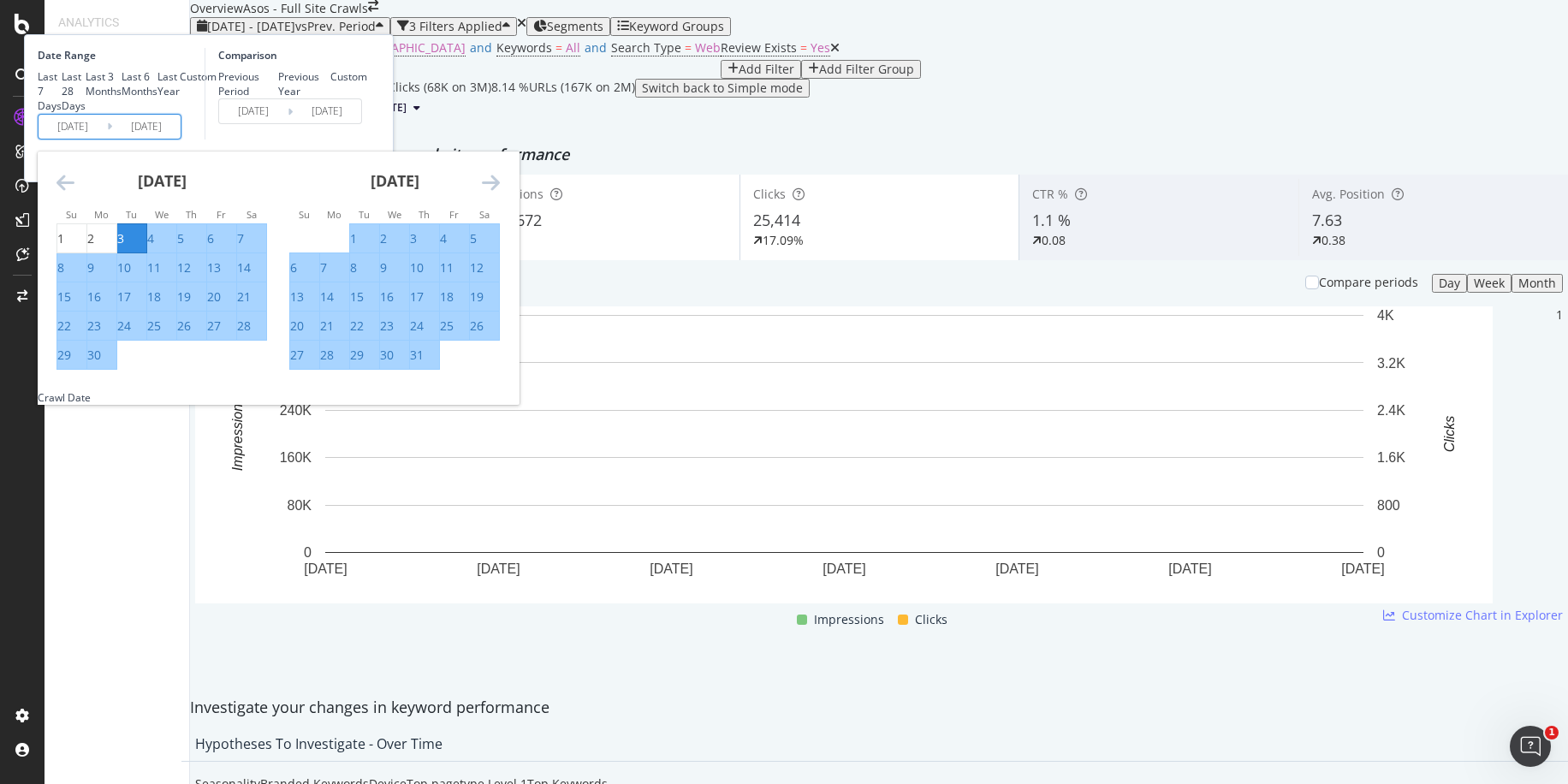
click at [107, 138] on input "2025/06/03" at bounding box center [73, 126] width 68 height 24
type input "2025/06/03"
type input "2025/05/02"
type input "2025/07/02"
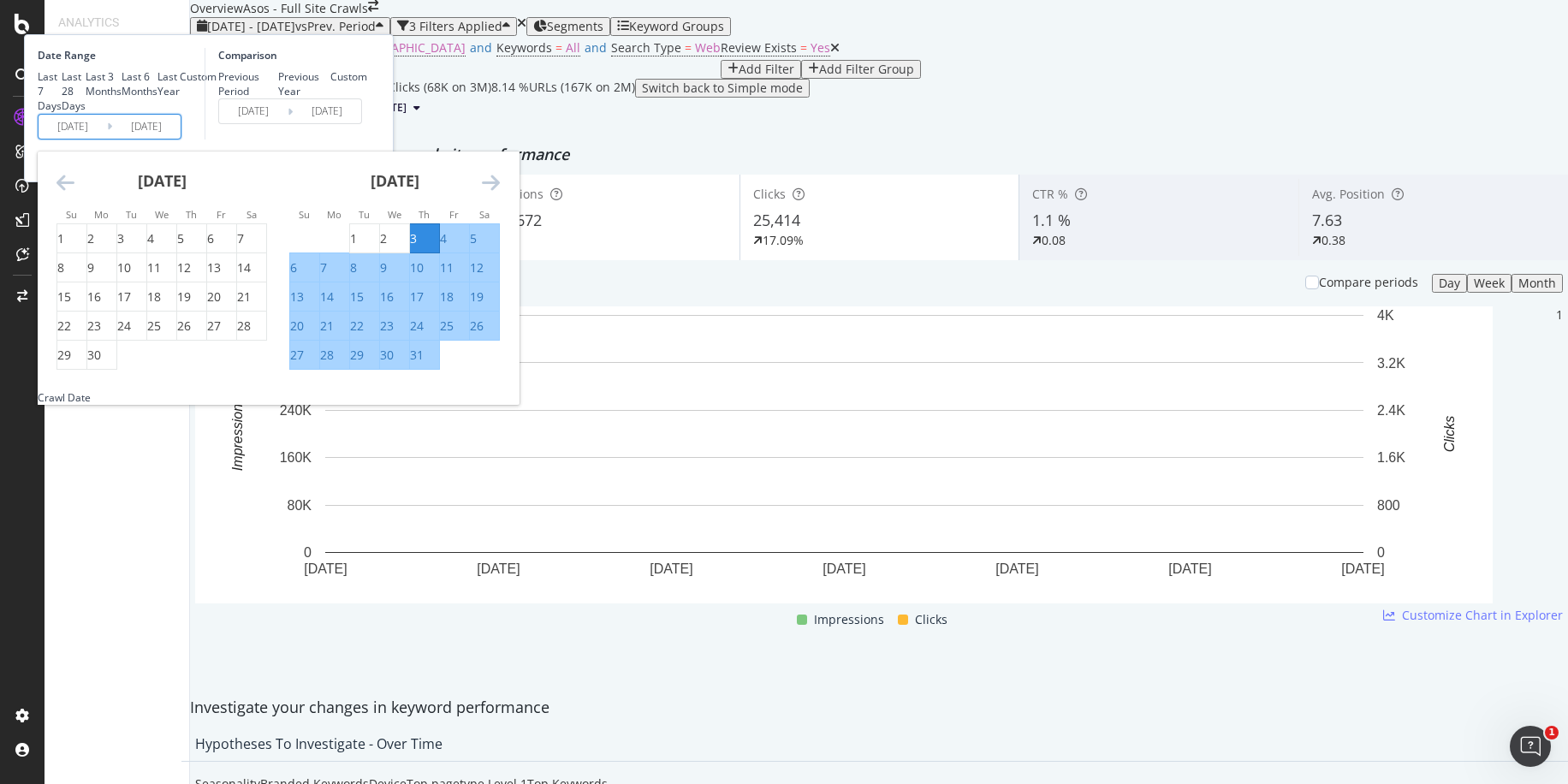
click at [107, 138] on input "2025/07/03" at bounding box center [73, 126] width 68 height 24
type input "2025/07/03"
type input "2025/06/27"
type input "2025/07/30"
type input "2025/07/31"
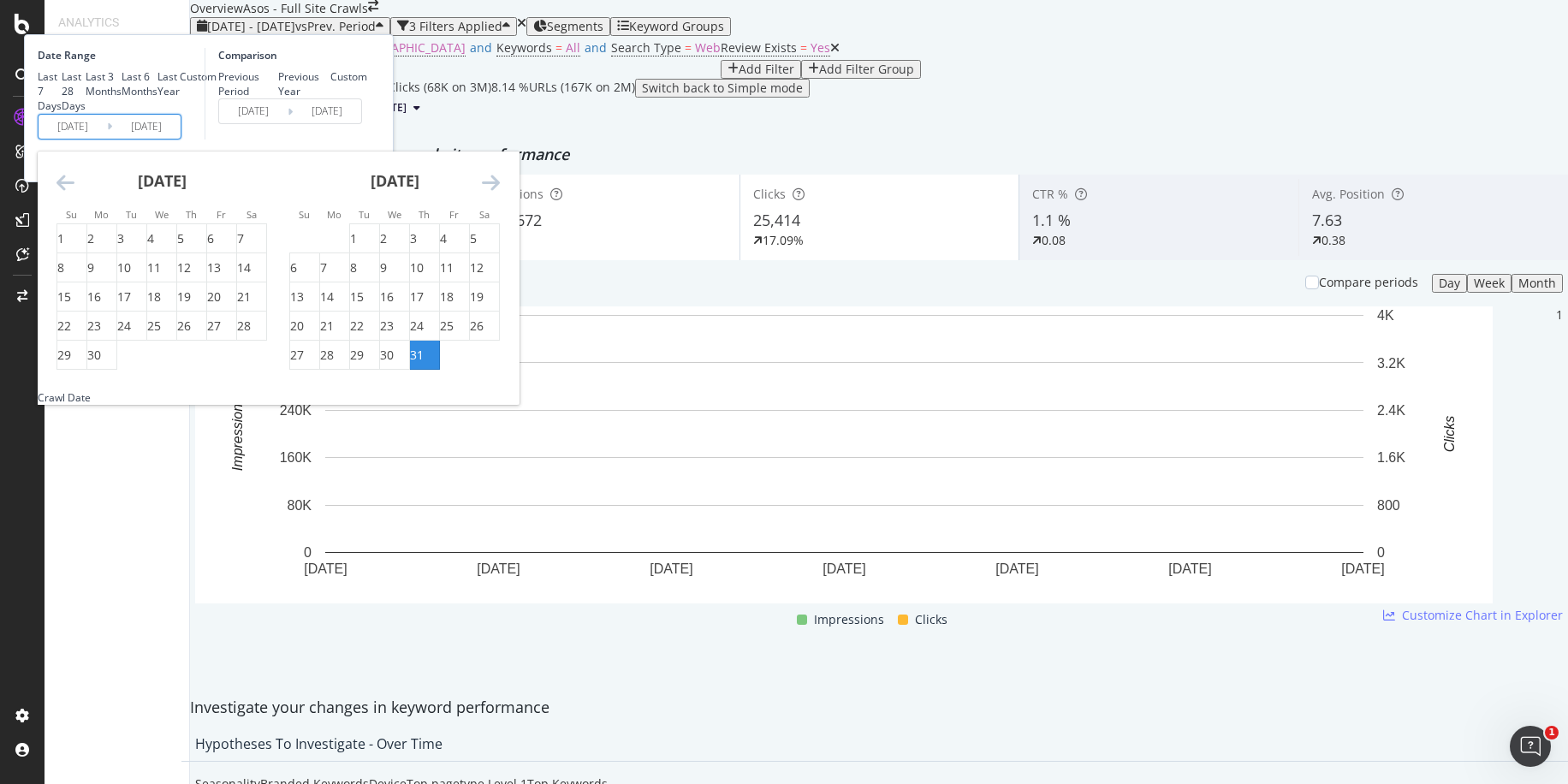
click at [181, 138] on input "2025/09/02" at bounding box center [147, 126] width 68 height 24
click at [367, 139] on div "Comparison Previous Period Previous Year Custom 2025/06/27 Navigate forward to …" at bounding box center [285, 94] width 163 height 92
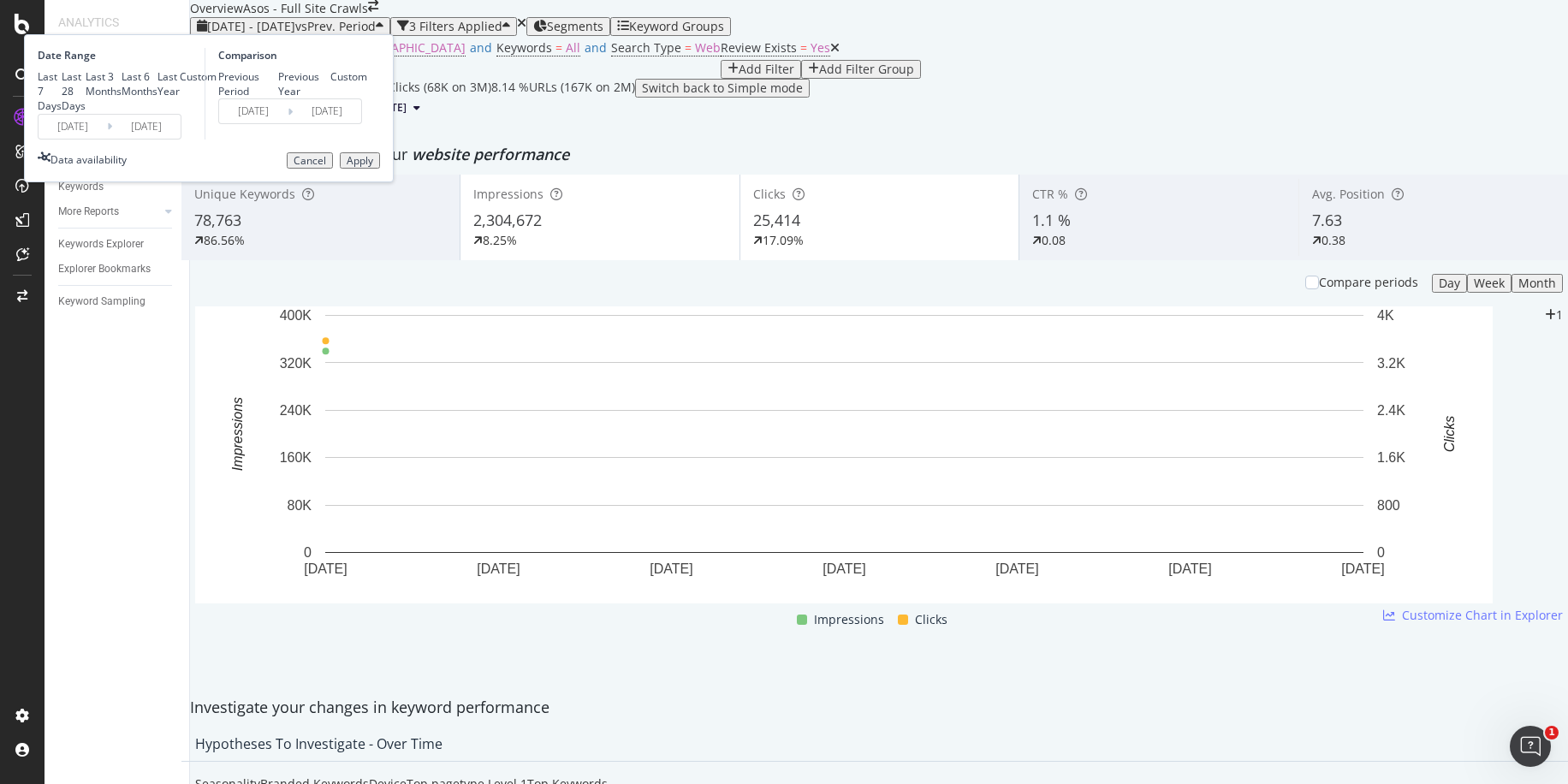
click at [373, 167] on div "Apply" at bounding box center [359, 160] width 26 height 12
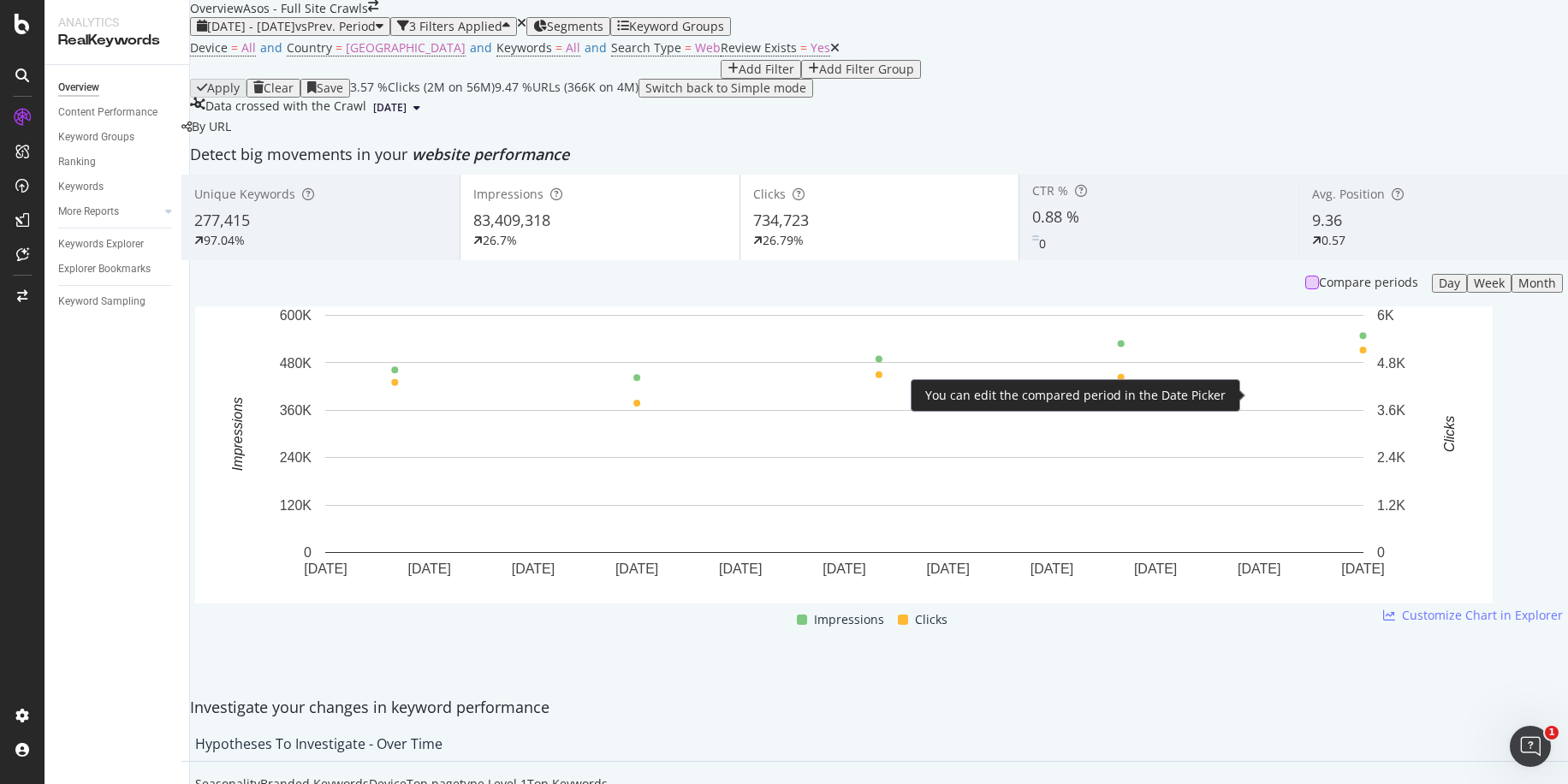
click at [1305, 290] on div at bounding box center [1312, 281] width 13 height 13
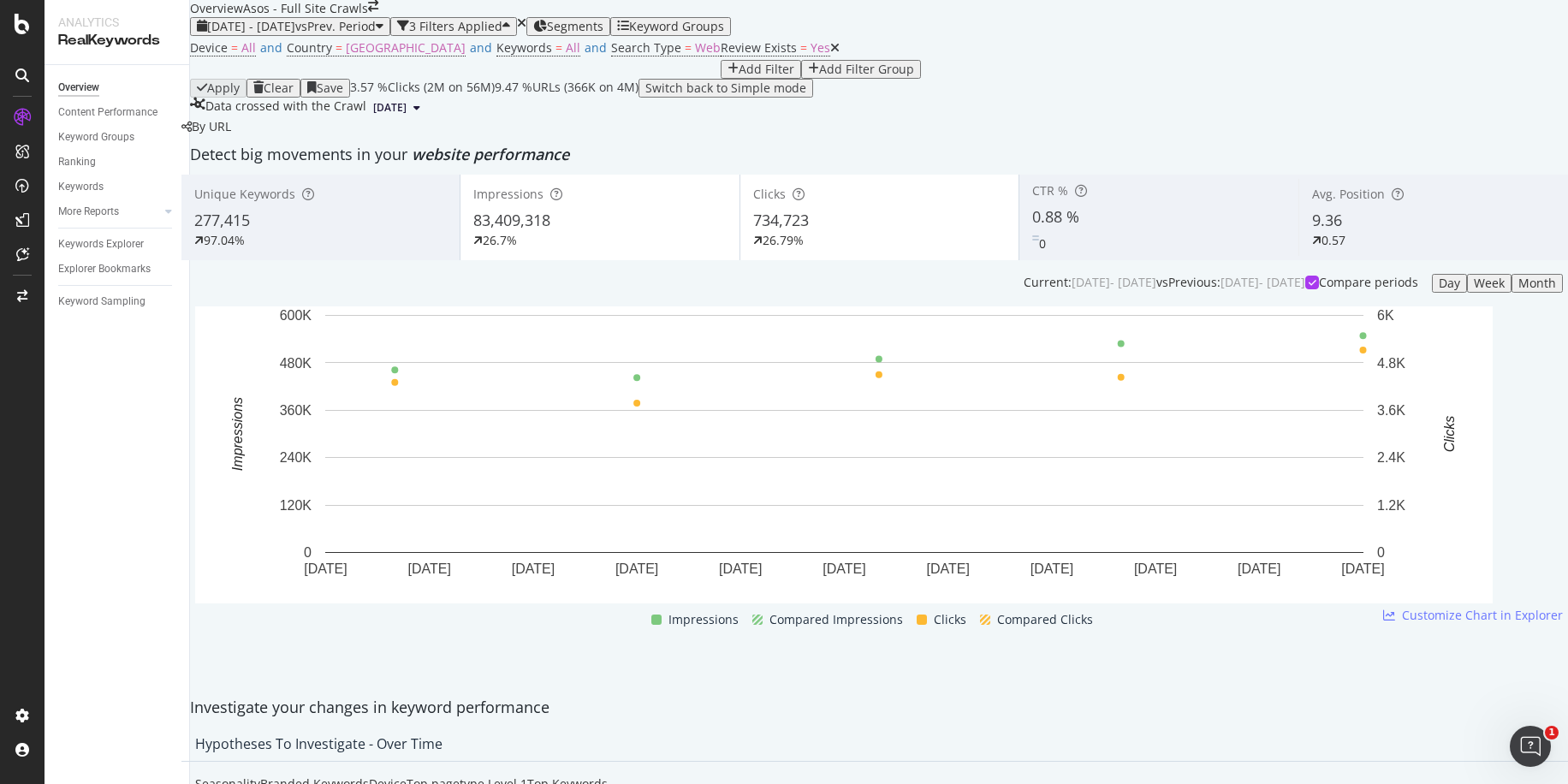
click at [1474, 290] on div "Week" at bounding box center [1489, 282] width 31 height 13
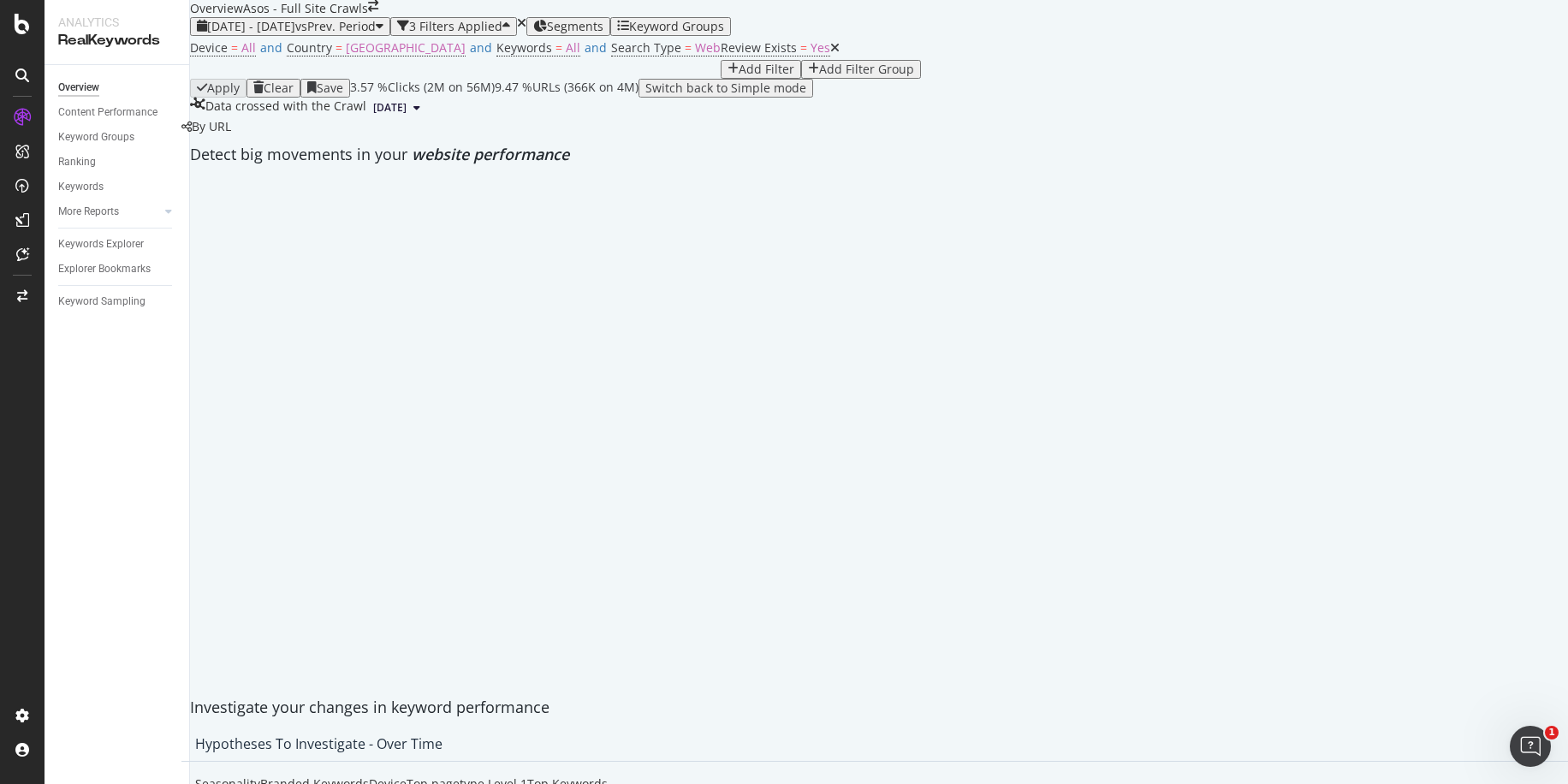
click at [739, 76] on div "Add Filter" at bounding box center [766, 68] width 56 height 13
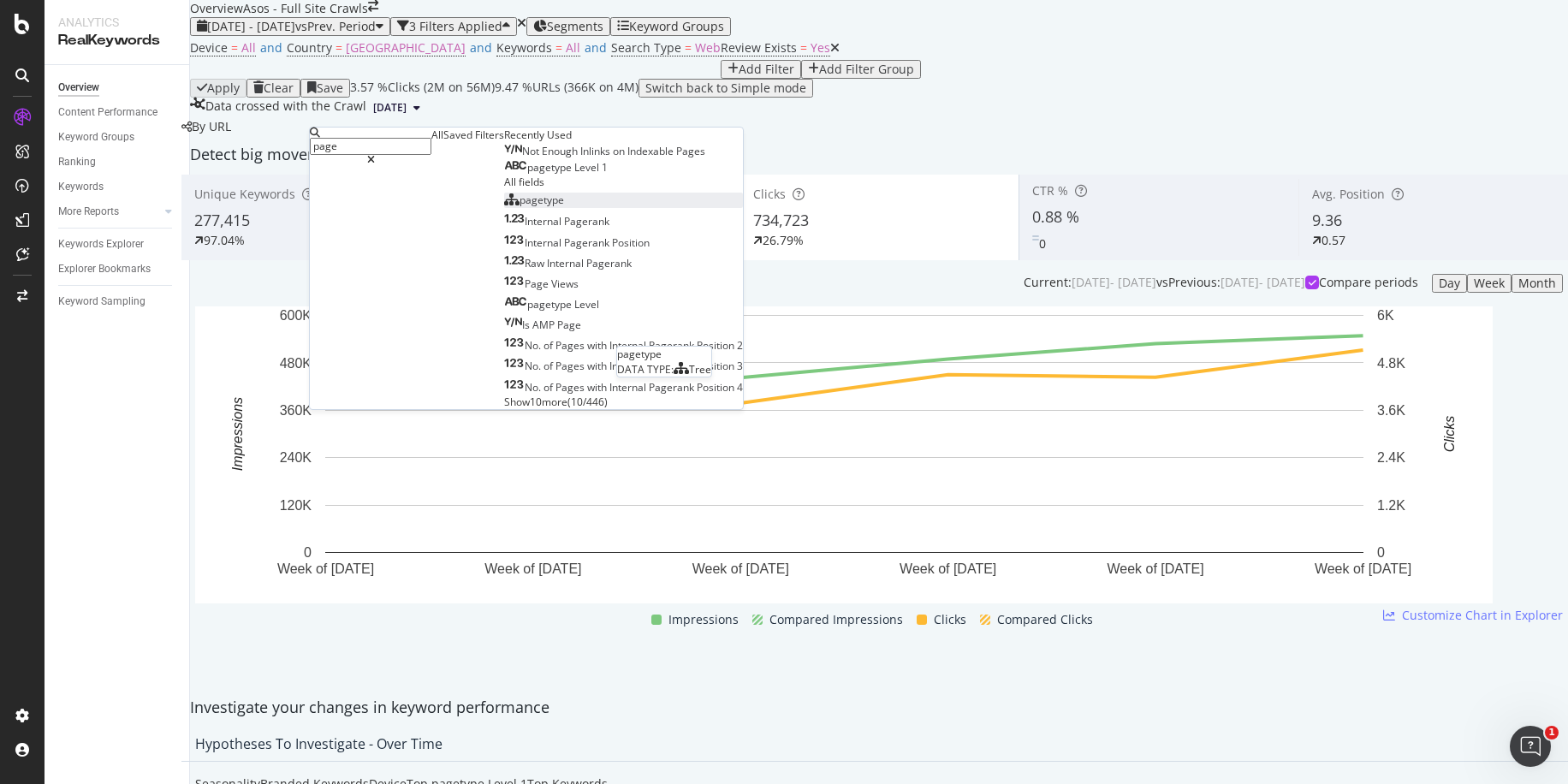
type input "page"
click at [520, 207] on span "pagetype" at bounding box center [542, 200] width 44 height 14
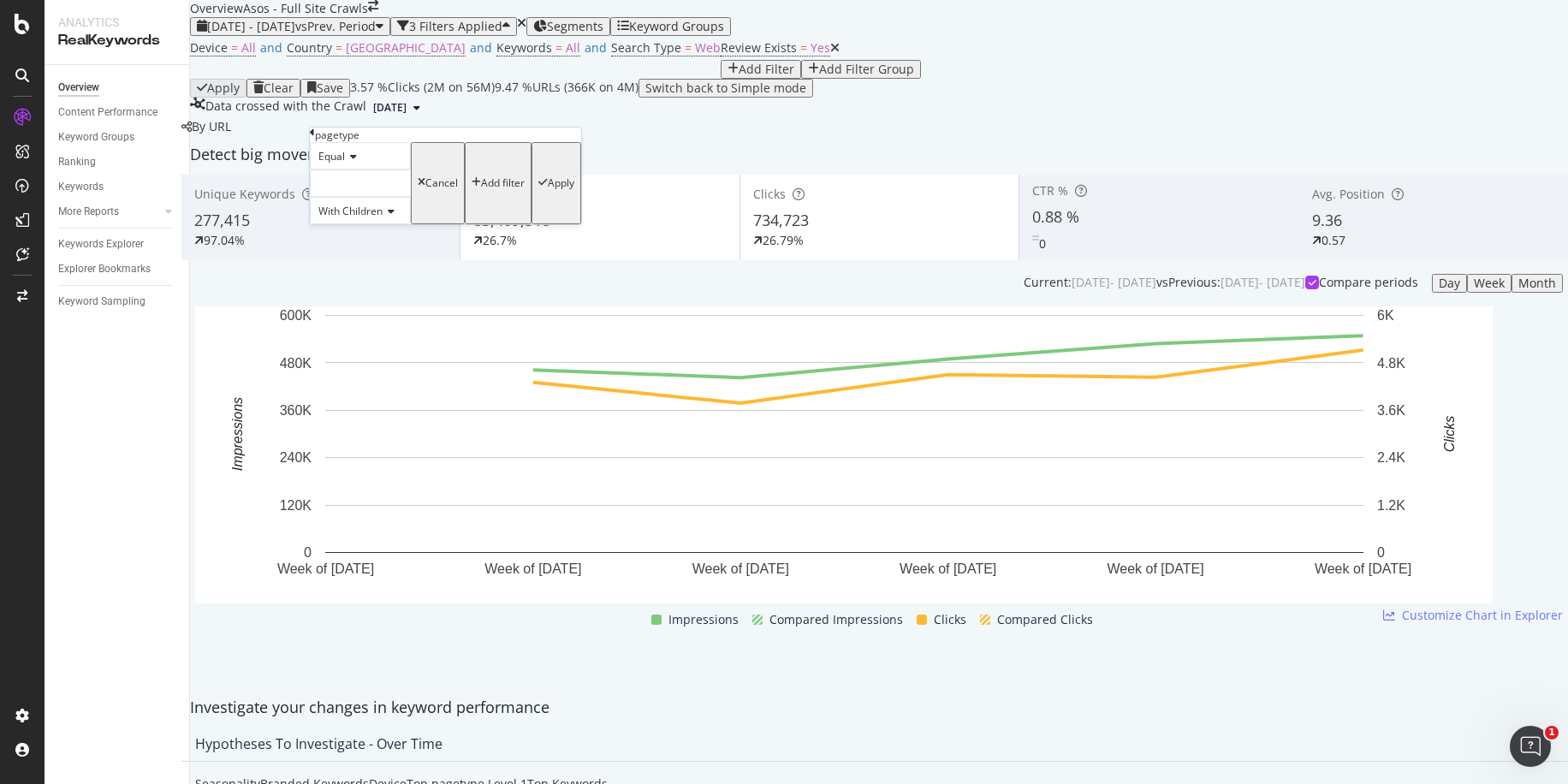
click at [362, 197] on div at bounding box center [360, 183] width 101 height 27
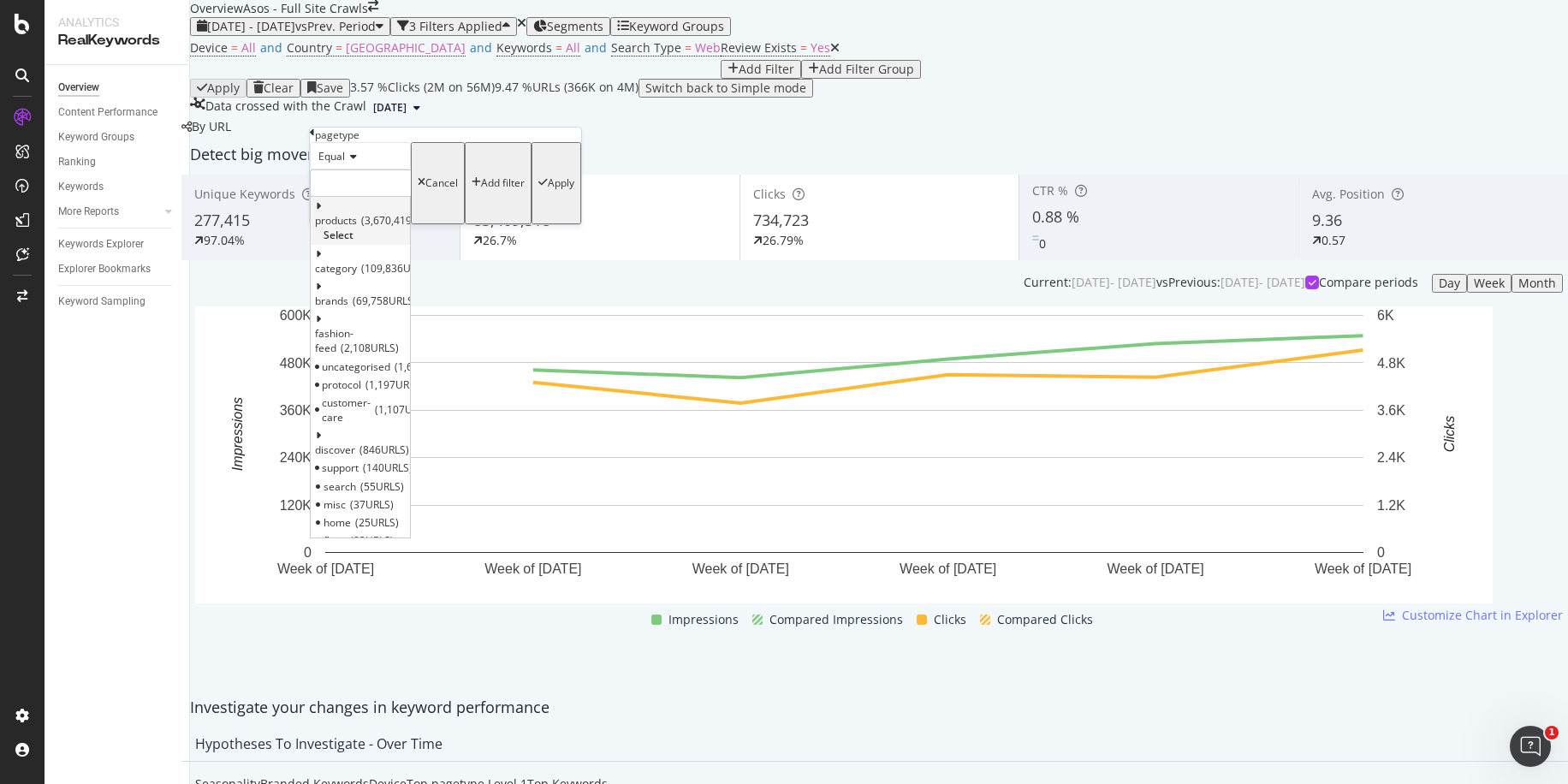
click at [354, 242] on span "Select" at bounding box center [338, 235] width 30 height 14
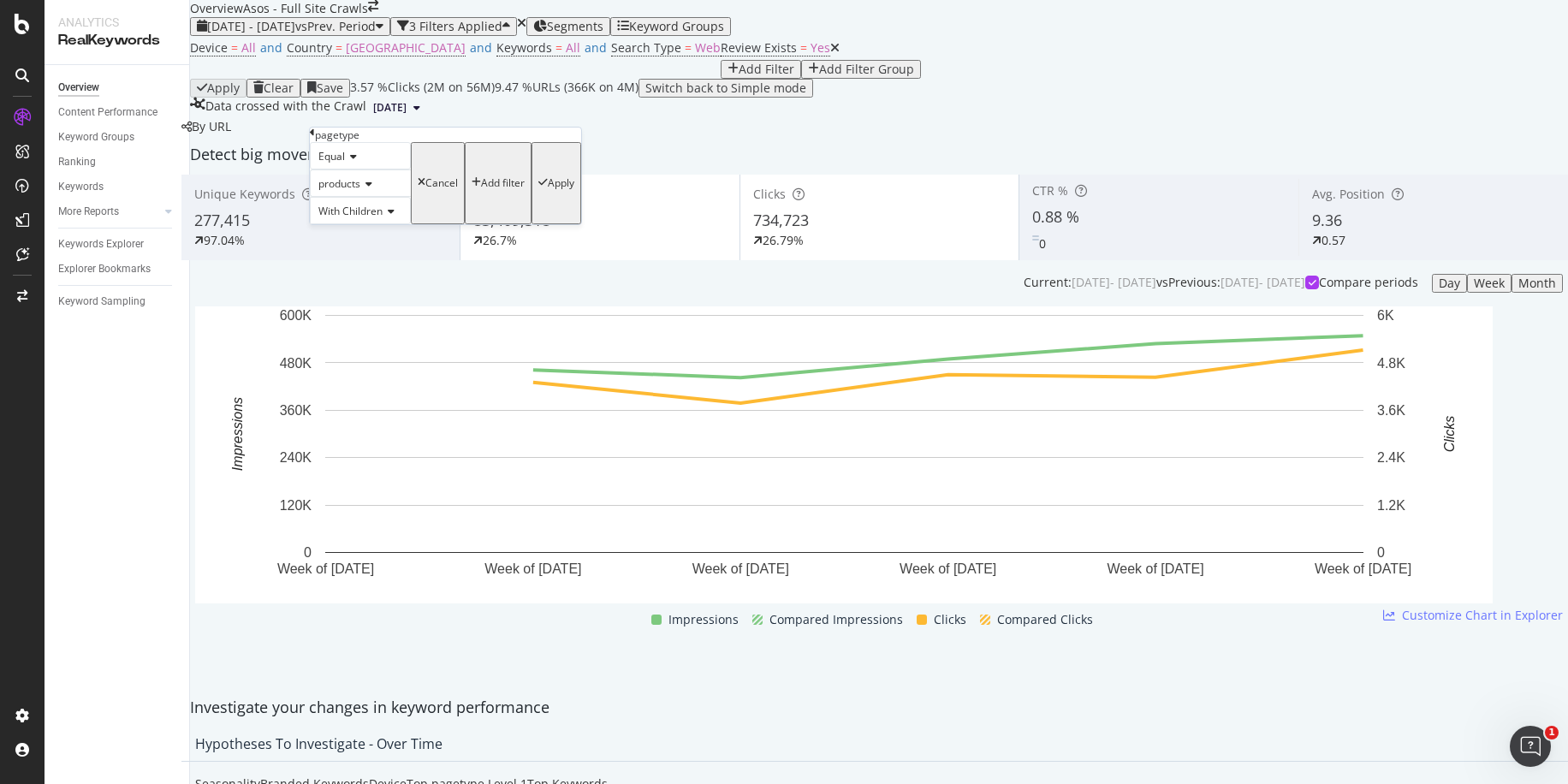
click at [548, 189] on div "Apply" at bounding box center [560, 183] width 26 height 12
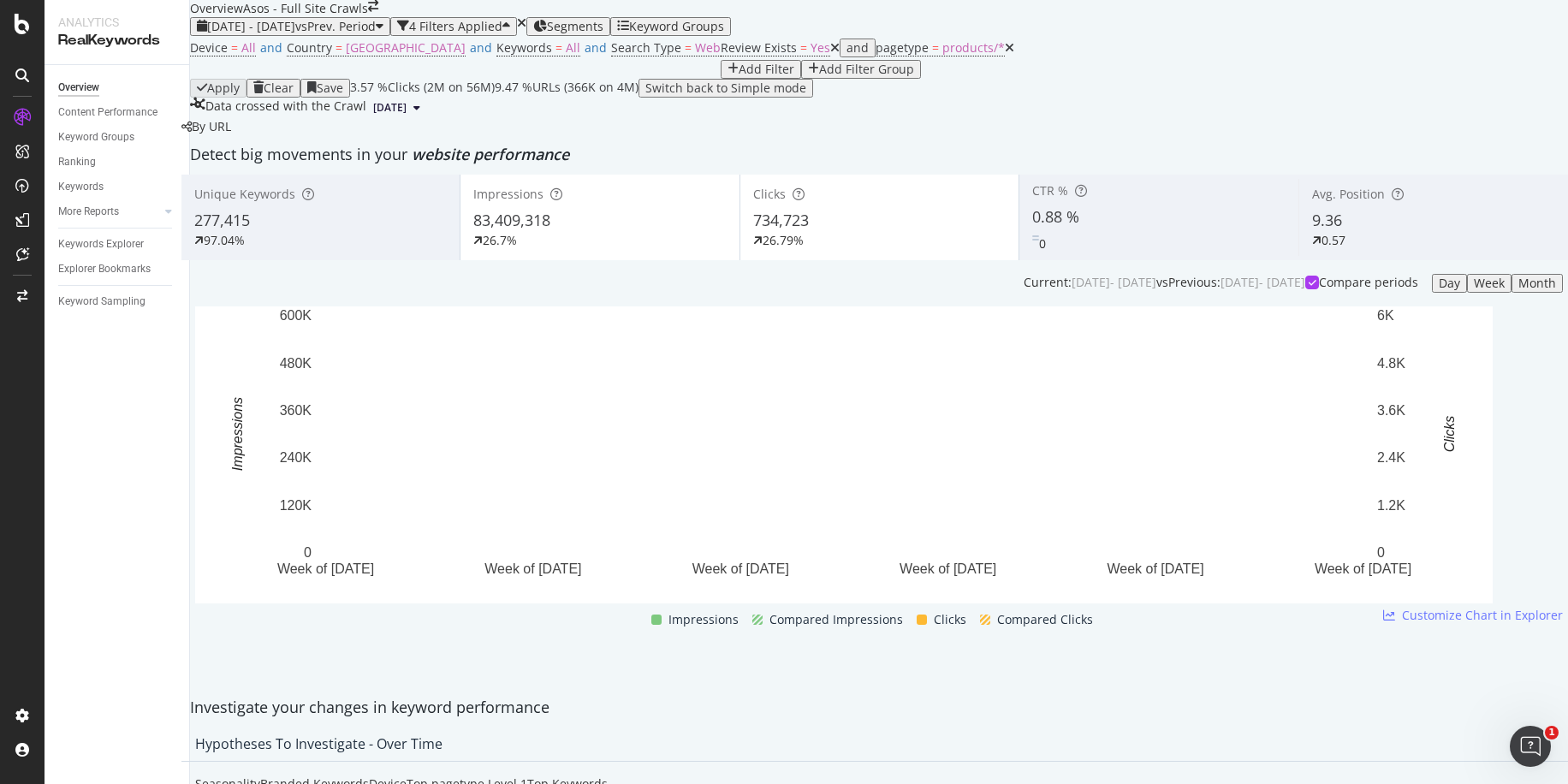
scroll to position [66, 0]
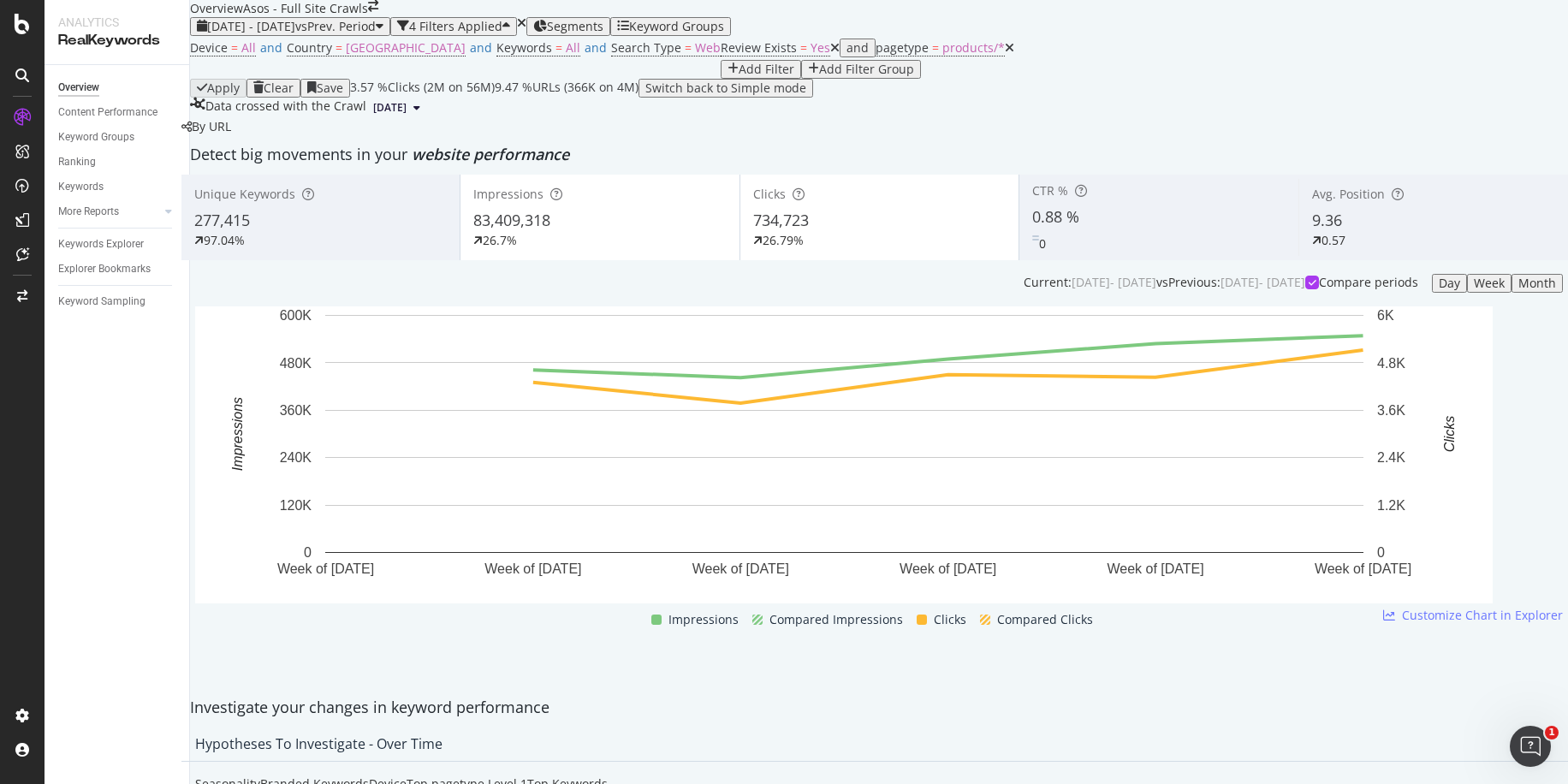
click at [1438, 290] on div "Day" at bounding box center [1449, 282] width 22 height 13
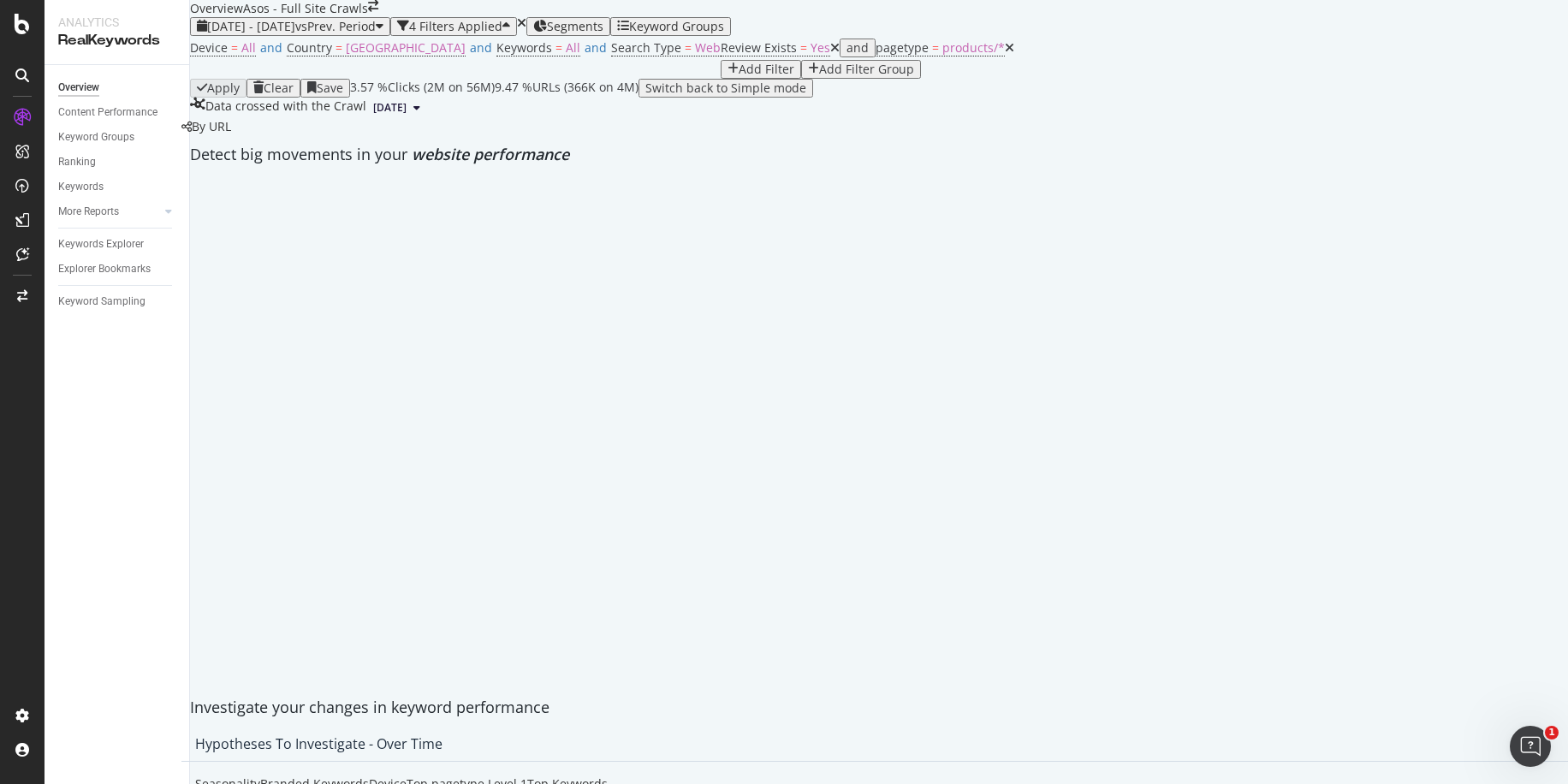
scroll to position [75, 0]
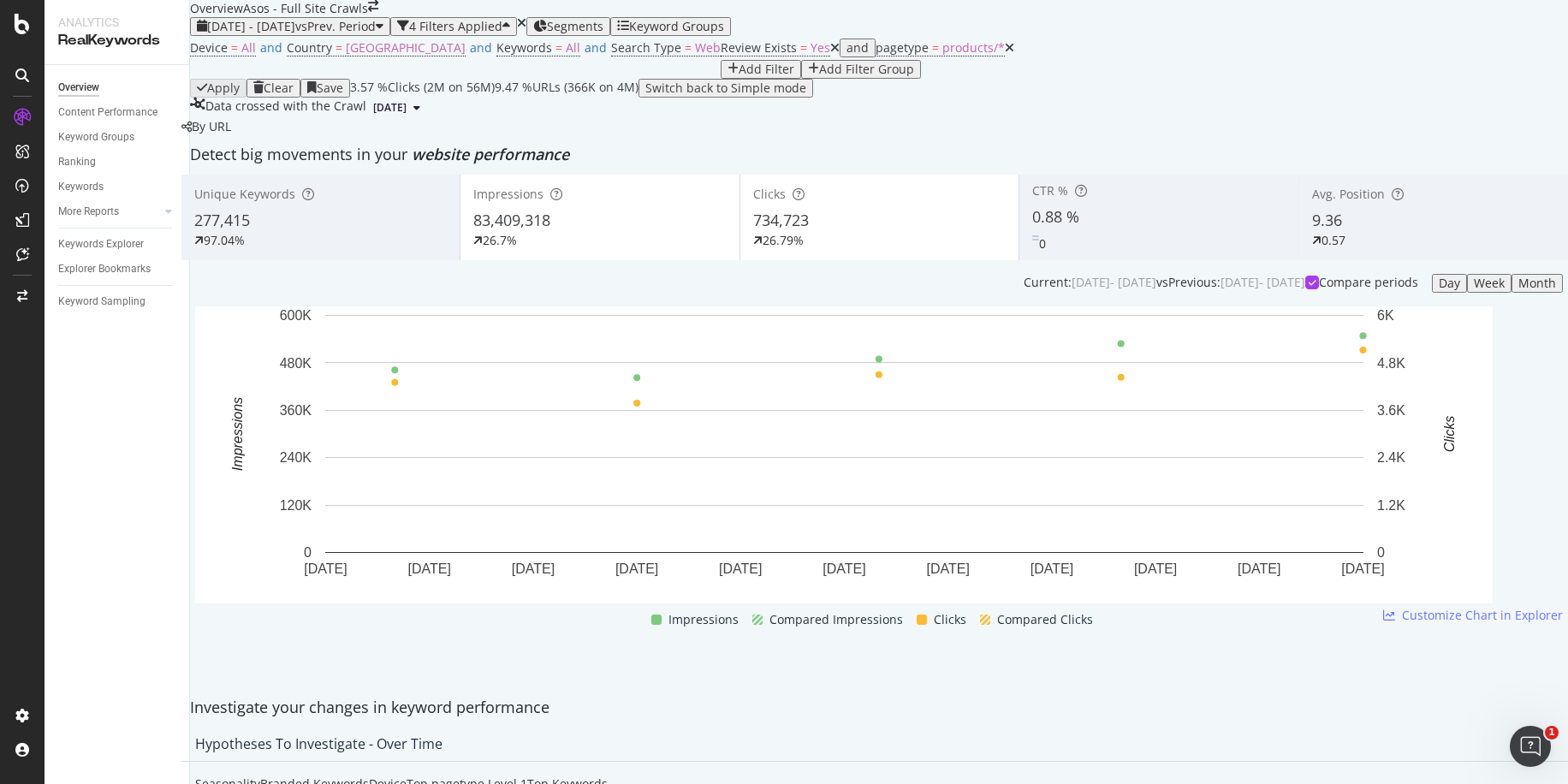
click at [1438, 290] on div "Day" at bounding box center [1449, 282] width 22 height 13
click at [1383, 336] on div "Current: 2025 Jul. 31st - 2025 Sep. 2nd vs Previous : 2025 Jun. 27th - 2025 Jul…" at bounding box center [879, 449] width 1395 height 378
click at [1474, 290] on div "Week" at bounding box center [1489, 282] width 31 height 13
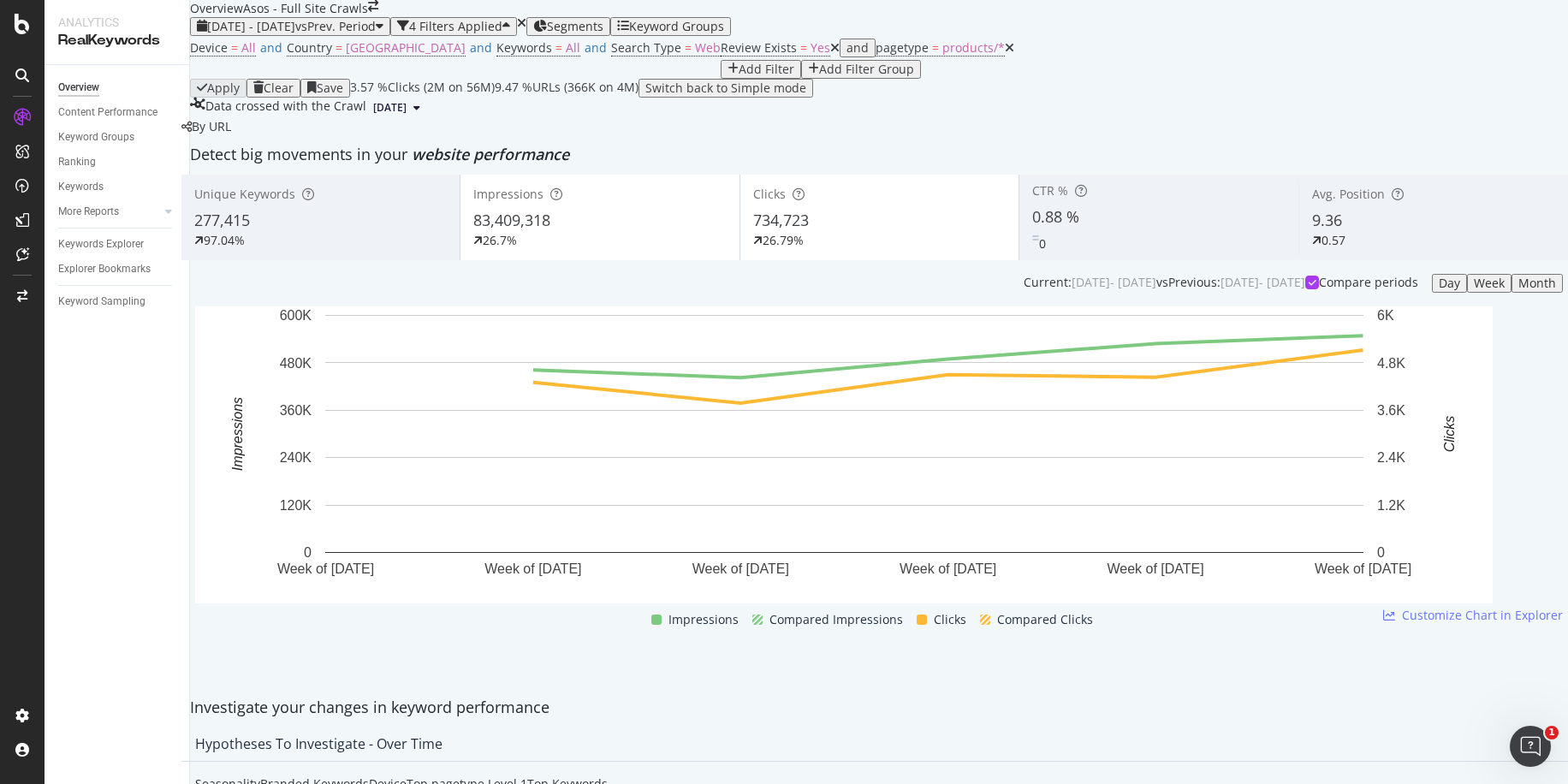
click at [1076, 228] on div "0.88 %" at bounding box center [1158, 217] width 253 height 22
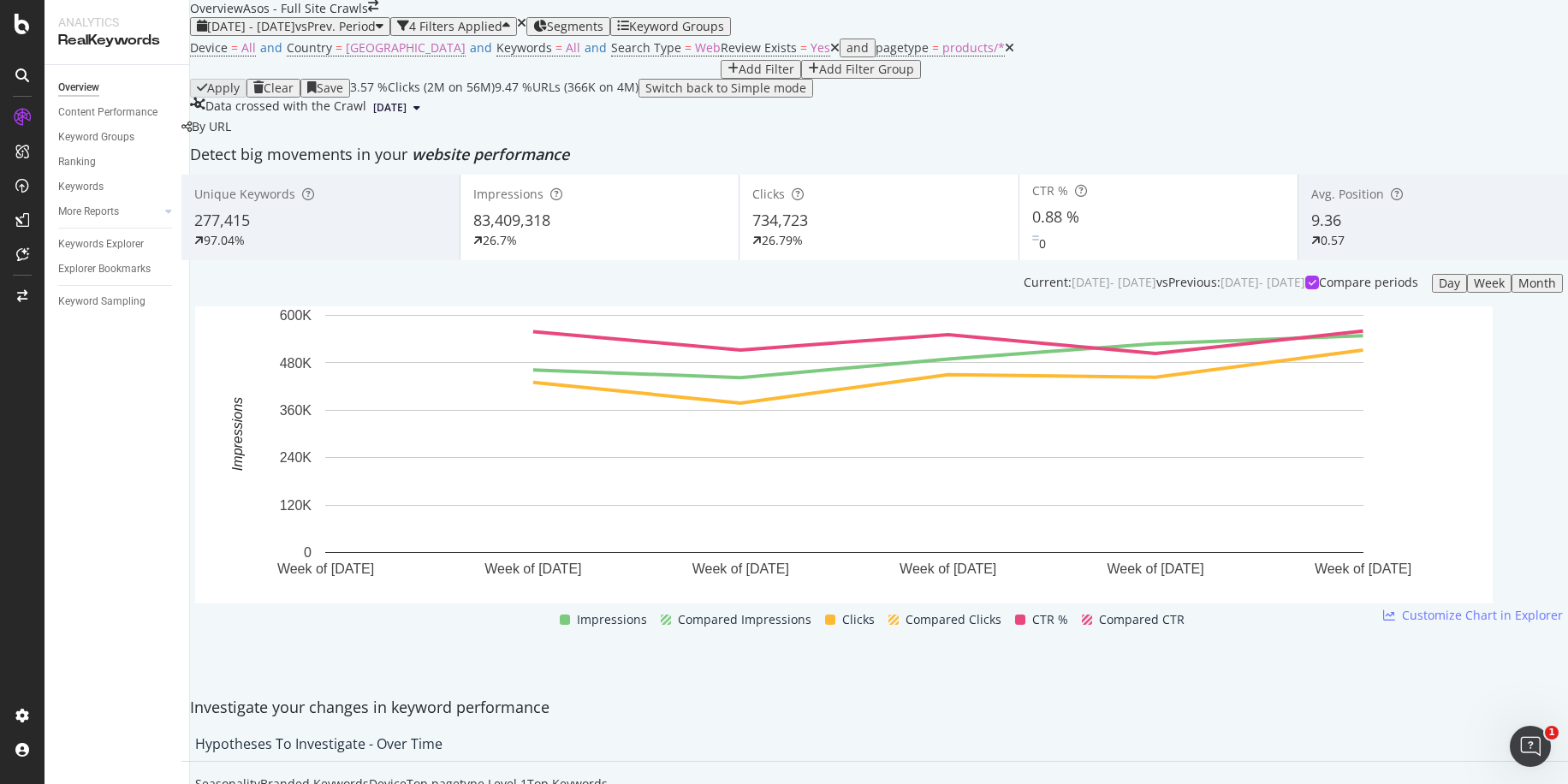
click at [1067, 227] on span "0.88 %" at bounding box center [1055, 216] width 47 height 21
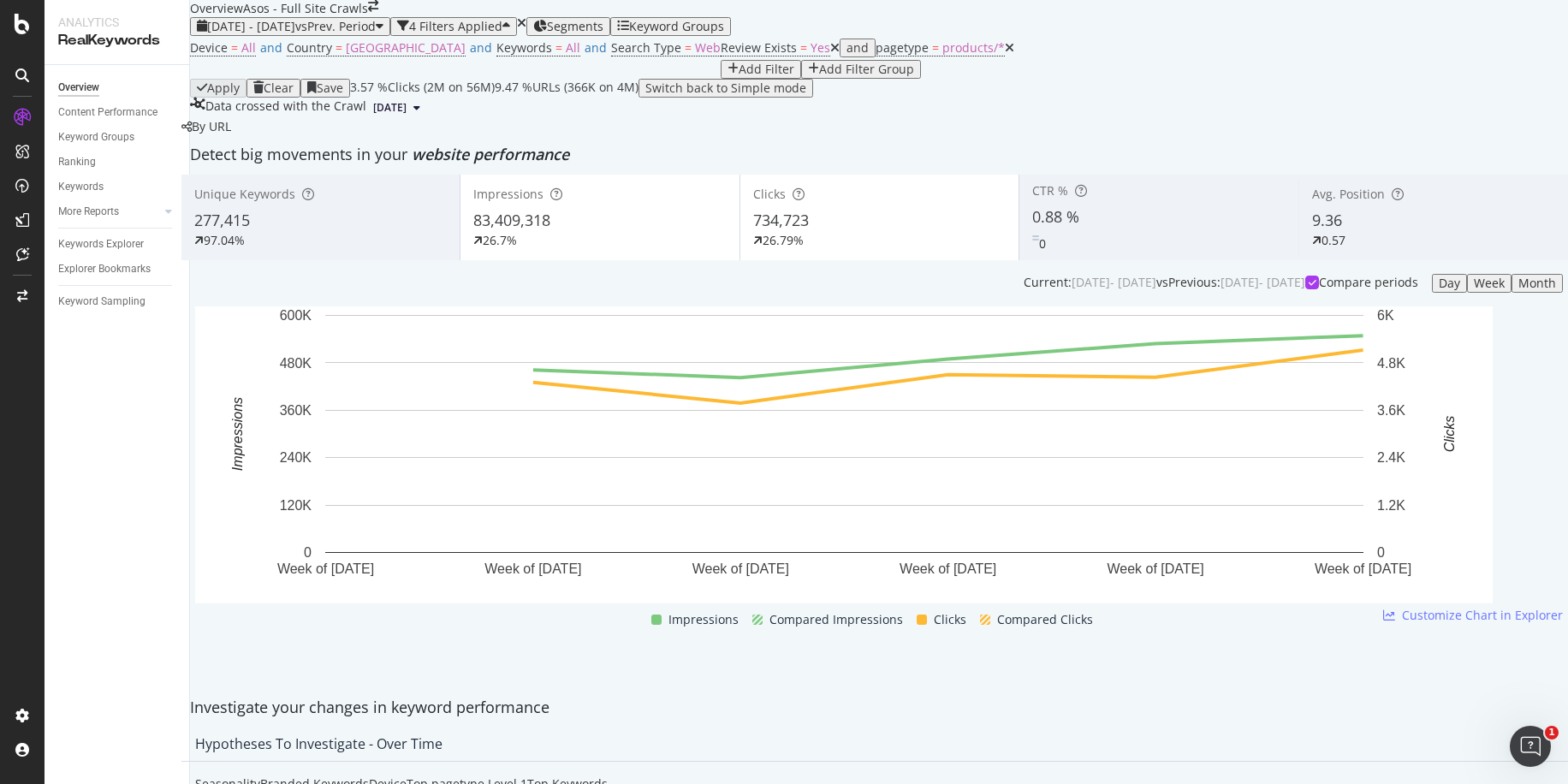
click at [1348, 203] on div "Avg. Position" at bounding box center [1438, 193] width 252 height 17
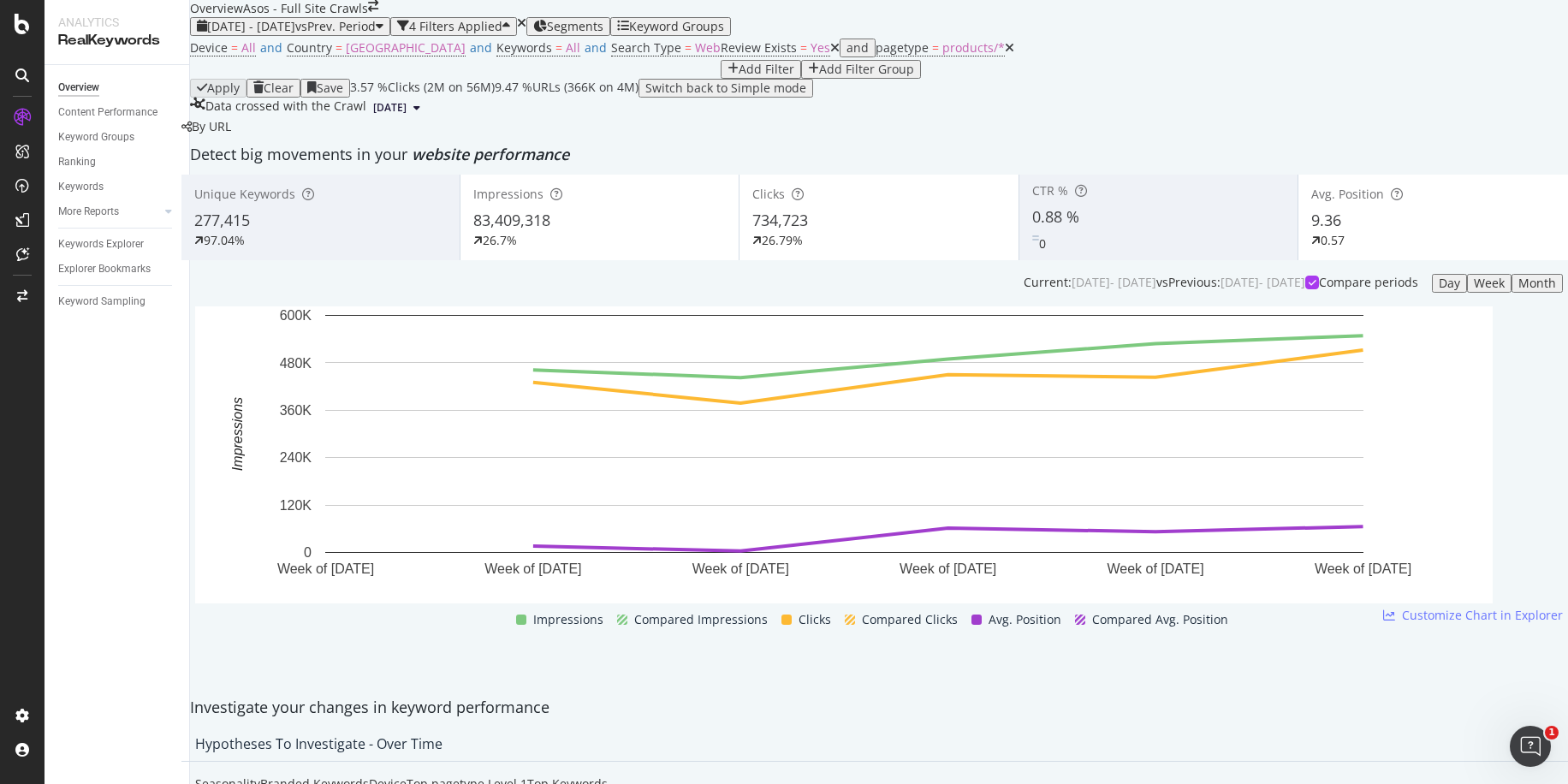
click at [877, 232] on div "734,723" at bounding box center [878, 220] width 253 height 22
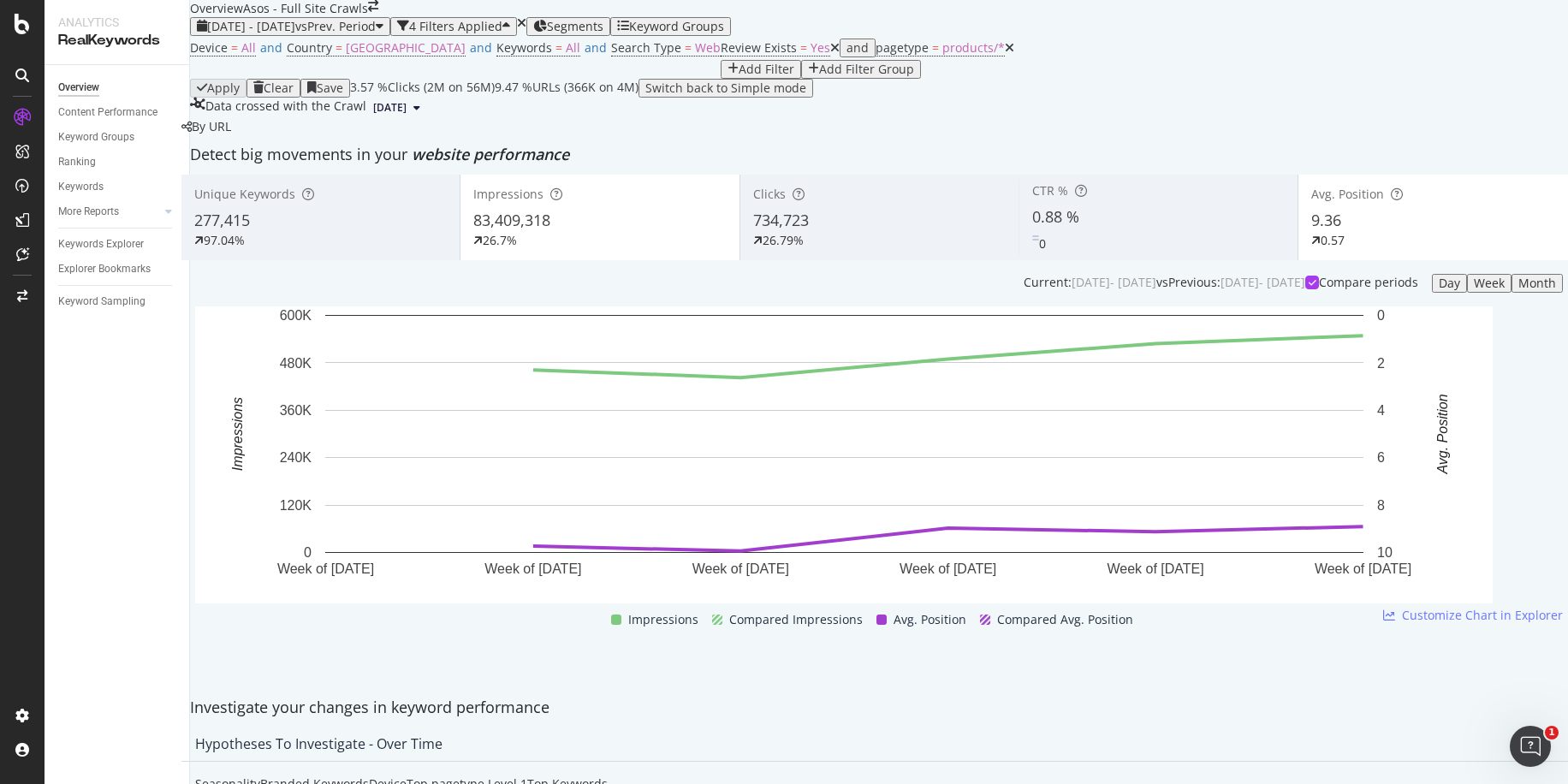
click at [623, 232] on div "83,409,318" at bounding box center [599, 220] width 253 height 22
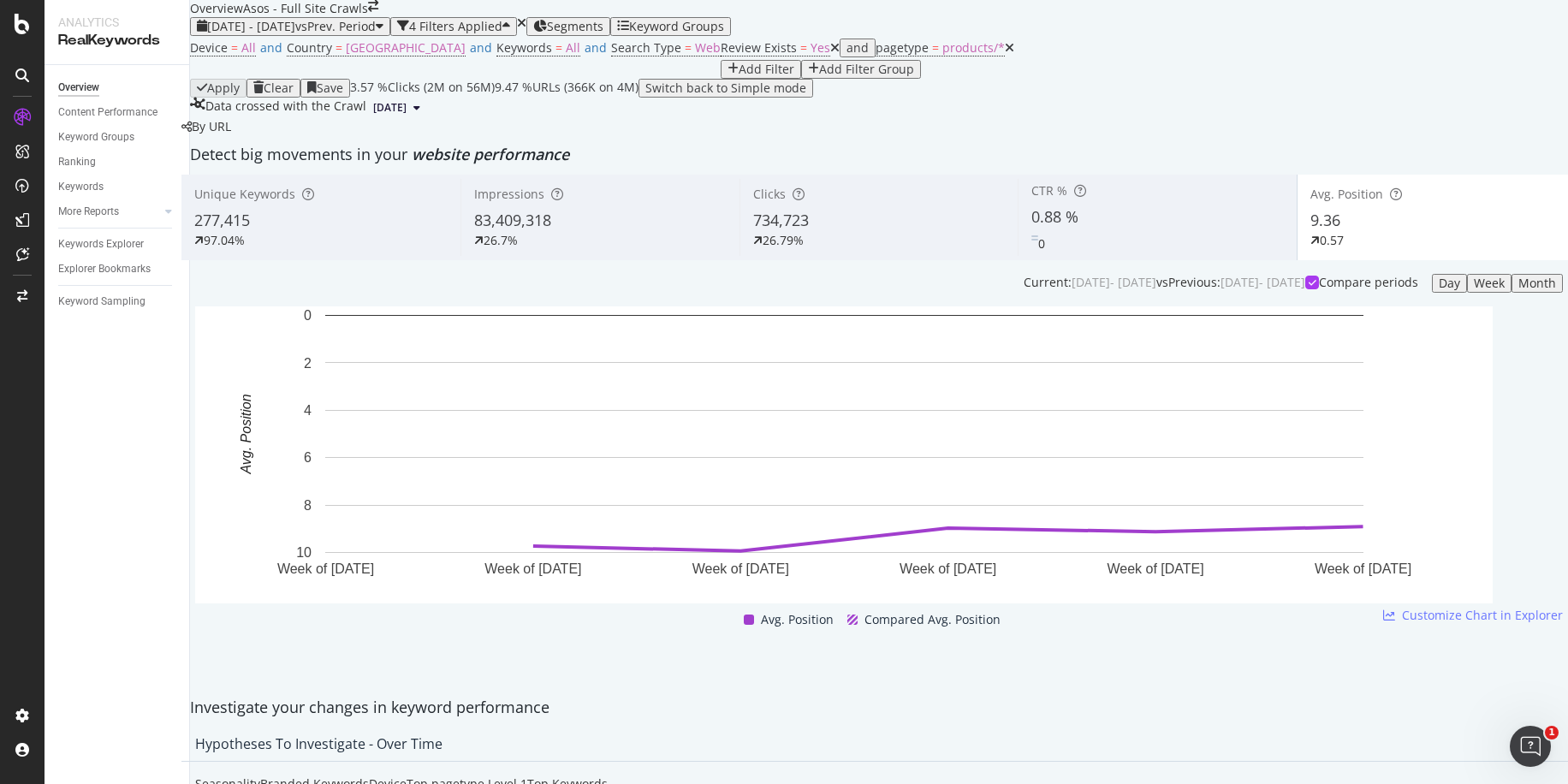
click at [809, 230] on span "734,723" at bounding box center [781, 219] width 56 height 21
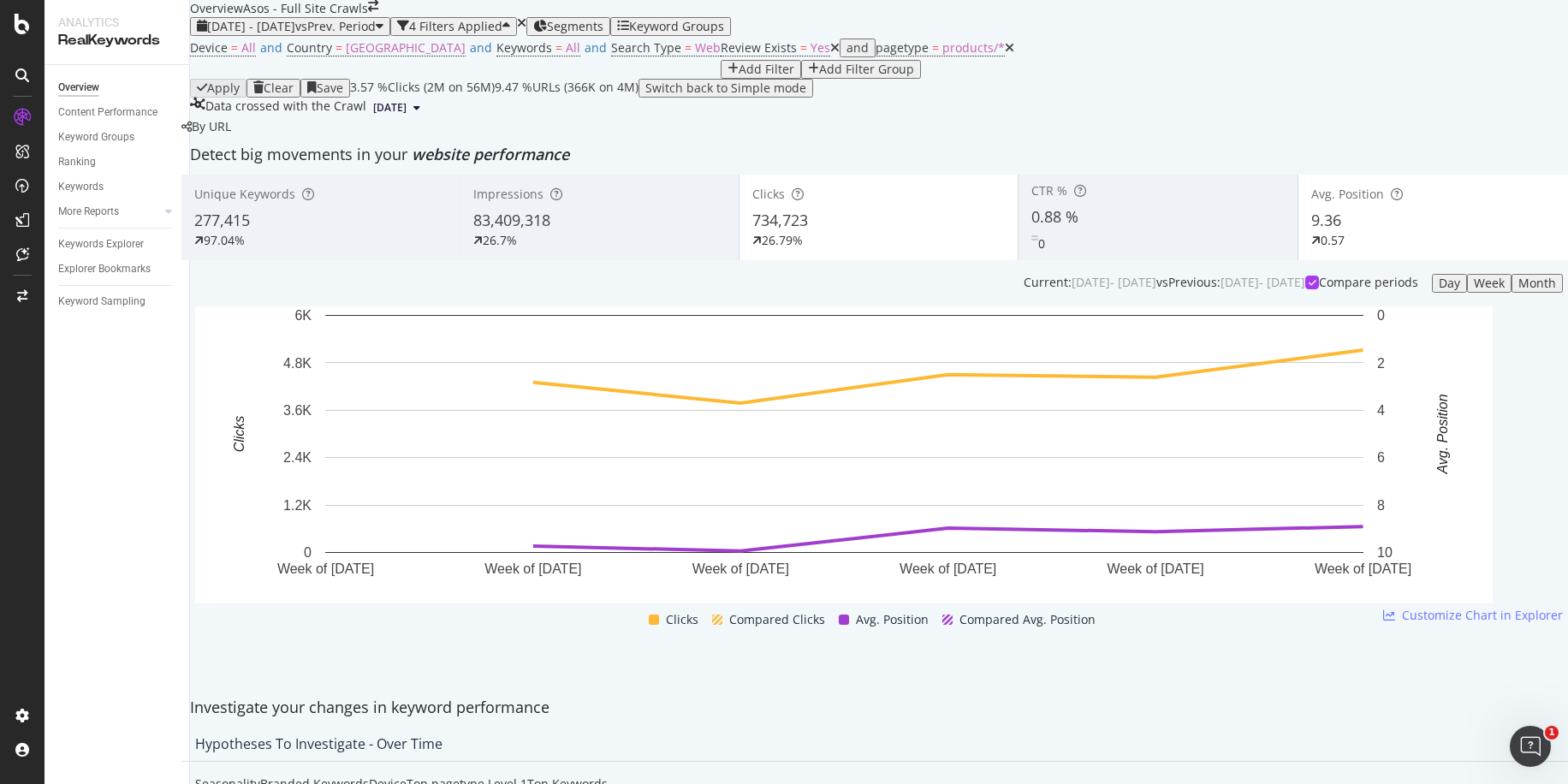
click at [643, 232] on div "83,409,318" at bounding box center [599, 220] width 252 height 22
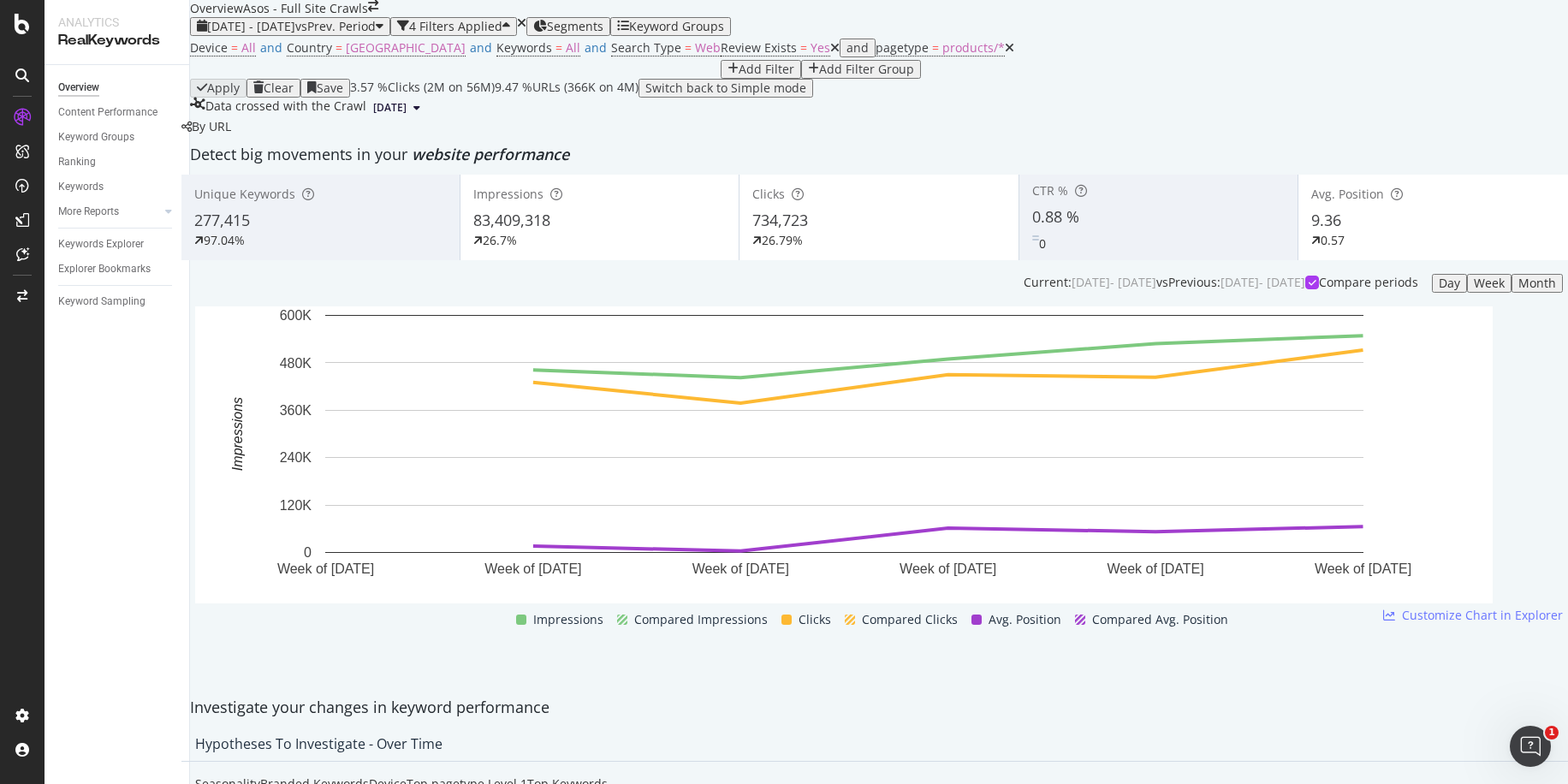
click at [1332, 249] on div "0.57" at bounding box center [1333, 240] width 43 height 17
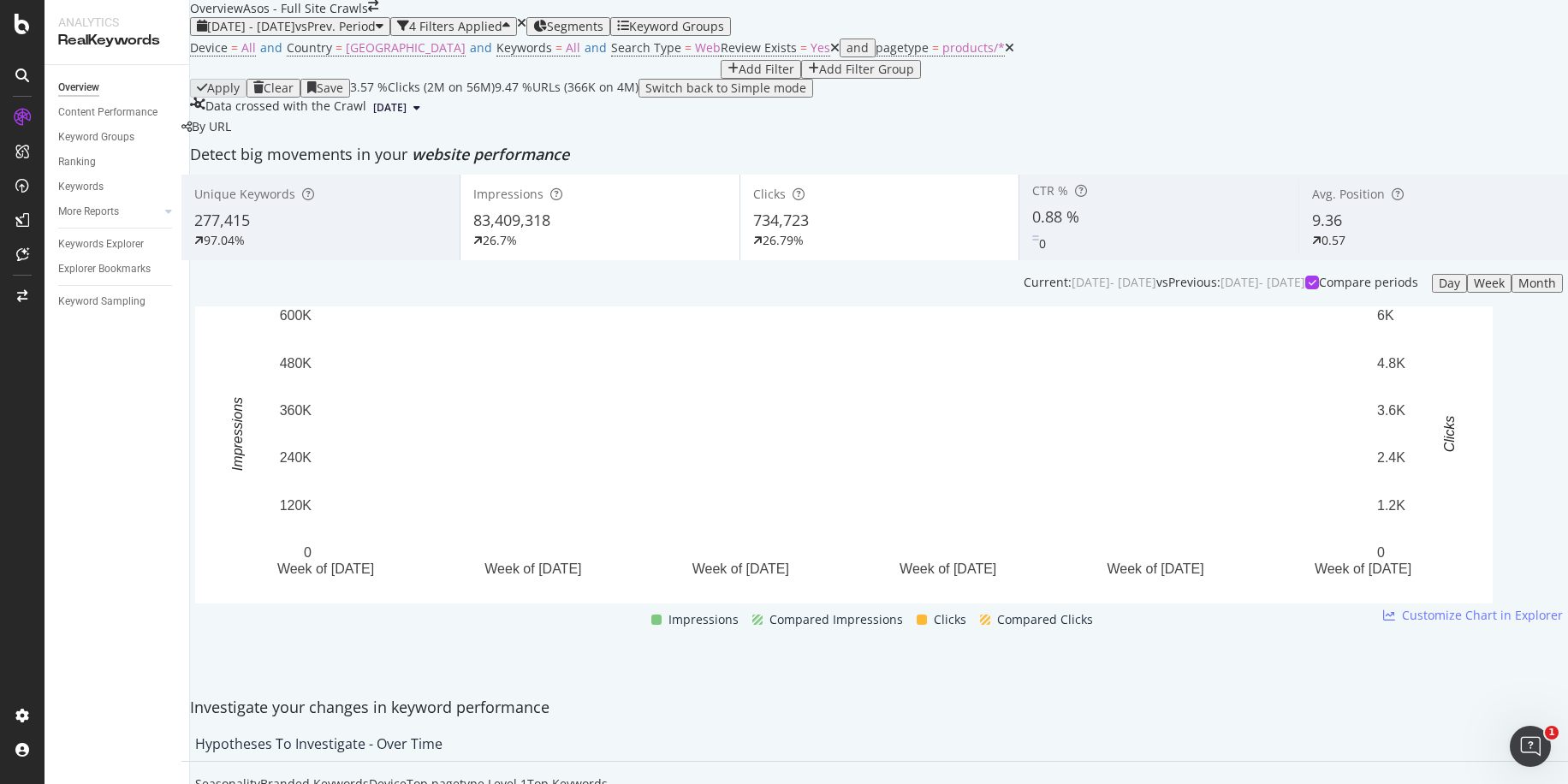
scroll to position [2693, 0]
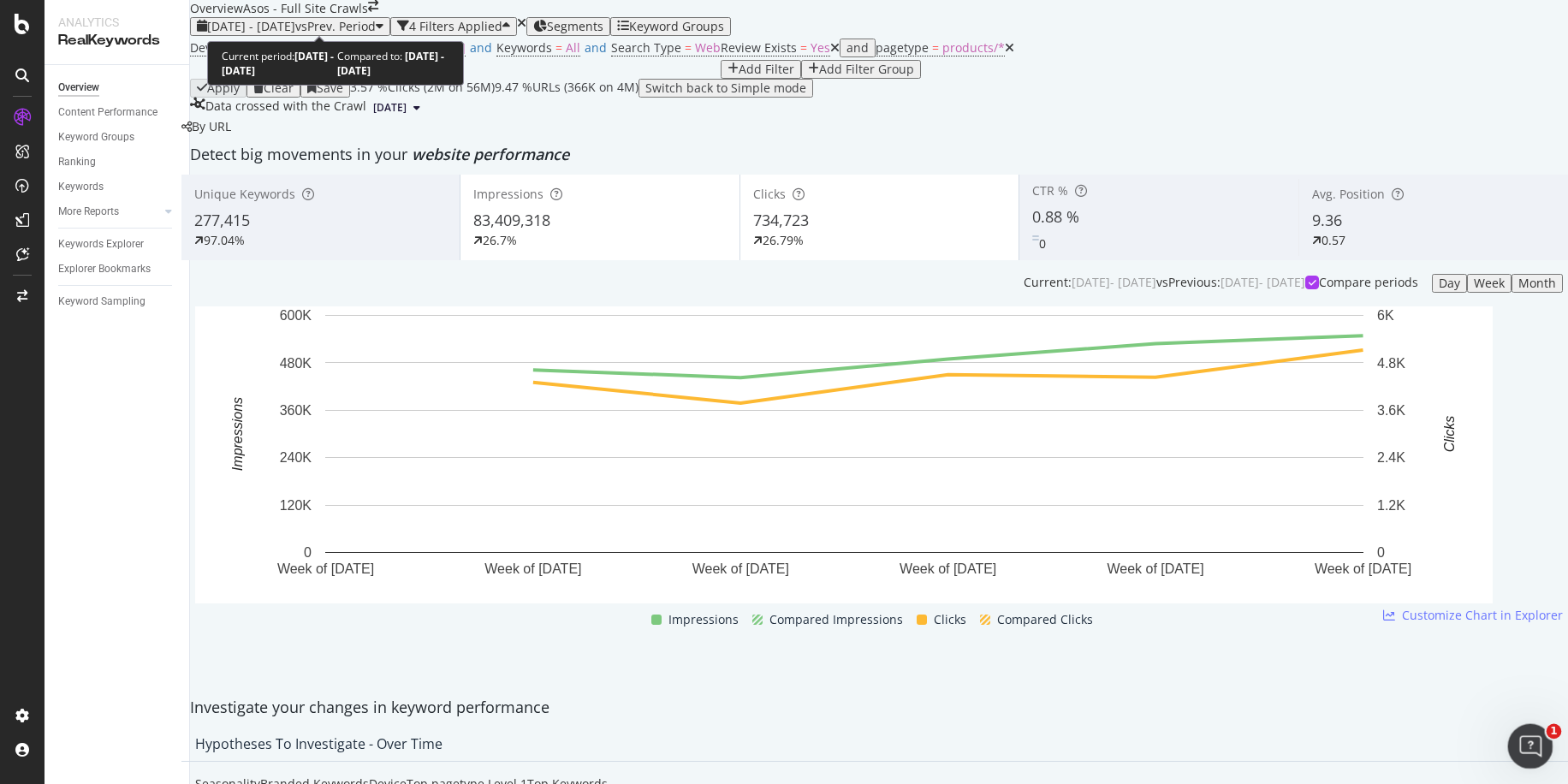
drag, startPoint x: 1528, startPoint y: 748, endPoint x: 2999, endPoint y: 1469, distance: 1638.2
click at [1528, 749] on icon "Open Intercom Messenger" at bounding box center [1528, 744] width 28 height 28
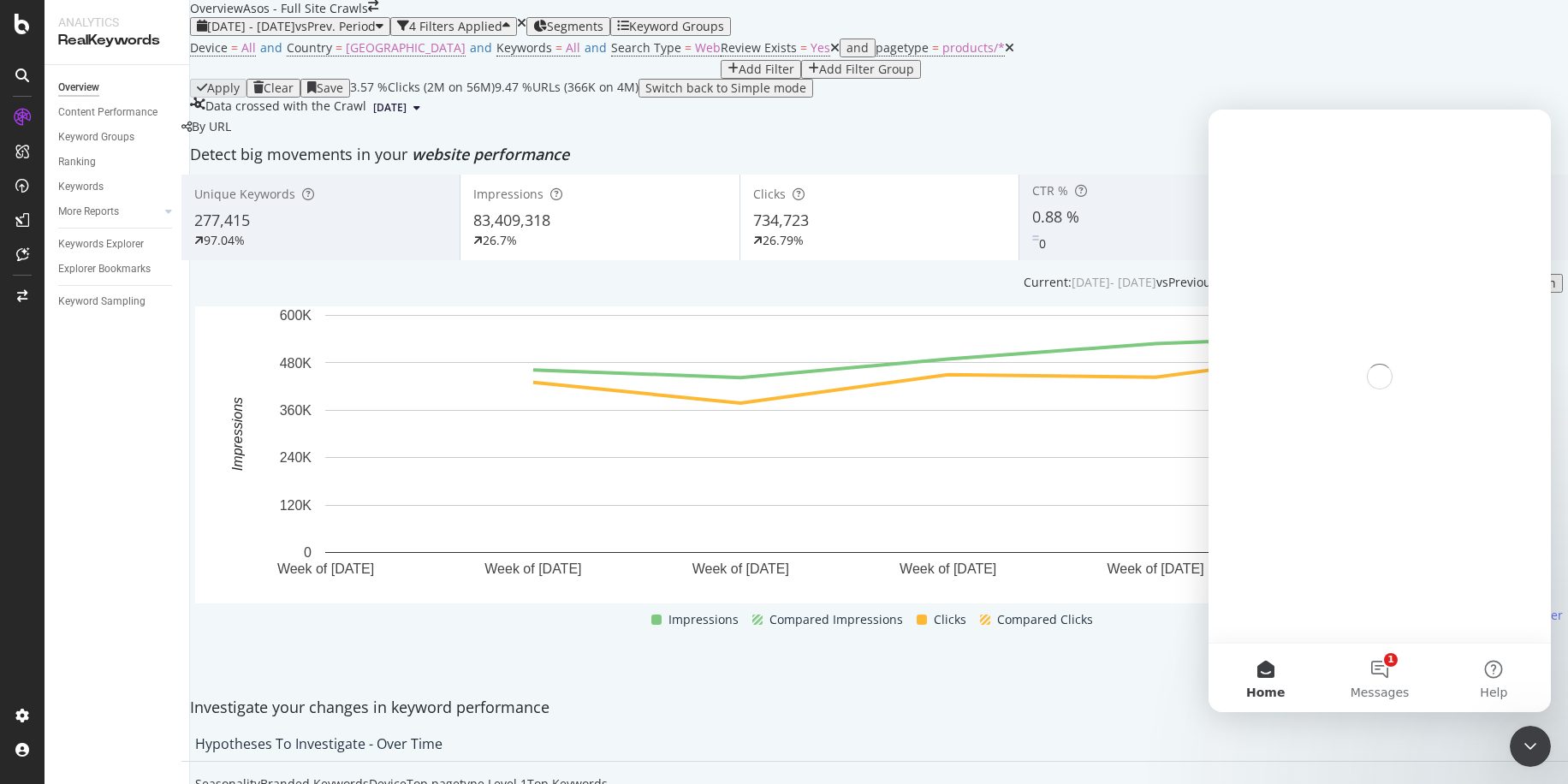
scroll to position [0, 0]
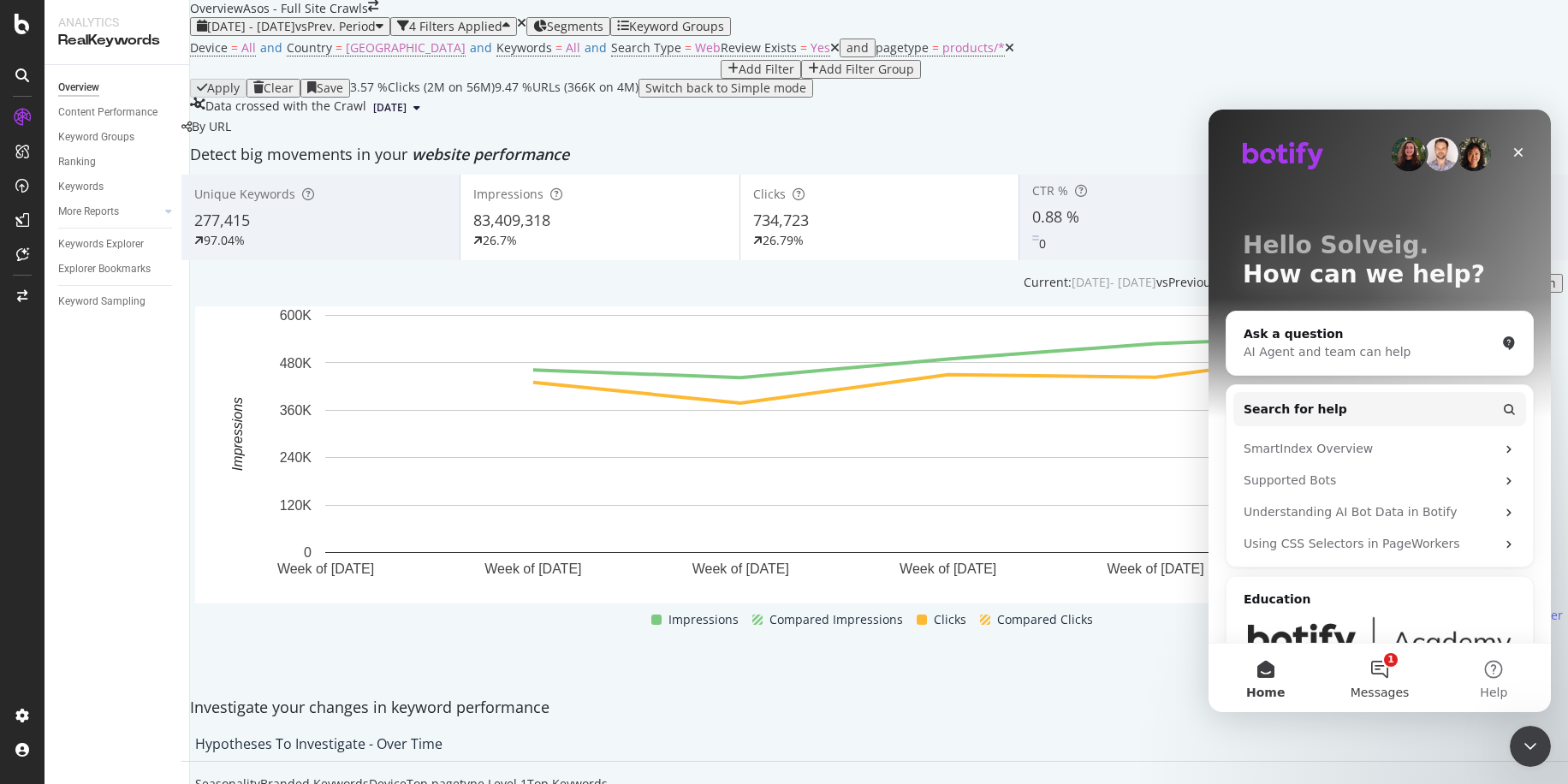
click at [1381, 674] on button "1 Messages" at bounding box center [1379, 678] width 114 height 68
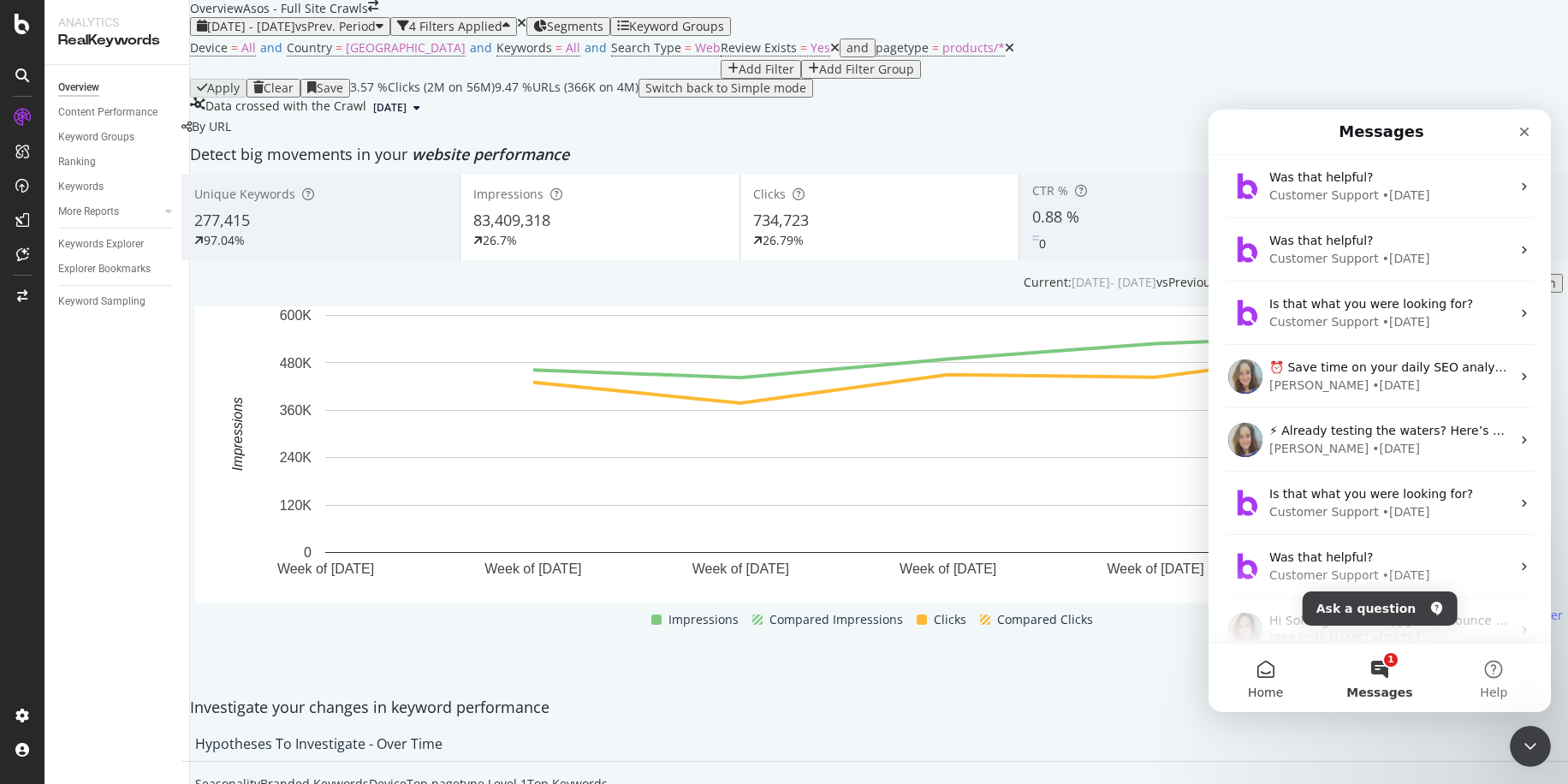
click at [1271, 664] on button "Home" at bounding box center [1265, 678] width 114 height 68
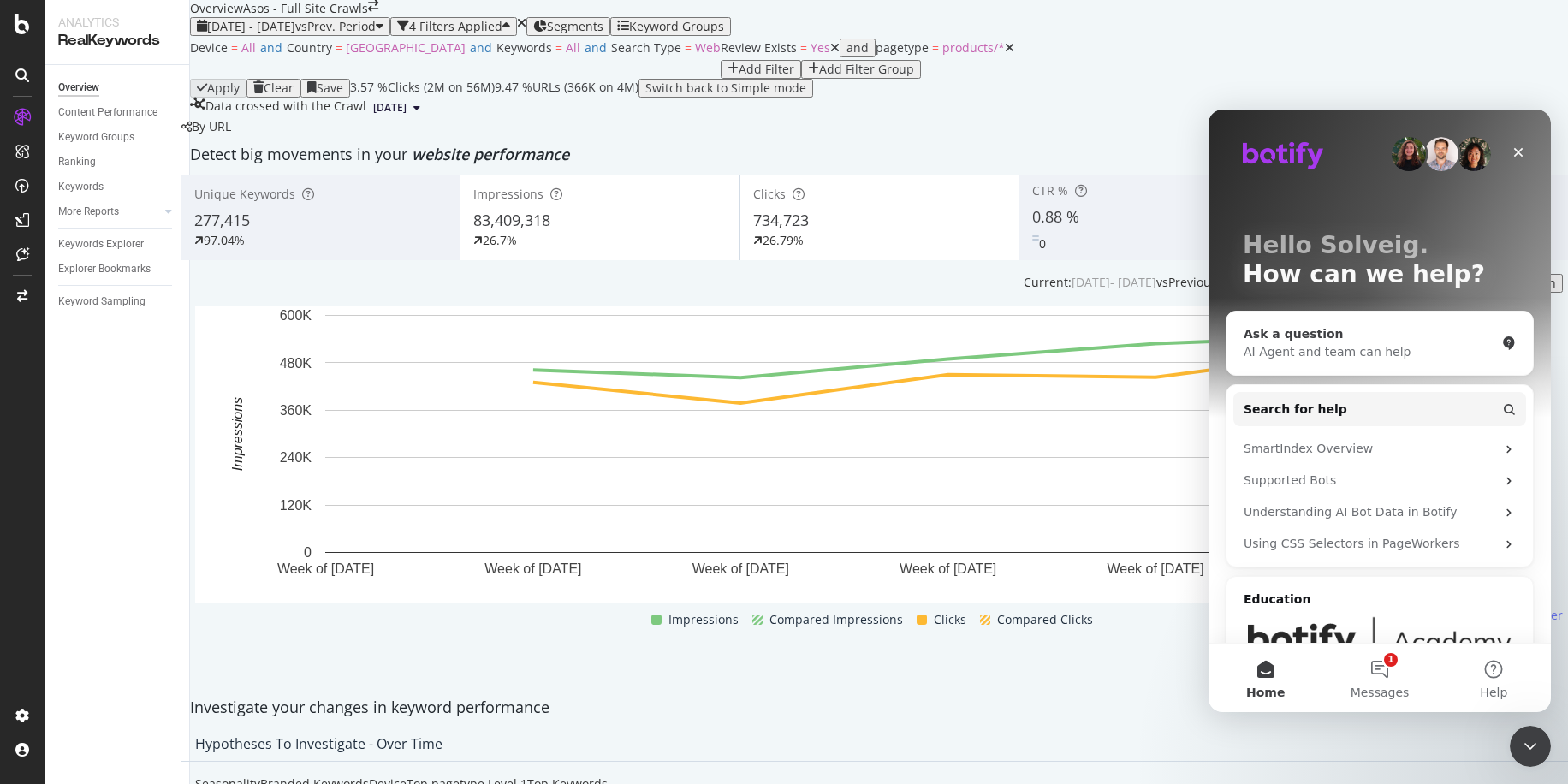
click at [1334, 349] on div "AI Agent and team can help" at bounding box center [1370, 352] width 252 height 18
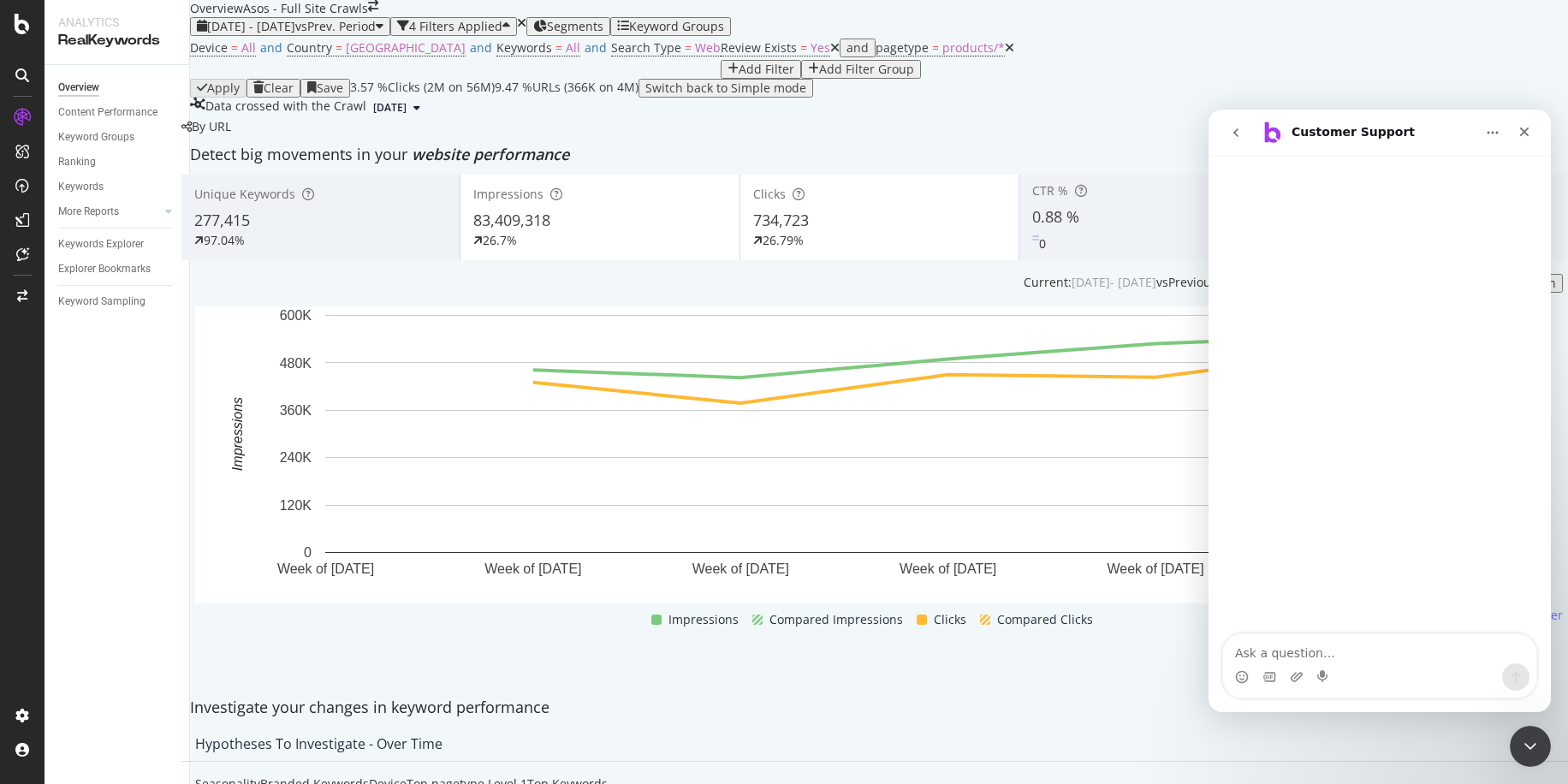
click at [1311, 658] on textarea "Ask a question…" at bounding box center [1380, 648] width 313 height 29
type textarea "how do i calculate the pagerank before and after on PDP?"
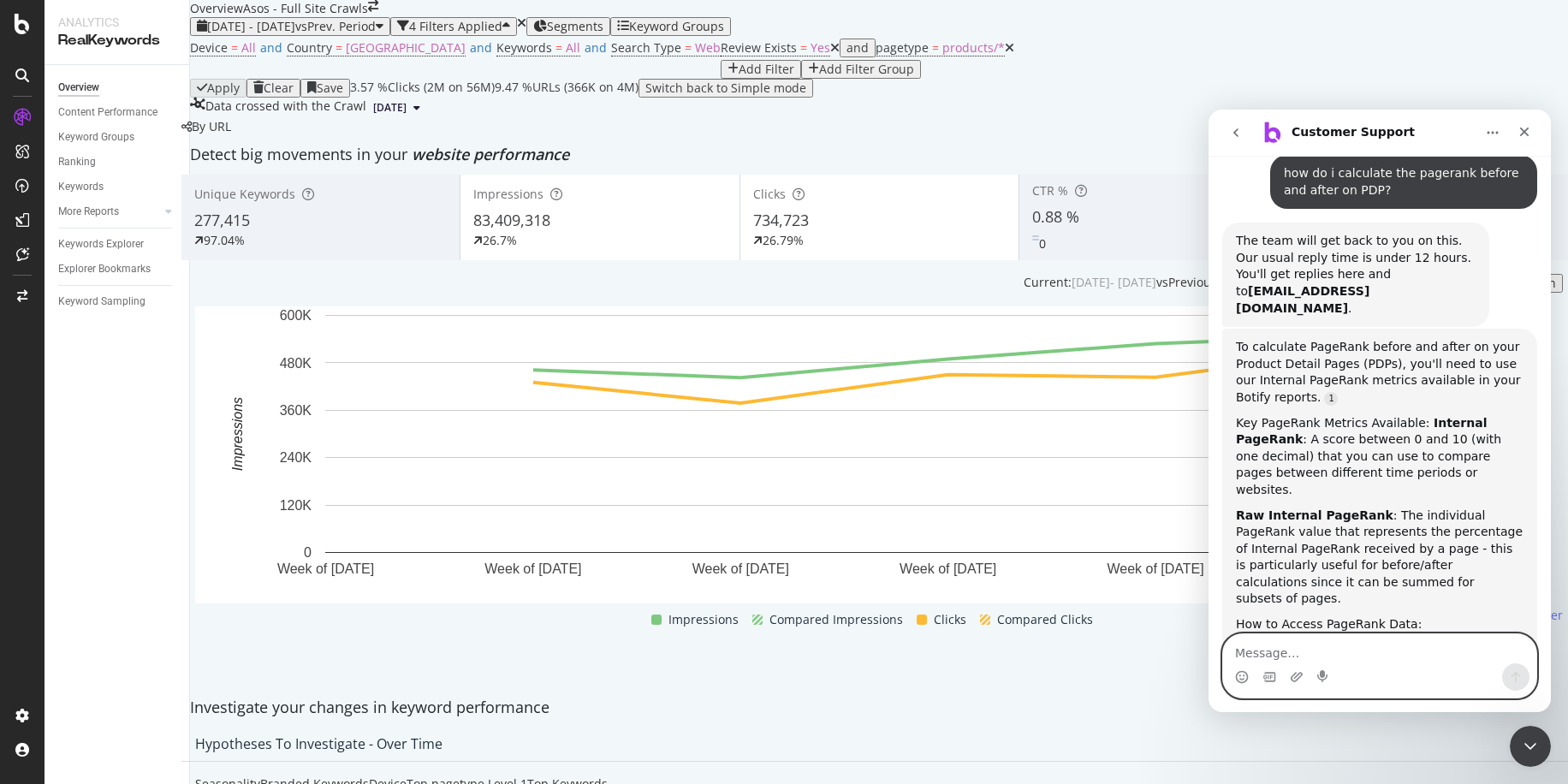
scroll to position [235, 0]
